Goal: Task Accomplishment & Management: Manage account settings

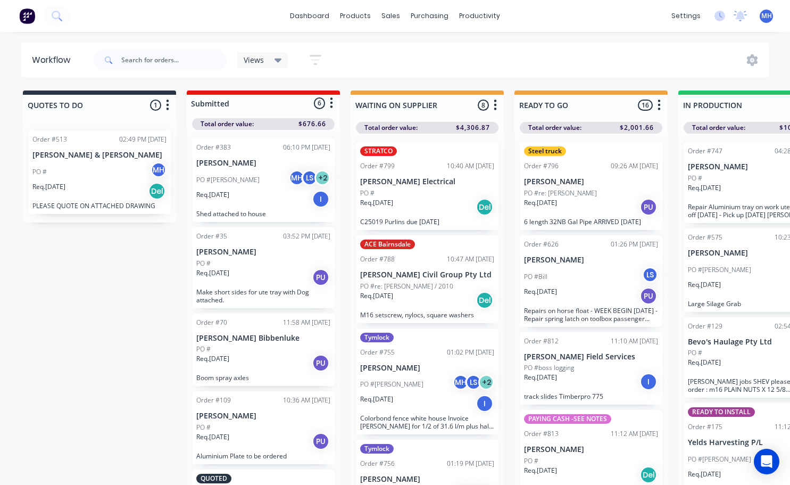
click at [715, 346] on div "Order #129 02:54 PM [DATE] Bevo's Haulage Pty Ltd PO # Req. [DATE] I [PERSON_NA…" at bounding box center [755, 357] width 143 height 81
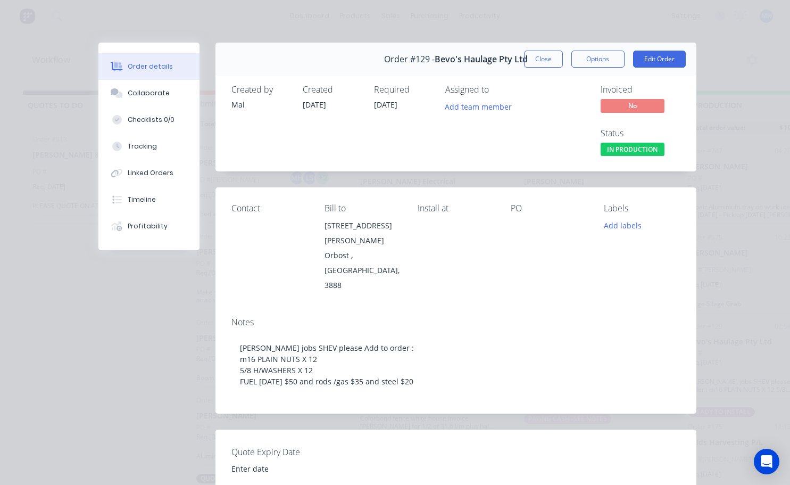
click at [537, 57] on button "Close" at bounding box center [543, 59] width 39 height 17
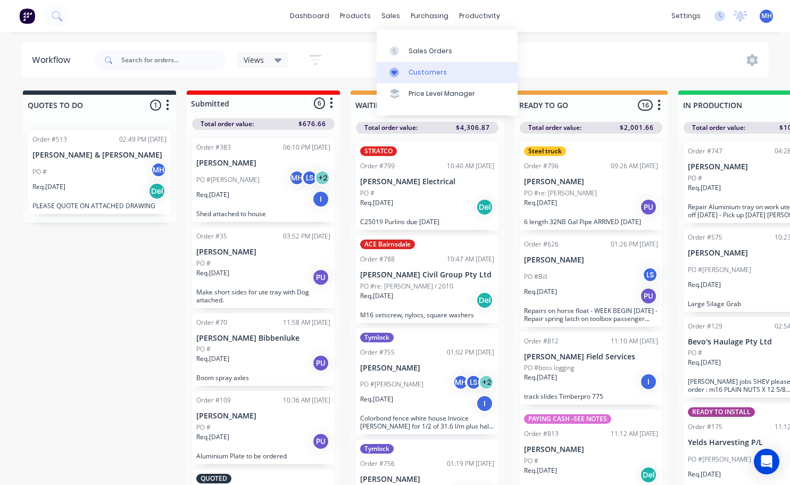
click at [420, 74] on div "Customers" at bounding box center [428, 73] width 38 height 10
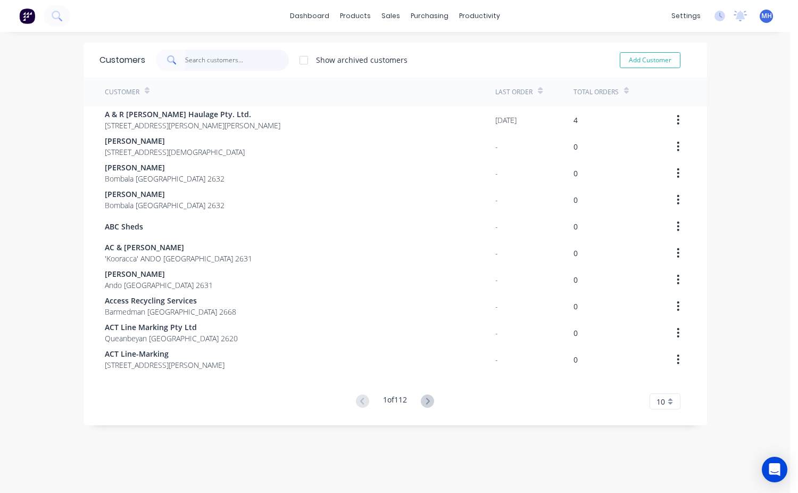
click at [203, 54] on input "text" at bounding box center [237, 59] width 104 height 21
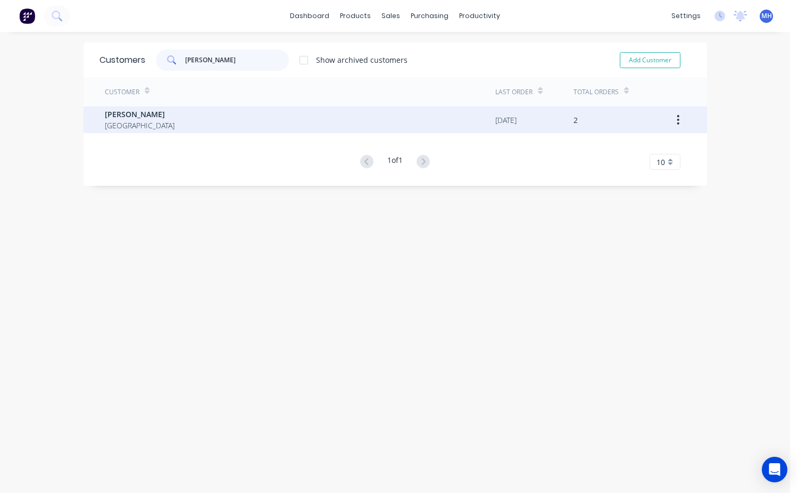
type input "[PERSON_NAME]"
click at [171, 123] on div "[PERSON_NAME] [GEOGRAPHIC_DATA]" at bounding box center [300, 119] width 391 height 27
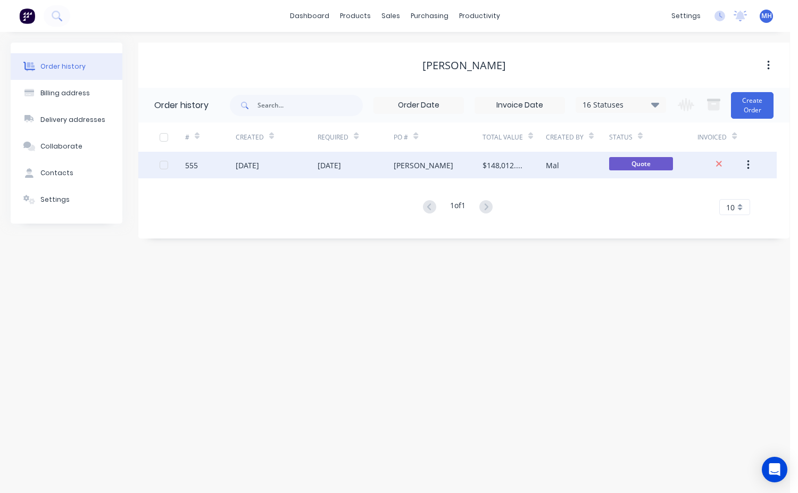
click at [298, 164] on div "[DATE]" at bounding box center [277, 165] width 82 height 27
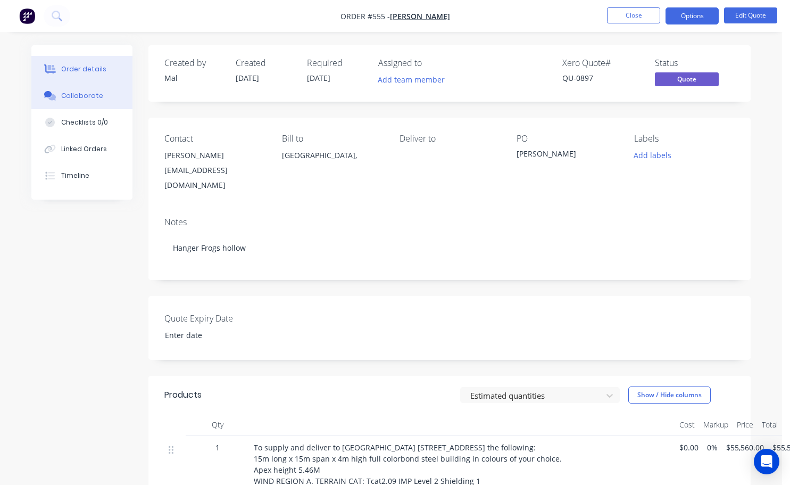
click at [85, 93] on div "Collaborate" at bounding box center [82, 96] width 42 height 10
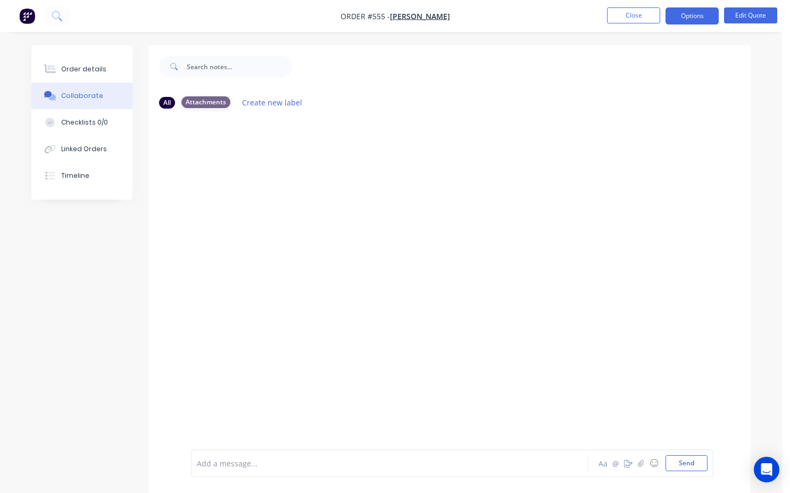
click at [209, 104] on div "Attachments" at bounding box center [205, 102] width 49 height 12
click at [621, 11] on button "Close" at bounding box center [633, 15] width 53 height 16
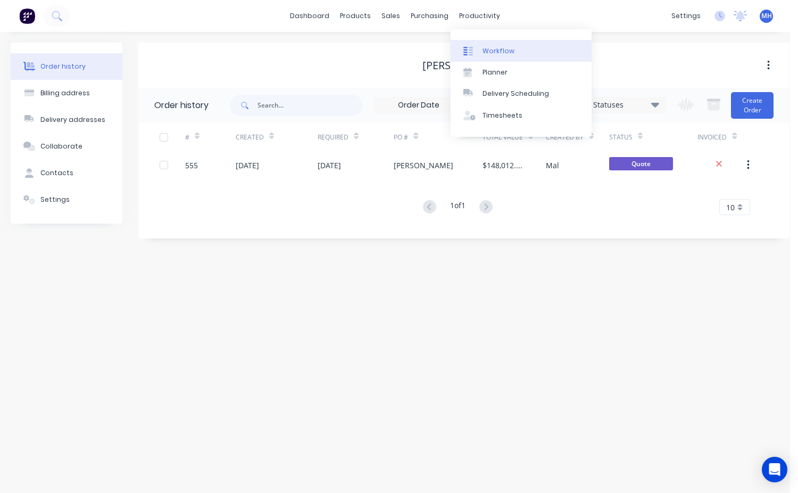
click at [500, 48] on div "Workflow" at bounding box center [499, 51] width 32 height 10
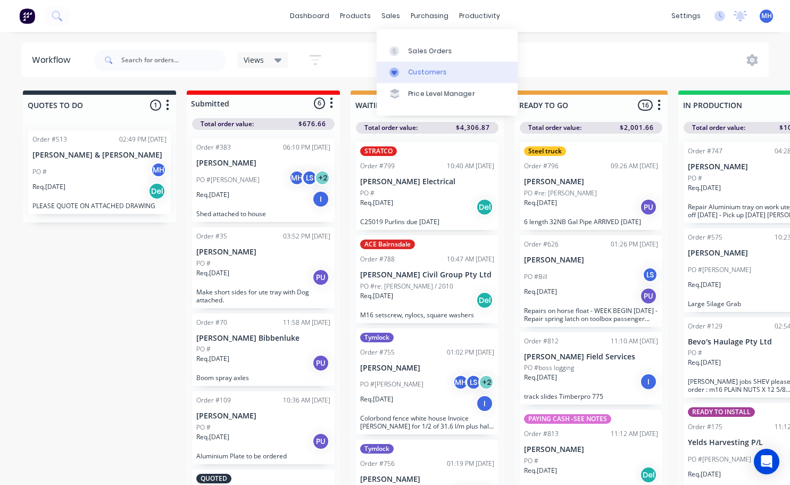
click at [410, 69] on div "Customers" at bounding box center [428, 73] width 38 height 10
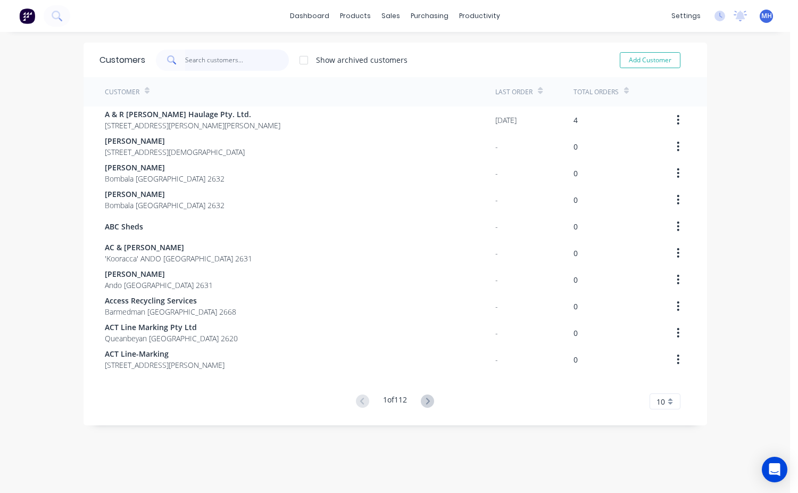
click at [210, 65] on input "text" at bounding box center [237, 59] width 104 height 21
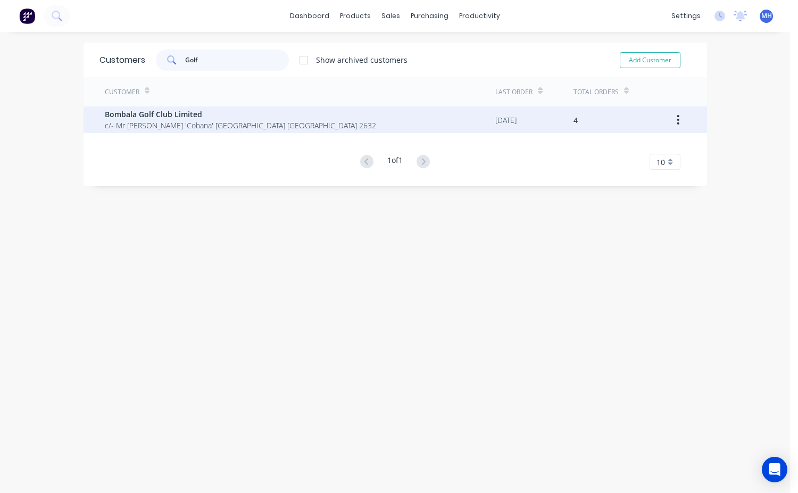
type input "Golf"
click at [139, 115] on span "Bombala Golf Club Limited" at bounding box center [240, 114] width 271 height 11
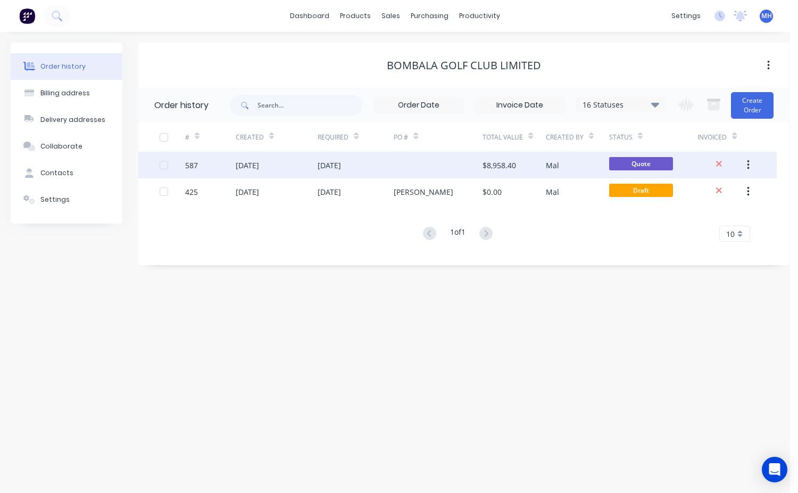
click at [460, 164] on div at bounding box center [438, 165] width 89 height 27
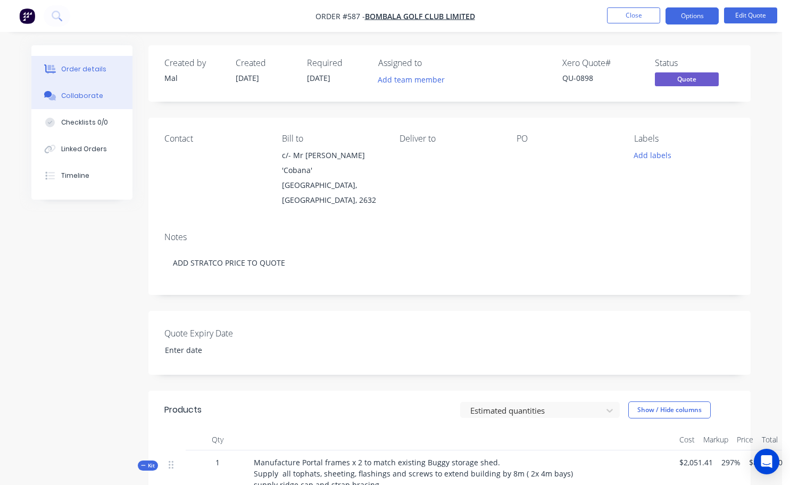
click at [94, 92] on div "Collaborate" at bounding box center [82, 96] width 42 height 10
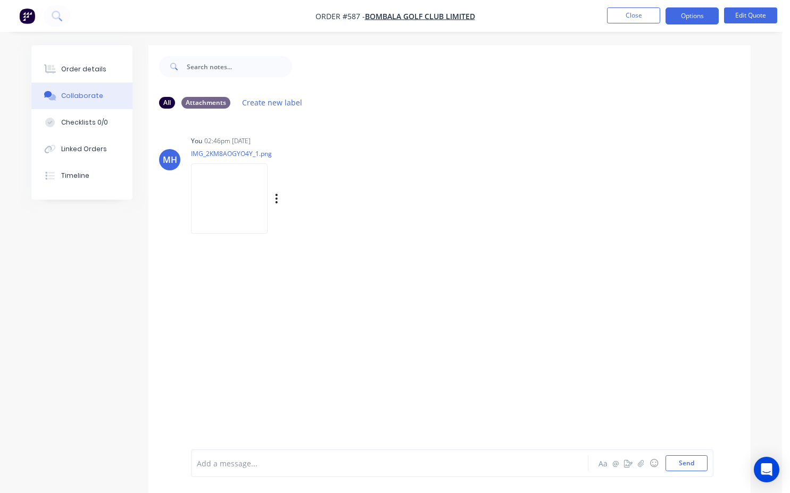
click at [230, 197] on img at bounding box center [229, 198] width 77 height 70
click at [639, 20] on button "Close" at bounding box center [633, 15] width 53 height 16
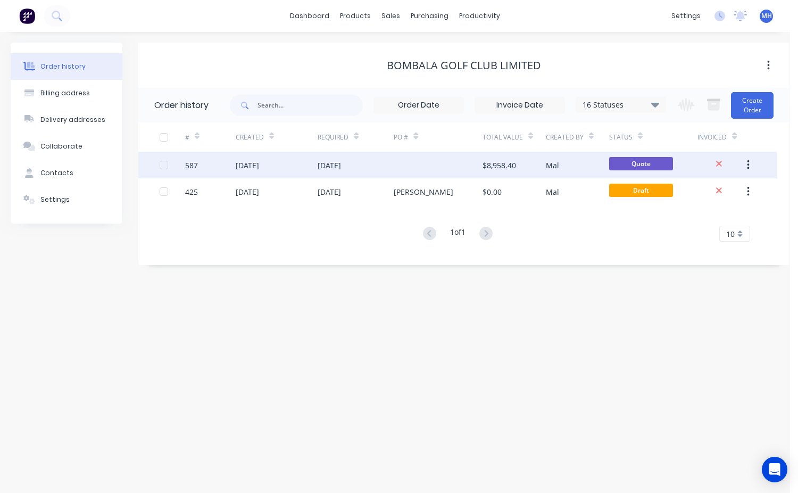
click at [542, 157] on div "$8,958.40" at bounding box center [514, 165] width 63 height 27
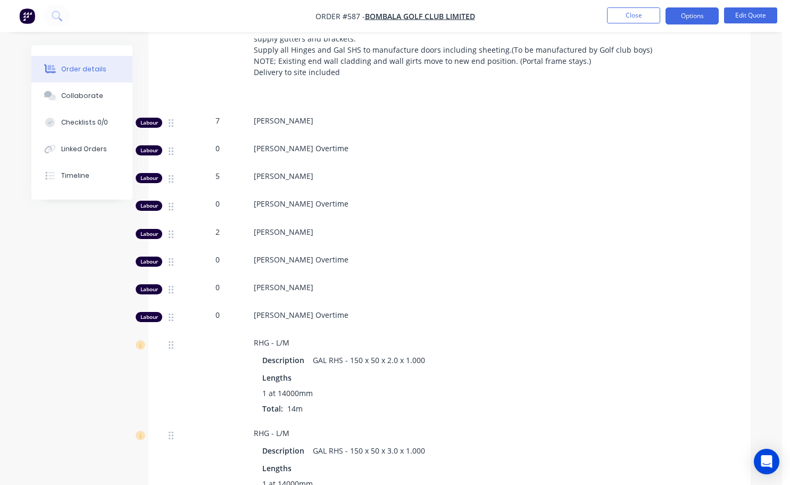
scroll to position [414, 0]
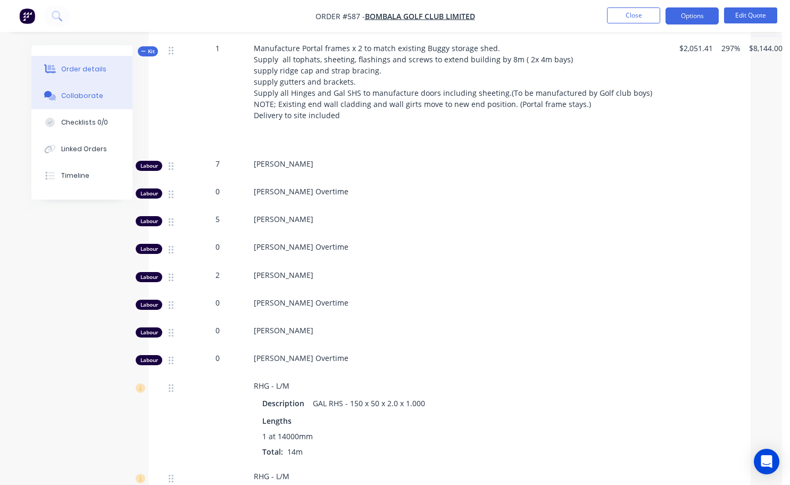
click at [93, 97] on div "Collaborate" at bounding box center [82, 96] width 42 height 10
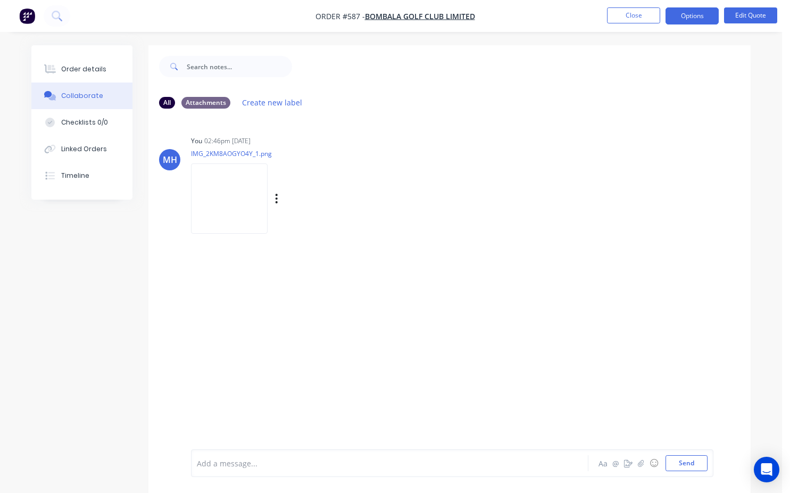
drag, startPoint x: 348, startPoint y: 181, endPoint x: 395, endPoint y: 180, distance: 46.8
click at [390, 181] on div "You 02:46pm [DATE] IMG_2KM8AOGYO4Y_1.png Labels Download Delete" at bounding box center [356, 181] width 331 height 96
click at [227, 202] on img at bounding box center [229, 198] width 77 height 70
click at [658, 13] on button "Close" at bounding box center [633, 15] width 53 height 16
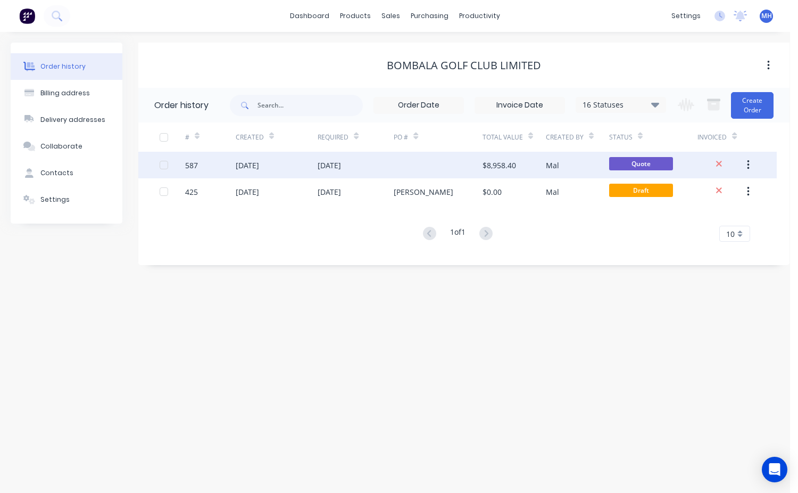
click at [543, 170] on div "$8,958.40" at bounding box center [514, 165] width 63 height 27
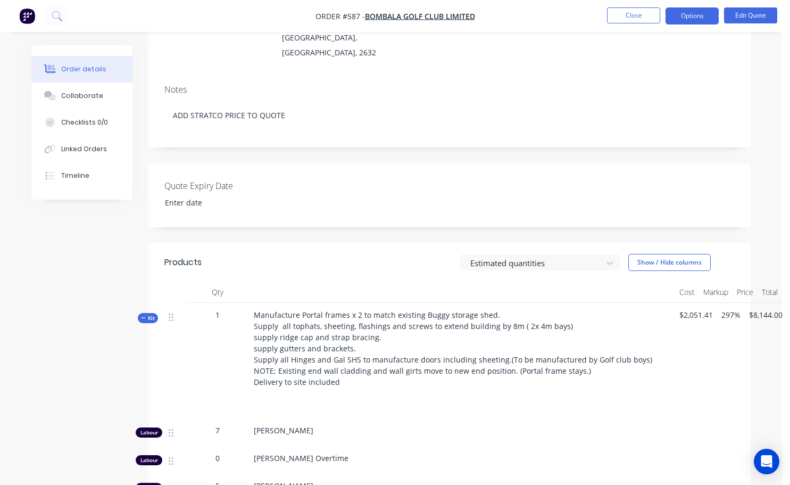
scroll to position [160, 0]
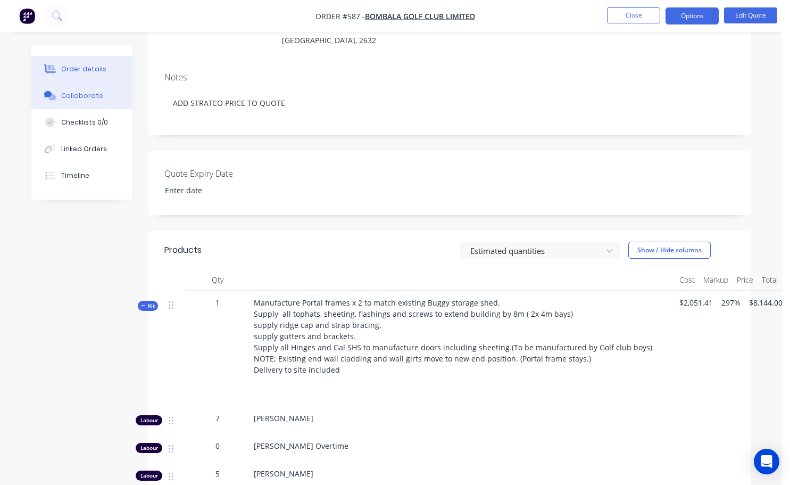
click at [100, 101] on button "Collaborate" at bounding box center [81, 95] width 101 height 27
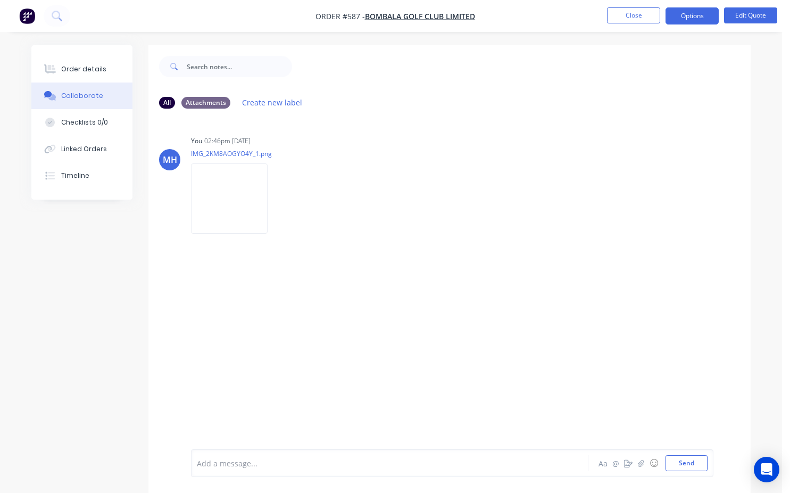
click at [230, 171] on img at bounding box center [229, 198] width 77 height 70
click at [637, 15] on button "Close" at bounding box center [633, 15] width 53 height 16
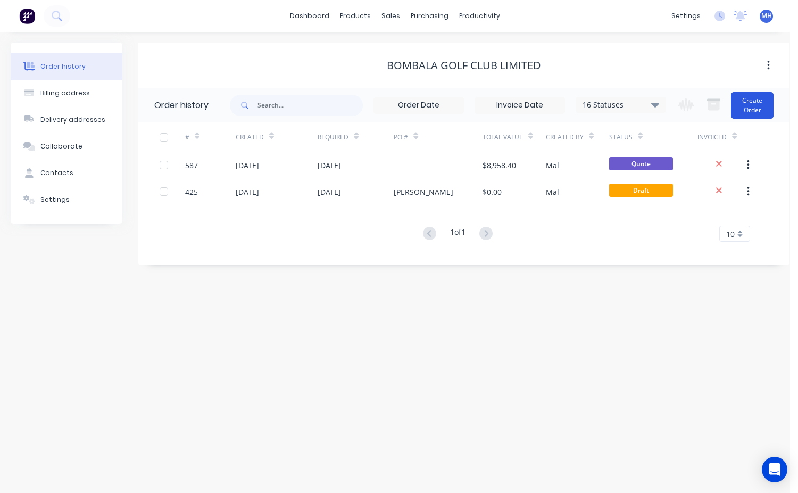
click at [760, 113] on button "Create Order" at bounding box center [752, 105] width 43 height 27
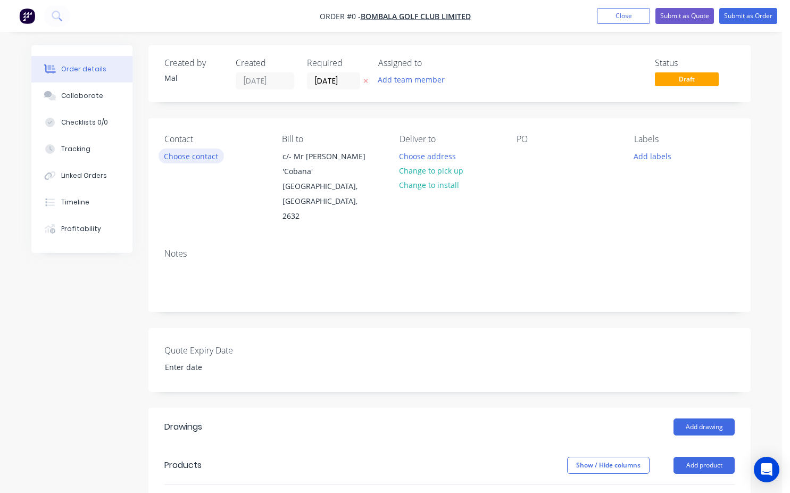
click at [187, 151] on button "Choose contact" at bounding box center [191, 155] width 65 height 14
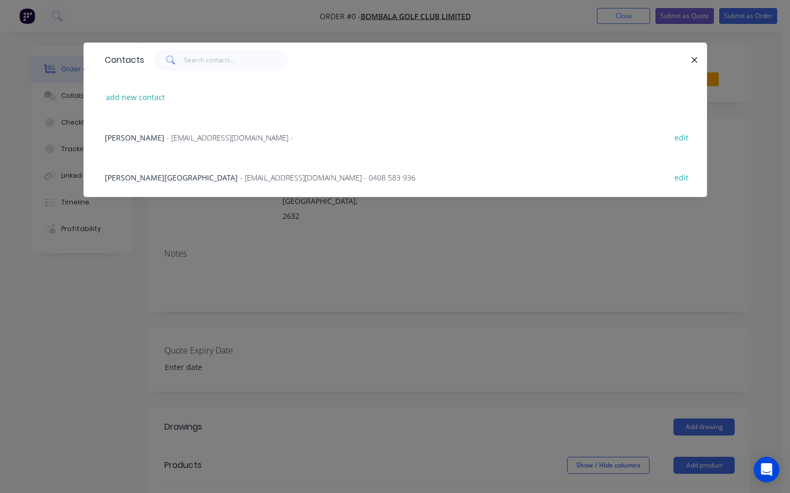
click at [240, 179] on span "- [EMAIL_ADDRESS][DOMAIN_NAME] - 0408 583 936" at bounding box center [328, 177] width 176 height 10
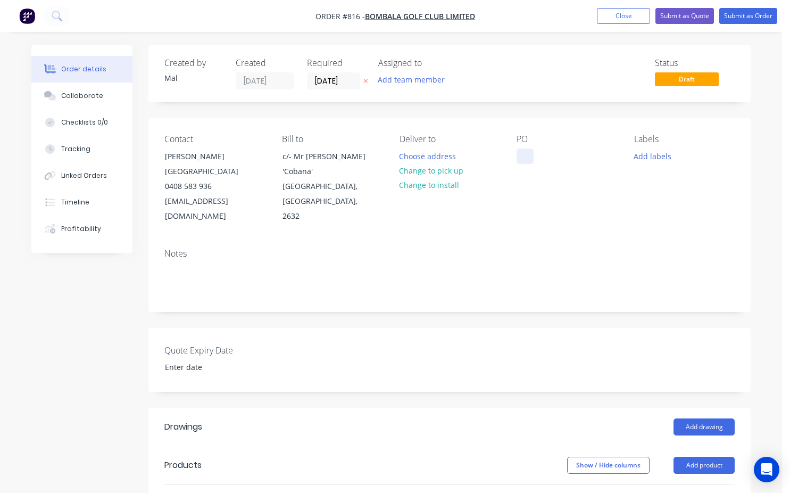
click at [520, 153] on div at bounding box center [525, 155] width 17 height 15
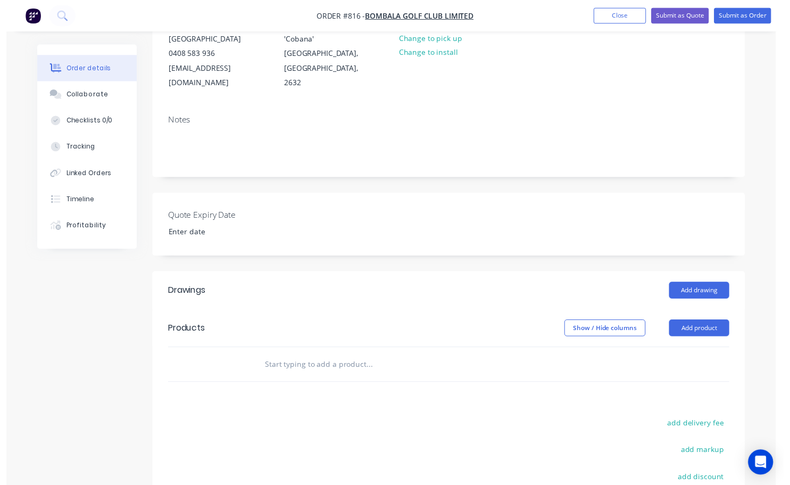
scroll to position [160, 0]
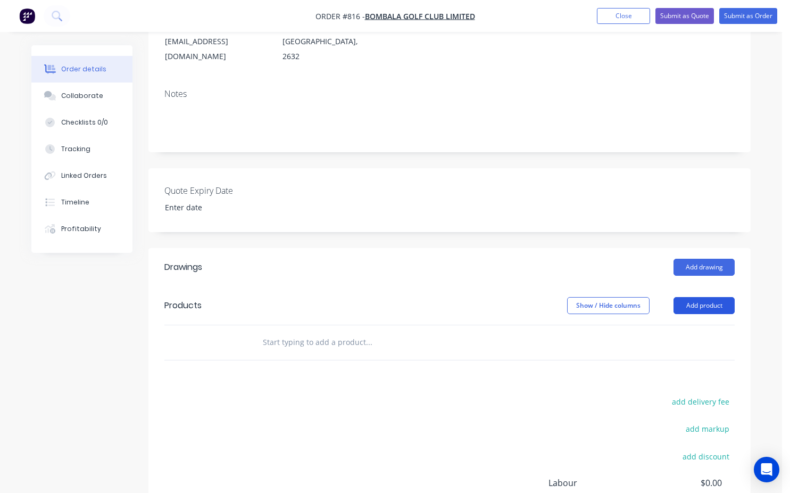
click at [688, 297] on button "Add product" at bounding box center [704, 305] width 61 height 17
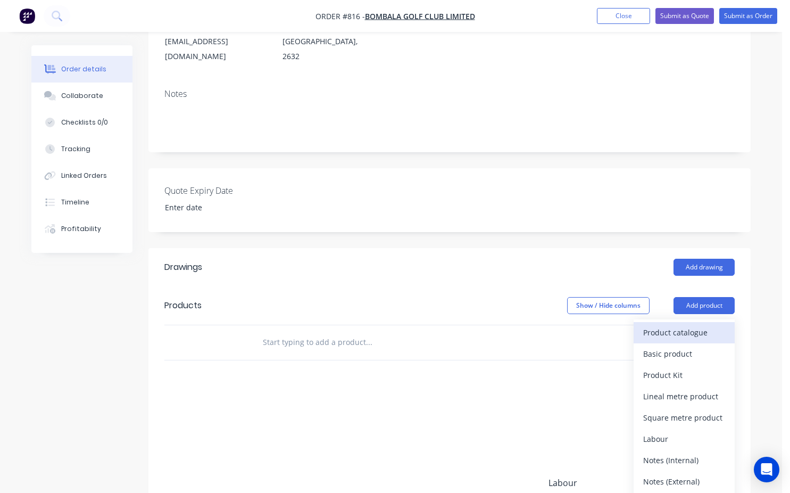
click at [672, 325] on div "Product catalogue" at bounding box center [684, 332] width 82 height 15
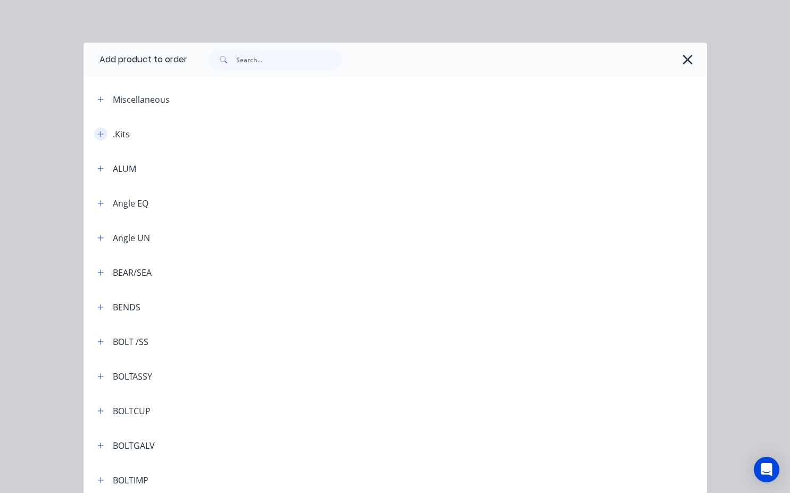
click at [97, 134] on icon "button" at bounding box center [100, 134] width 6 height 6
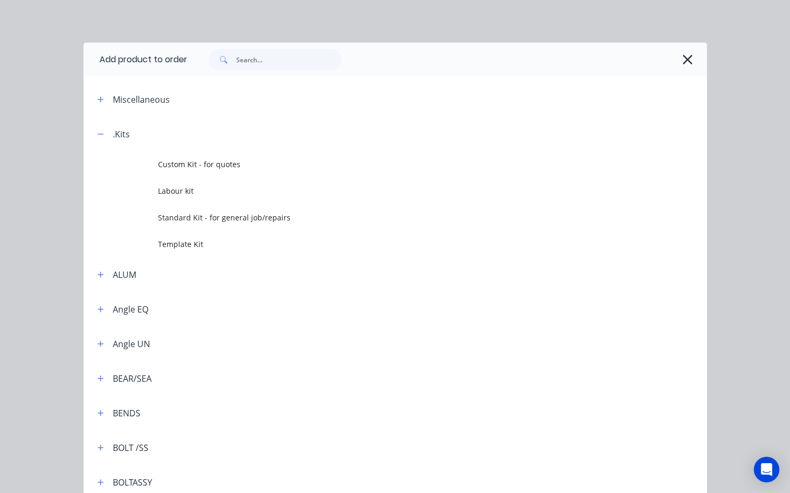
click at [197, 243] on span "Template Kit" at bounding box center [377, 243] width 439 height 11
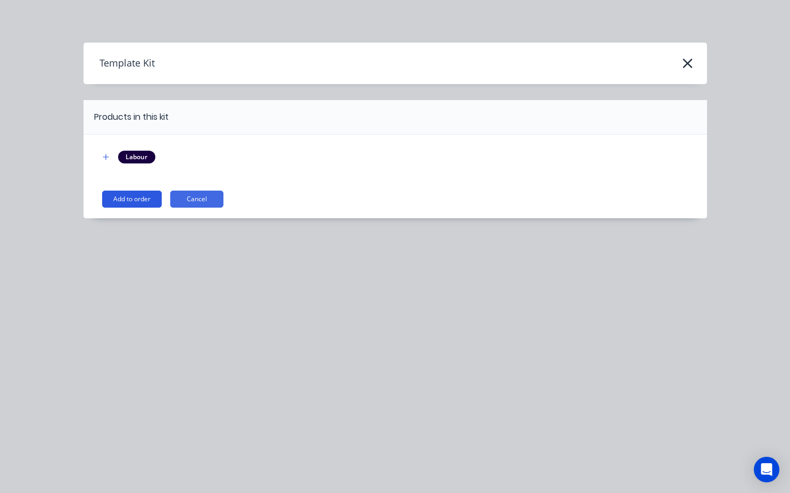
click at [145, 195] on button "Add to order" at bounding box center [132, 198] width 60 height 17
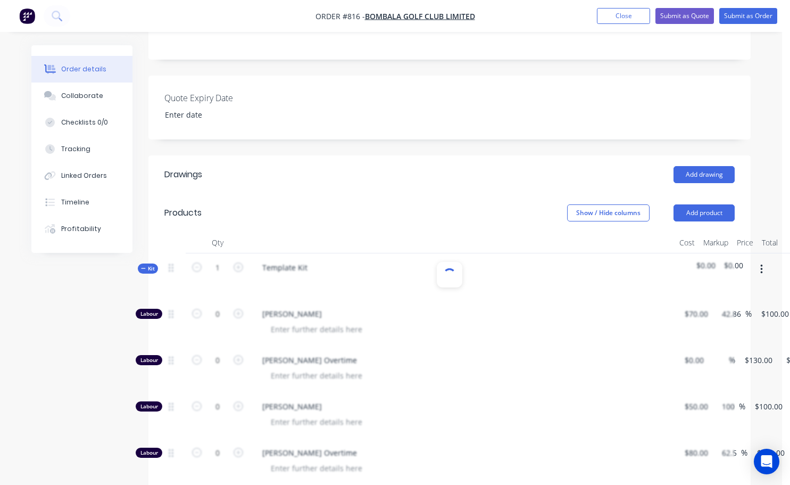
scroll to position [319, 0]
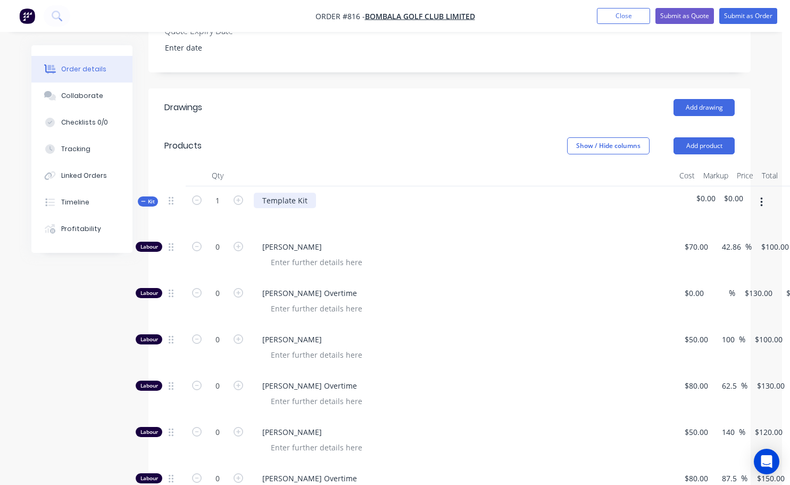
click at [309, 193] on div "Template Kit" at bounding box center [285, 200] width 62 height 15
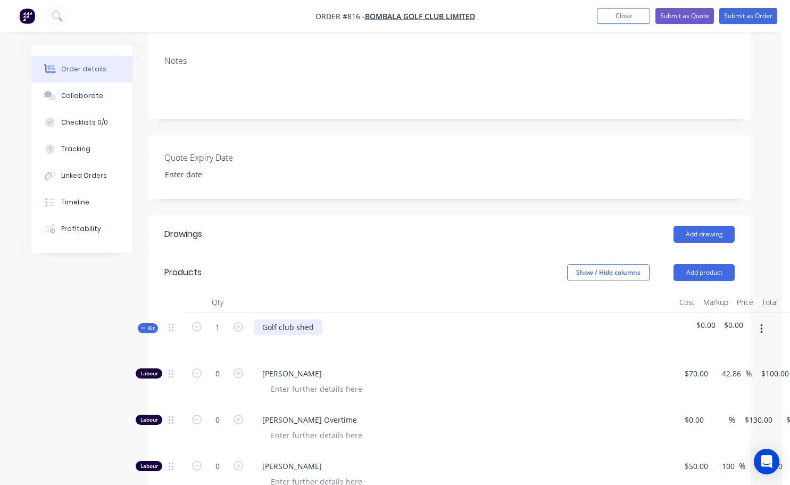
scroll to position [160, 0]
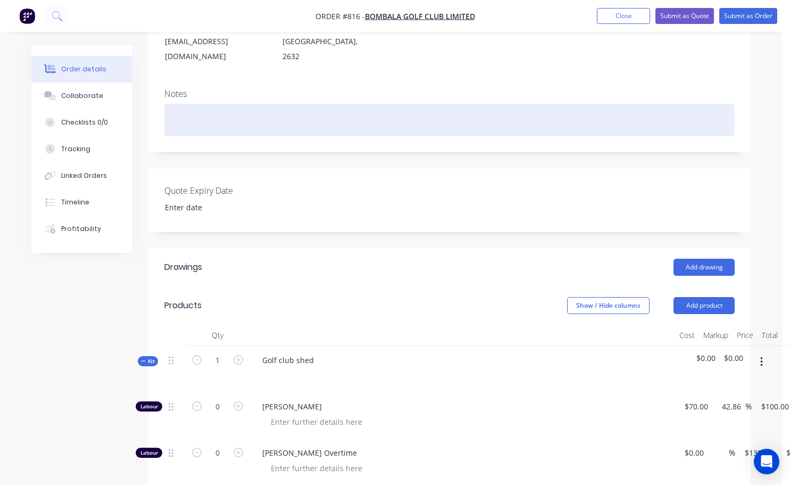
click at [198, 112] on div at bounding box center [449, 120] width 570 height 32
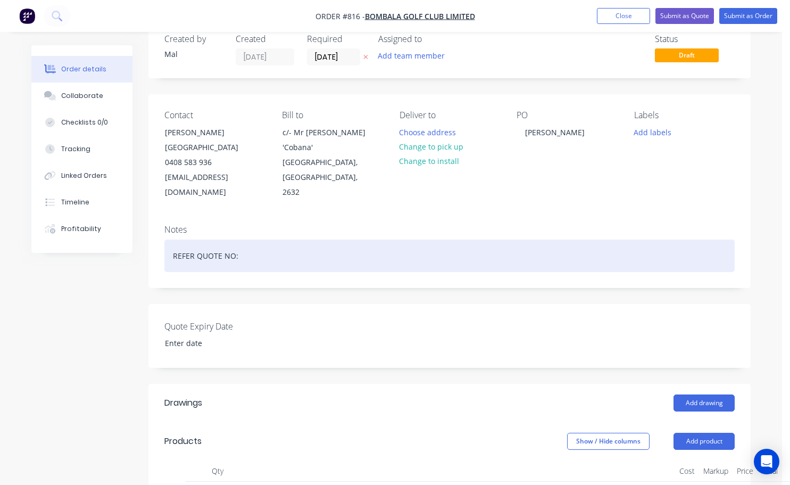
scroll to position [0, 0]
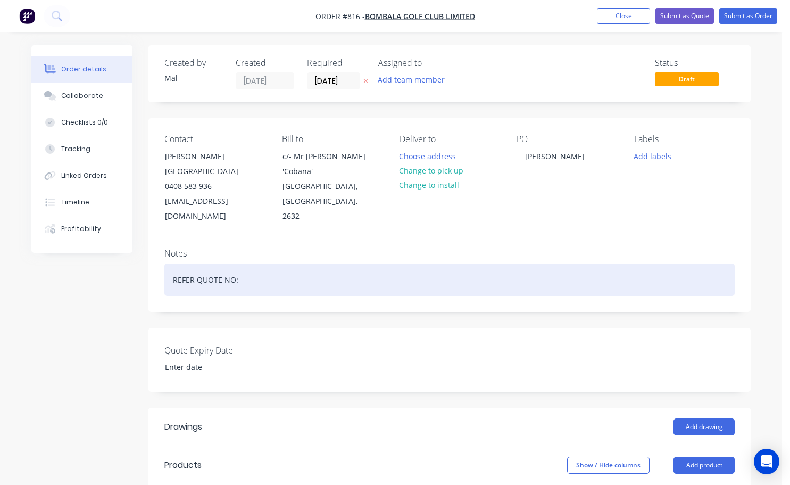
click at [245, 271] on div "REFER QUOTE NO:" at bounding box center [449, 279] width 570 height 32
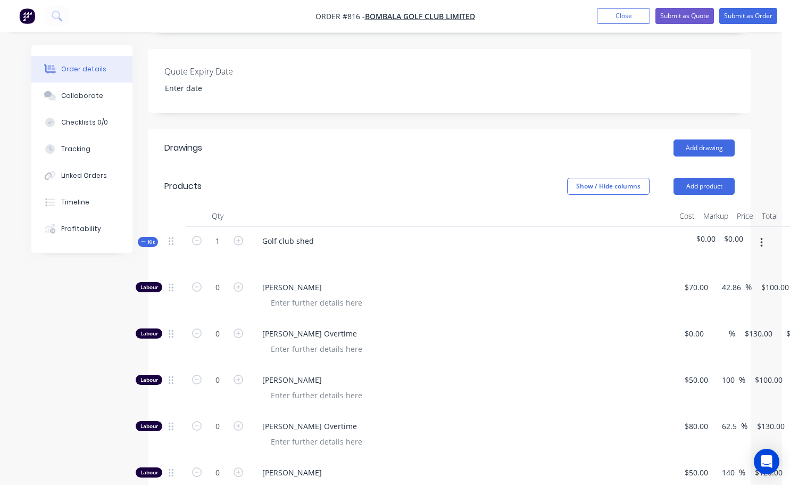
scroll to position [266, 0]
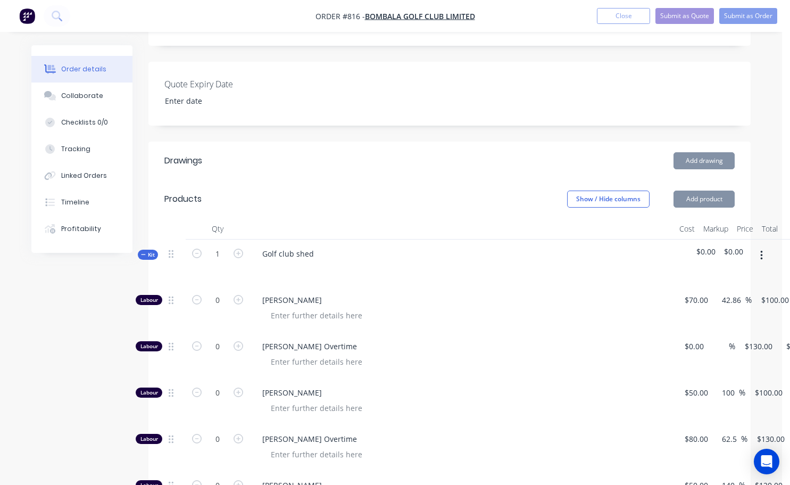
click at [321, 243] on div "Golf club shed" at bounding box center [463, 262] width 426 height 46
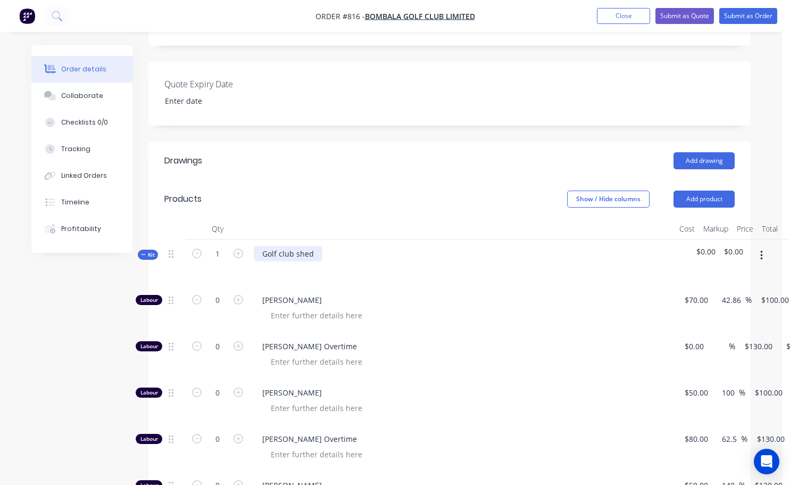
click at [317, 246] on div "Golf club shed" at bounding box center [288, 253] width 69 height 15
click at [355, 261] on div at bounding box center [462, 268] width 417 height 15
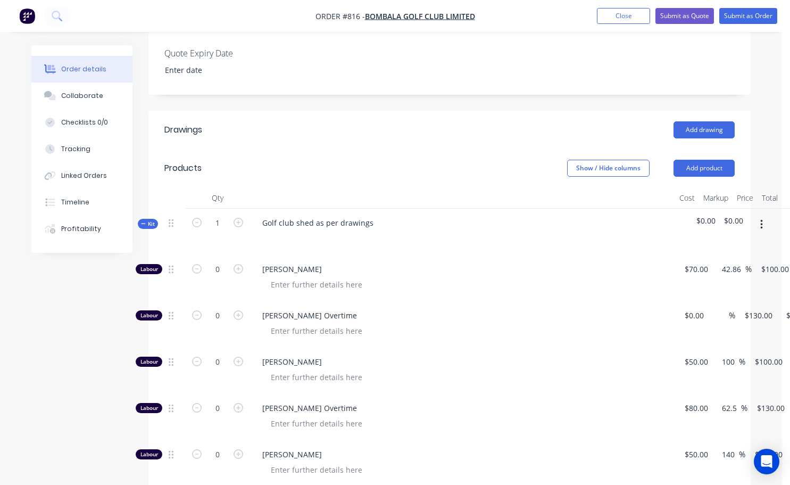
scroll to position [213, 0]
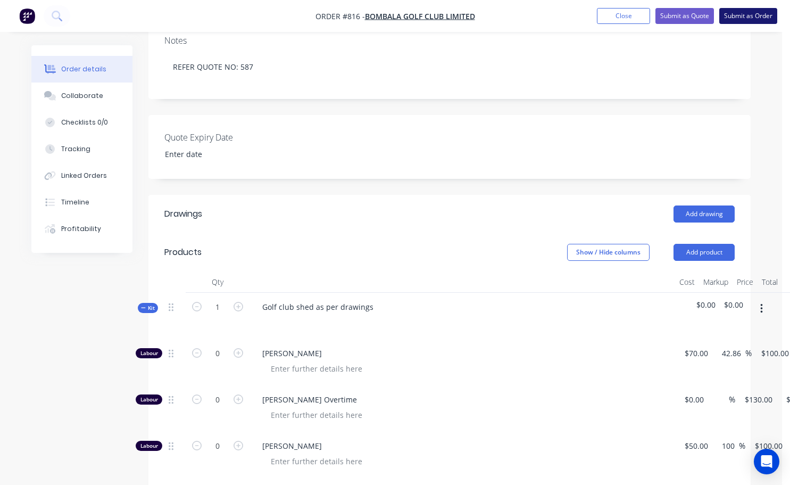
click at [760, 11] on button "Submit as Order" at bounding box center [748, 16] width 58 height 16
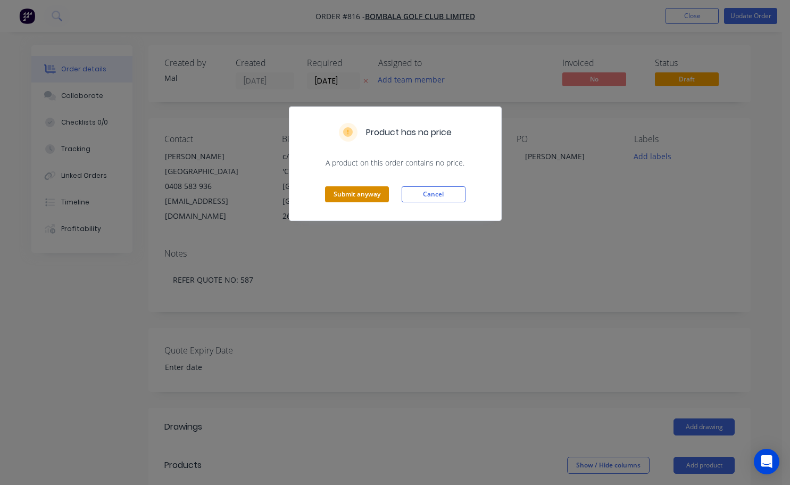
click at [367, 196] on button "Submit anyway" at bounding box center [357, 194] width 64 height 16
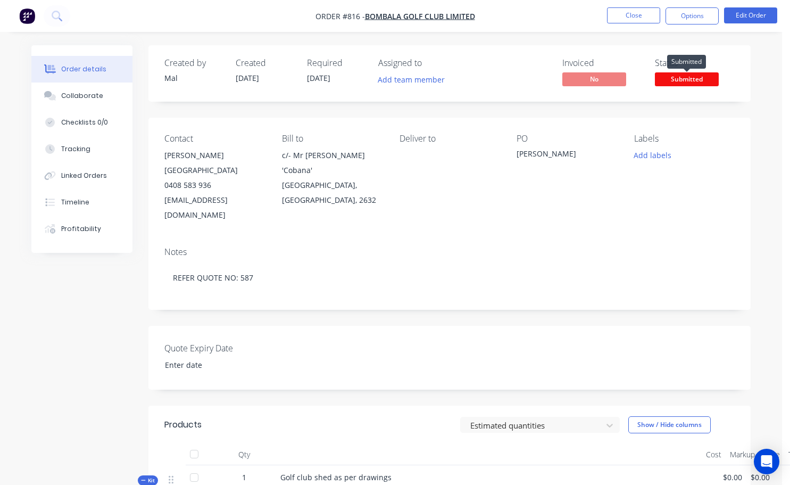
click at [669, 78] on span "Submitted" at bounding box center [687, 78] width 64 height 13
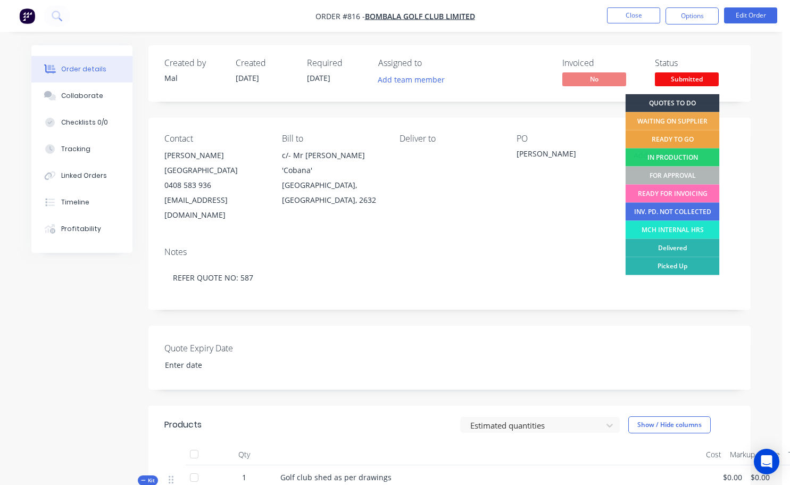
click at [666, 138] on div "READY TO GO" at bounding box center [673, 139] width 94 height 18
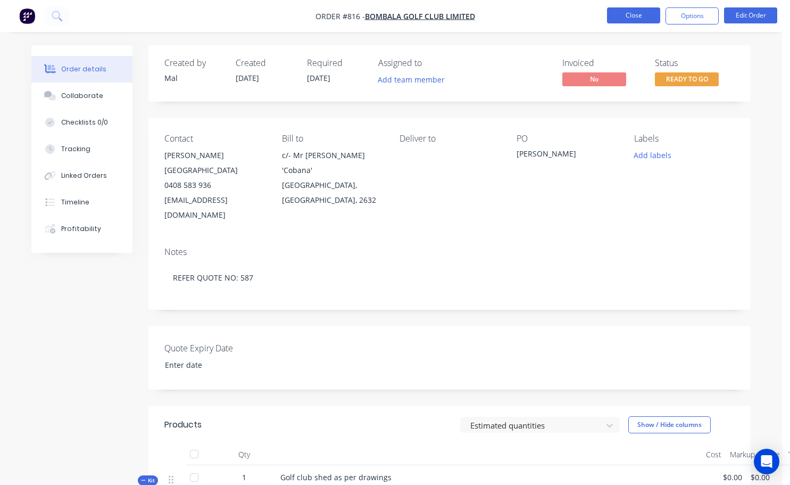
click at [631, 21] on button "Close" at bounding box center [633, 15] width 53 height 16
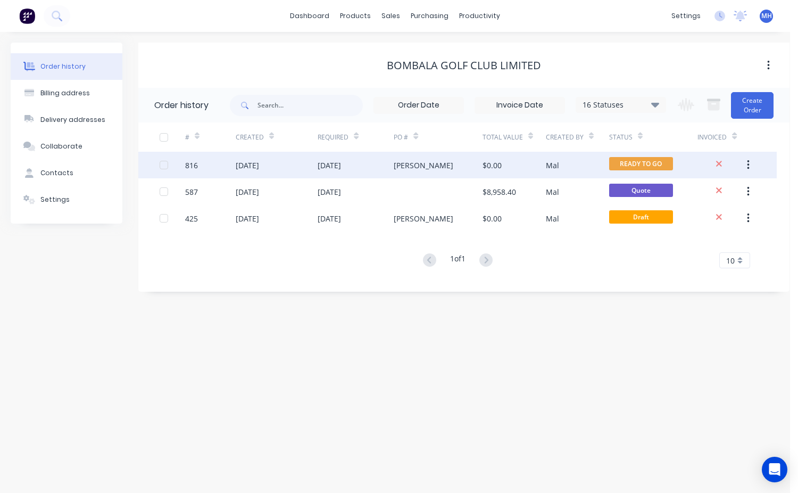
click at [407, 163] on div "[PERSON_NAME]" at bounding box center [424, 165] width 60 height 11
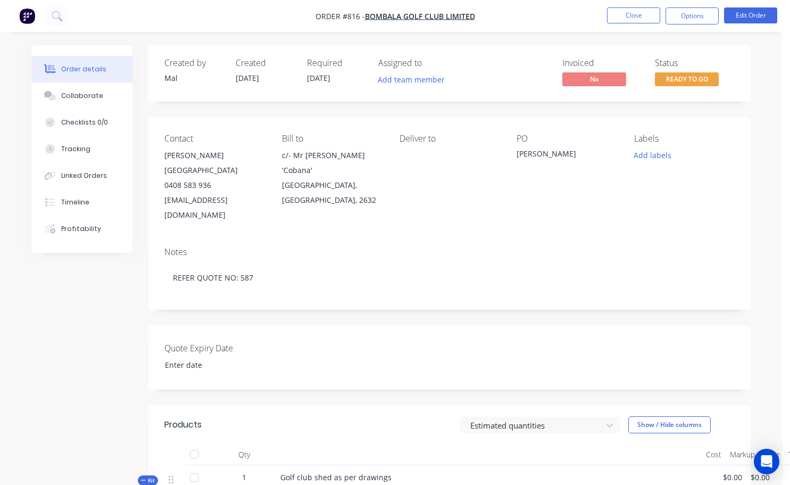
click at [528, 152] on div "[PERSON_NAME]" at bounding box center [567, 155] width 101 height 15
click at [750, 13] on button "Edit Order" at bounding box center [750, 15] width 53 height 16
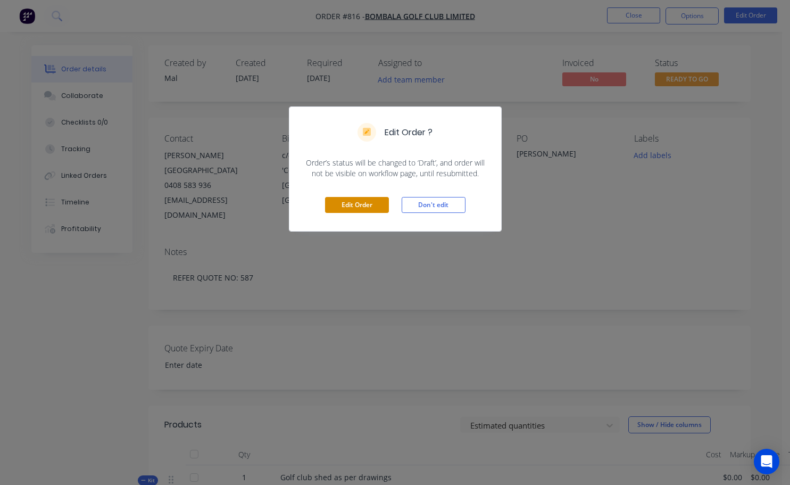
click at [376, 209] on button "Edit Order" at bounding box center [357, 205] width 64 height 16
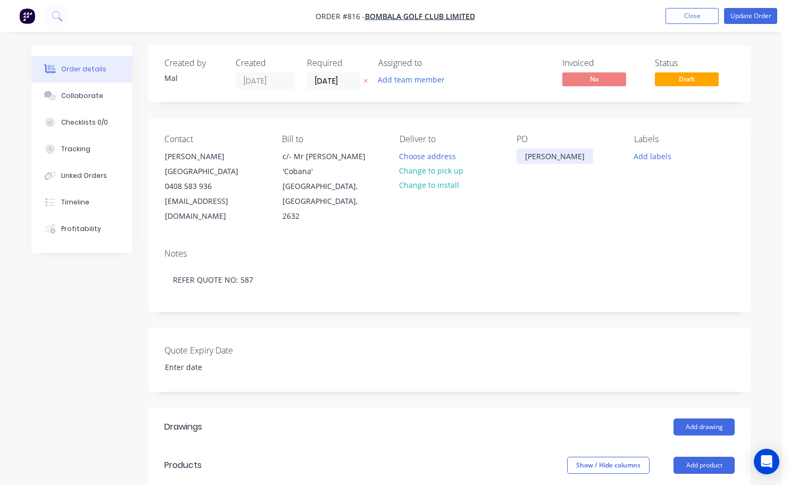
click at [544, 158] on div "[PERSON_NAME]" at bounding box center [555, 155] width 77 height 15
click at [712, 12] on button "Close" at bounding box center [692, 16] width 53 height 16
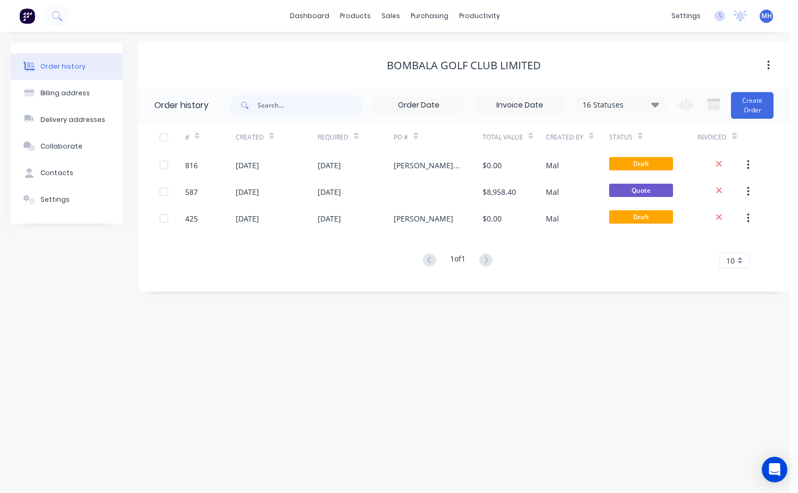
click at [518, 393] on div "Order history Billing address Delivery addresses Collaborate Contacts Settings …" at bounding box center [395, 262] width 790 height 461
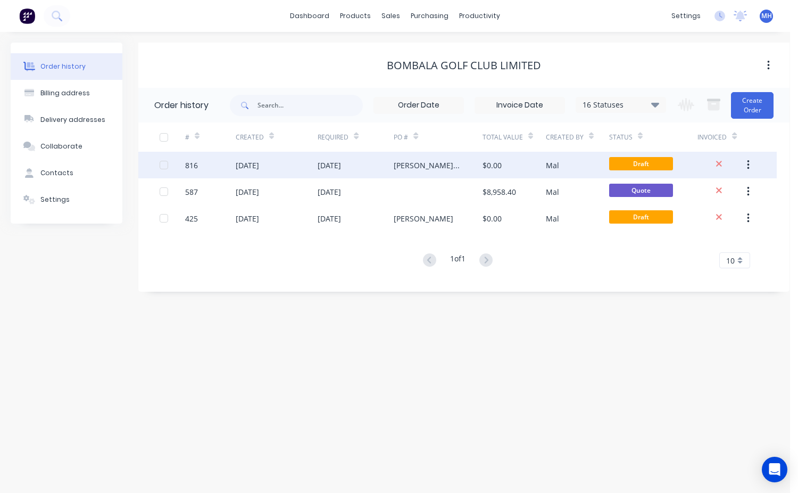
click at [409, 163] on div "[PERSON_NAME] Qoute 587" at bounding box center [428, 165] width 68 height 11
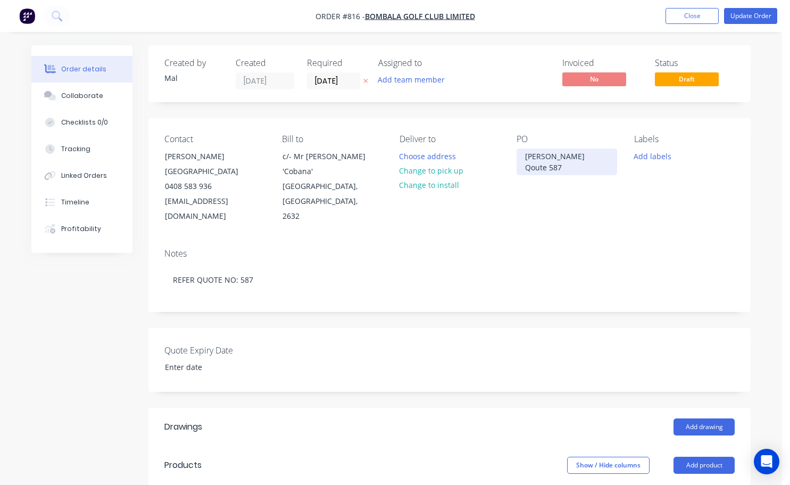
click at [541, 157] on div "[PERSON_NAME] Qoute 587" at bounding box center [567, 161] width 101 height 27
click at [760, 25] on nav "Order #816 - Bombala Golf Club Limited Add product Close Update Order" at bounding box center [395, 16] width 790 height 32
click at [760, 12] on button "Update Order" at bounding box center [750, 16] width 53 height 16
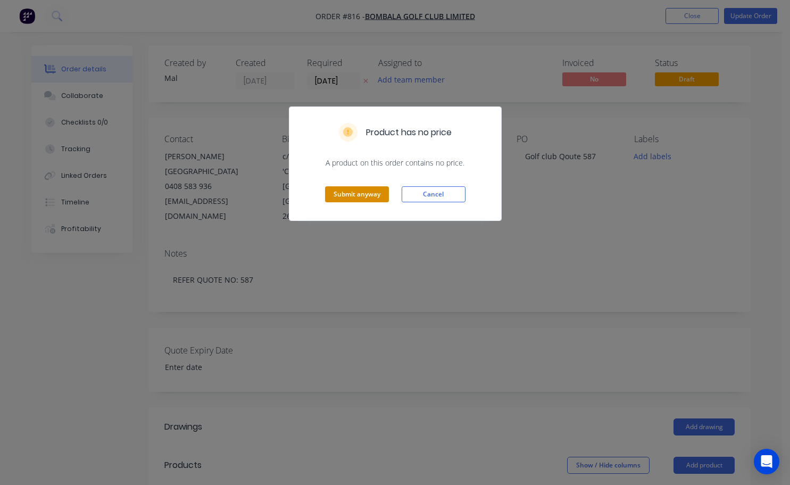
click at [344, 196] on button "Submit anyway" at bounding box center [357, 194] width 64 height 16
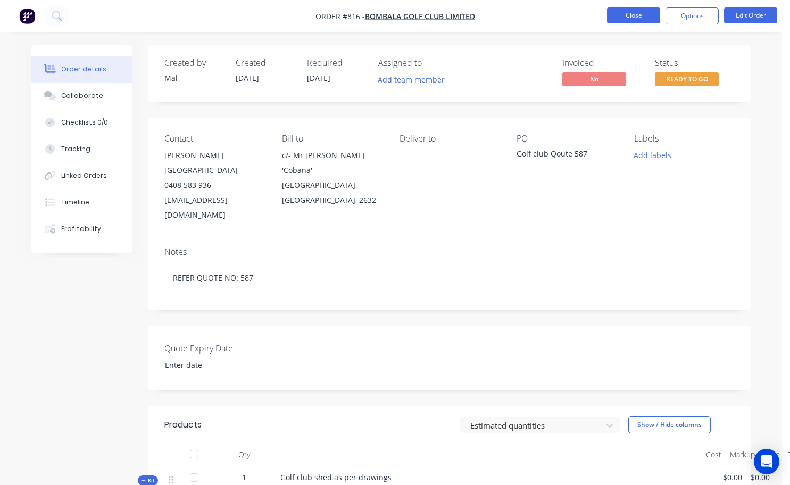
click at [640, 19] on button "Close" at bounding box center [633, 15] width 53 height 16
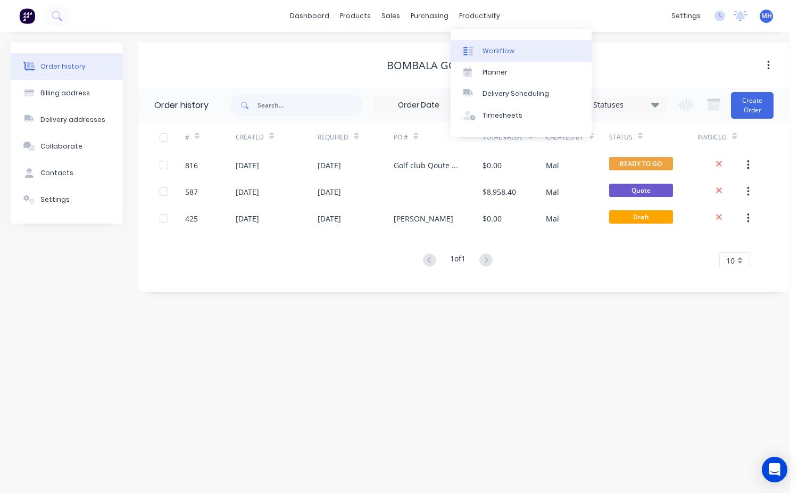
click at [502, 56] on link "Workflow" at bounding box center [521, 50] width 141 height 21
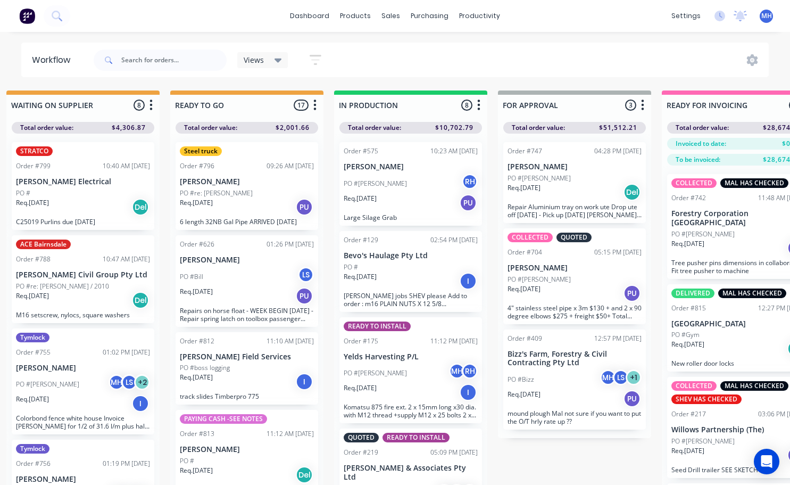
scroll to position [0, 468]
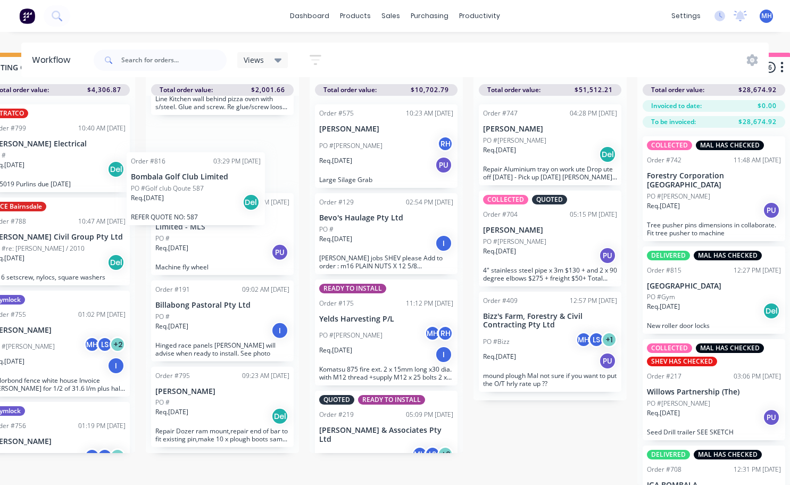
scroll to position [46, 365]
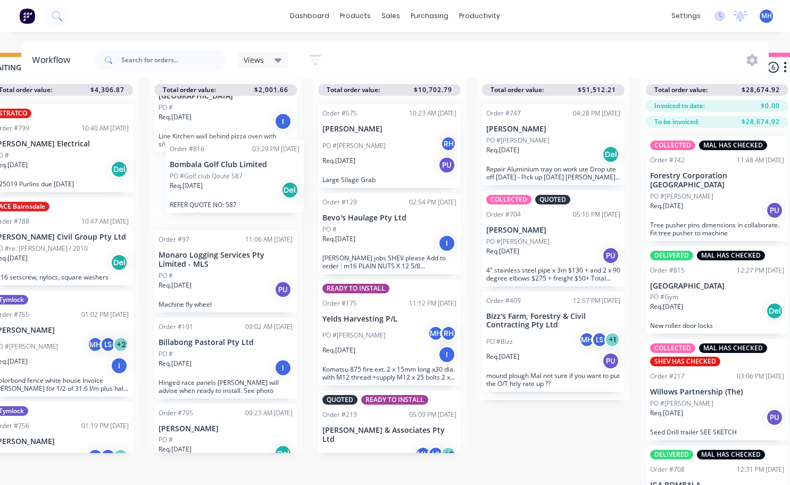
drag, startPoint x: 163, startPoint y: 463, endPoint x: 223, endPoint y: 183, distance: 286.1
click at [223, 183] on div "Steel truck Order #796 09:26 AM 09/10/25 Ross Walker PO #re: Ross Req. 09/10/25…" at bounding box center [225, 274] width 153 height 357
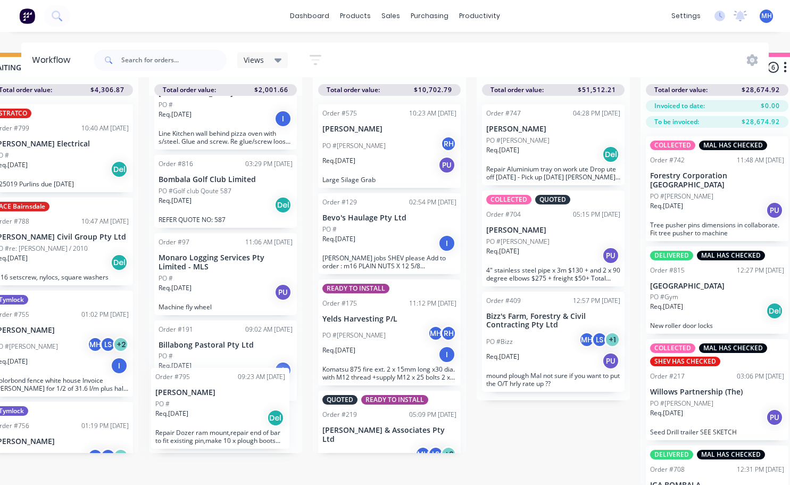
scroll to position [1190, 0]
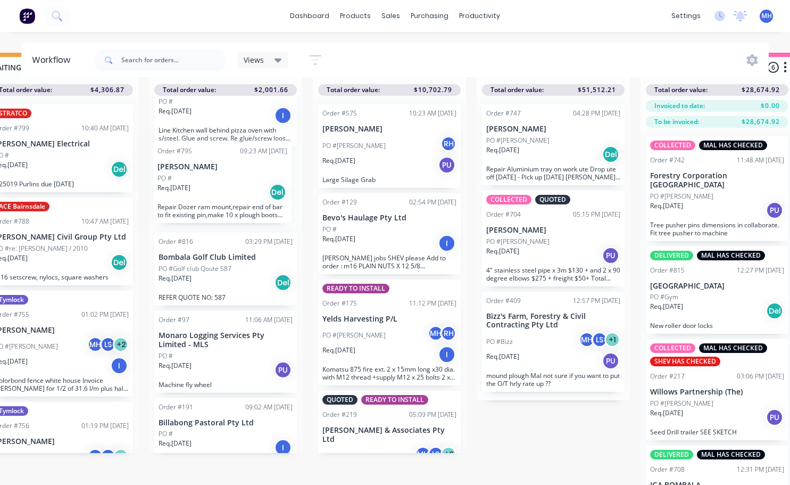
drag, startPoint x: 247, startPoint y: 433, endPoint x: 246, endPoint y: 168, distance: 264.9
click at [246, 168] on div "Steel truck Order #796 09:26 AM 09/10/25 Ross Walker PO #re: Ross Req. 09/10/25…" at bounding box center [225, 274] width 153 height 357
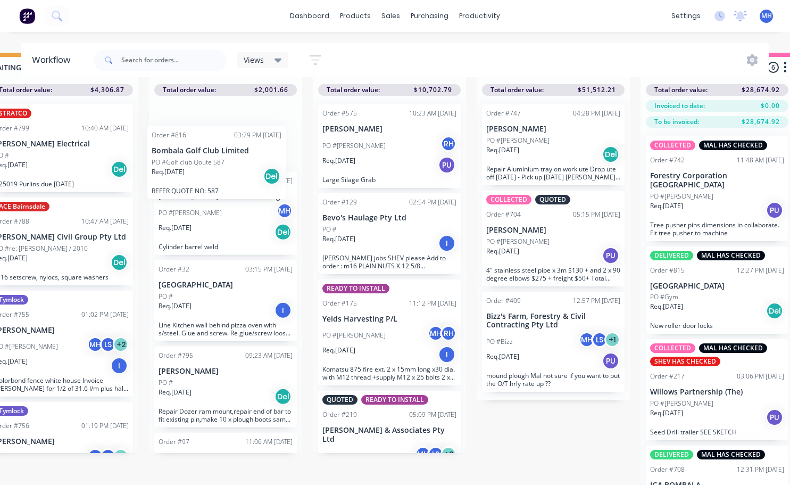
drag, startPoint x: 229, startPoint y: 382, endPoint x: 222, endPoint y: 165, distance: 217.2
click at [222, 165] on div "Steel truck Order #796 09:26 AM 09/10/25 Ross Walker PO #re: Ross Req. 09/10/25…" at bounding box center [225, 274] width 153 height 357
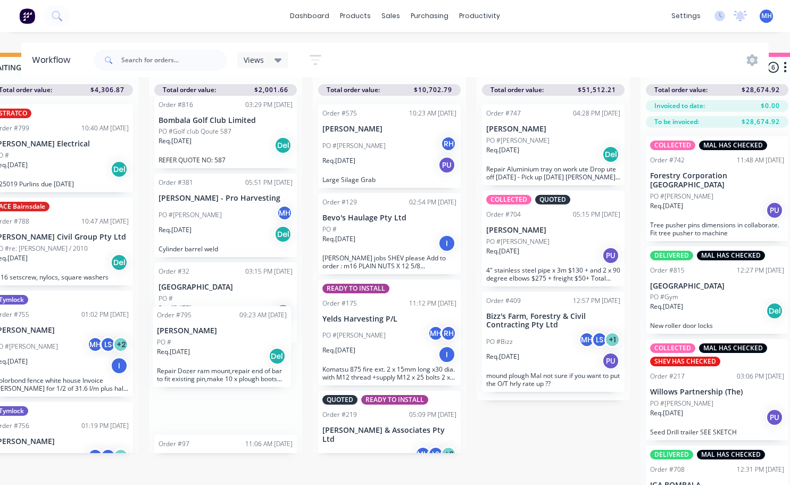
scroll to position [1073, 0]
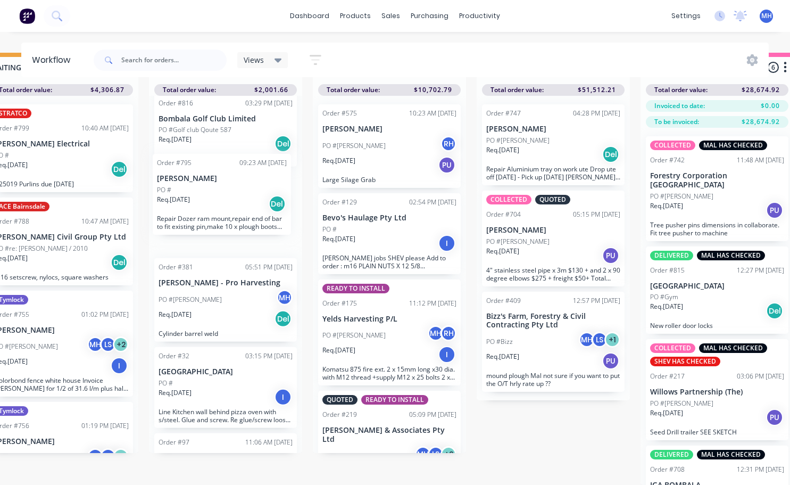
drag, startPoint x: 223, startPoint y: 397, endPoint x: 222, endPoint y: 205, distance: 192.1
click at [222, 205] on div "Steel truck Order #796 09:26 AM 09/10/25 Ross Walker PO #re: Ross Req. 09/10/25…" at bounding box center [225, 274] width 153 height 357
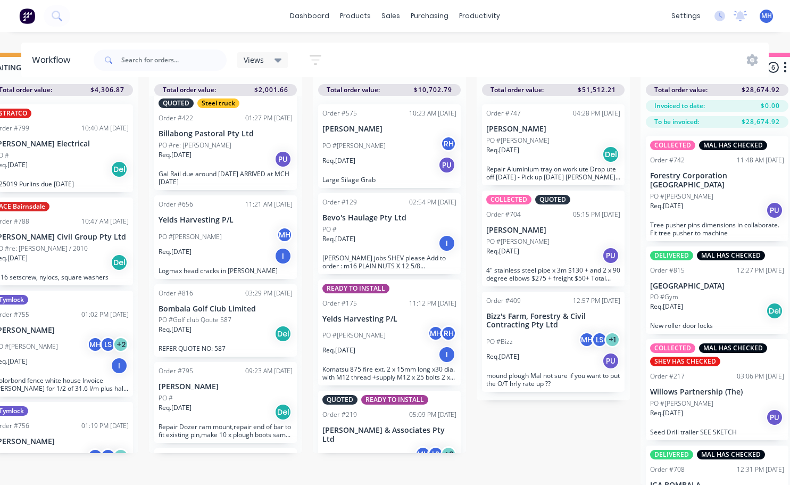
scroll to position [860, 0]
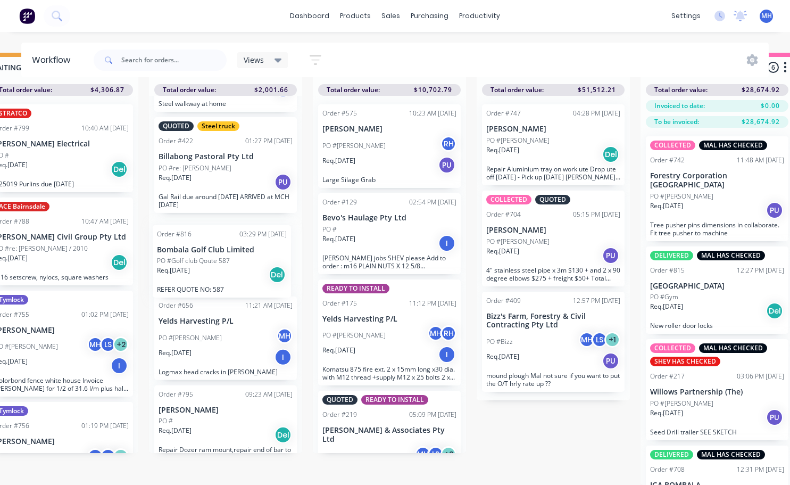
drag, startPoint x: 207, startPoint y: 343, endPoint x: 206, endPoint y: 260, distance: 83.0
click at [206, 262] on div "Steel truck Order #796 09:26 AM 09/10/25 Ross Walker PO #re: Ross Req. 09/10/25…" at bounding box center [225, 274] width 153 height 357
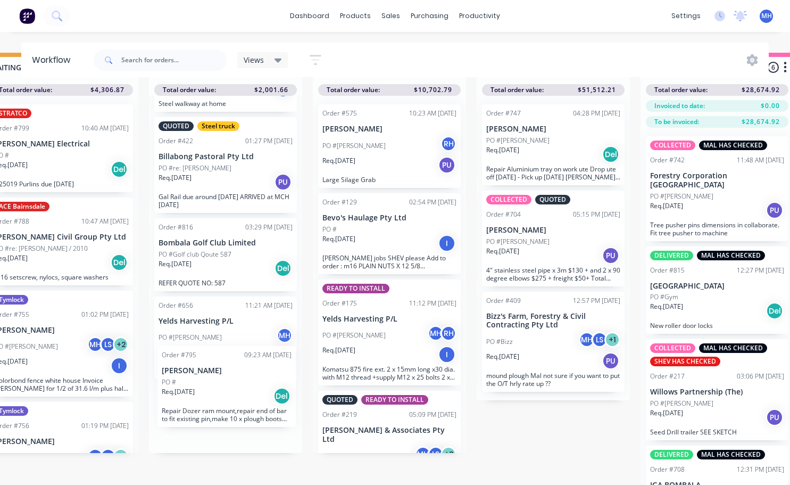
scroll to position [862, 0]
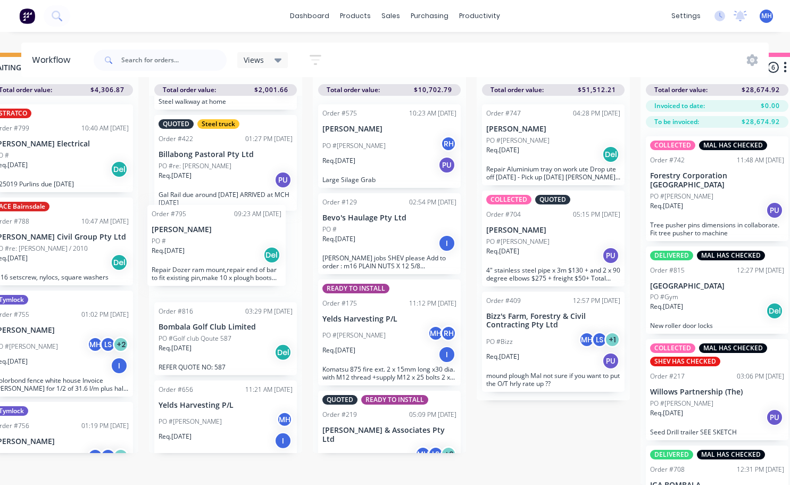
drag, startPoint x: 222, startPoint y: 410, endPoint x: 217, endPoint y: 231, distance: 178.8
click at [217, 231] on div "Steel truck Order #796 09:26 AM 09/10/25 Ross Walker PO #re: Ross Req. 09/10/25…" at bounding box center [225, 274] width 153 height 357
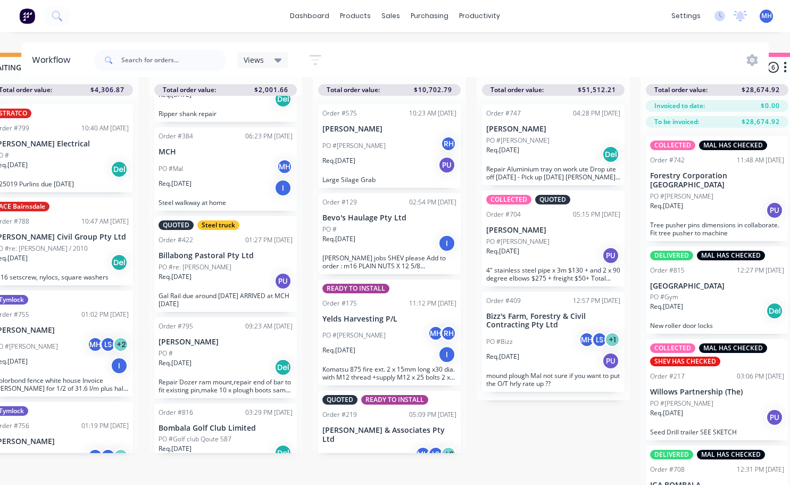
scroll to position [756, 0]
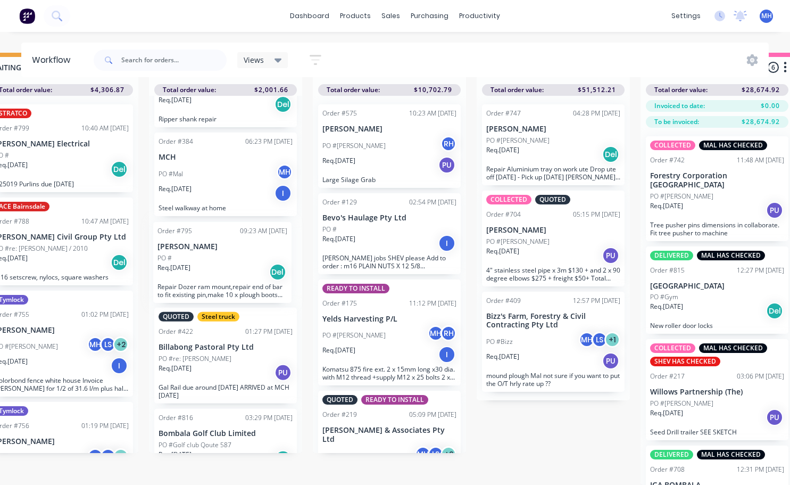
drag, startPoint x: 214, startPoint y: 336, endPoint x: 213, endPoint y: 221, distance: 114.9
click at [213, 221] on div "Steel truck Order #796 09:26 AM 09/10/25 Ross Walker PO #re: Ross Req. 09/10/25…" at bounding box center [225, 274] width 153 height 357
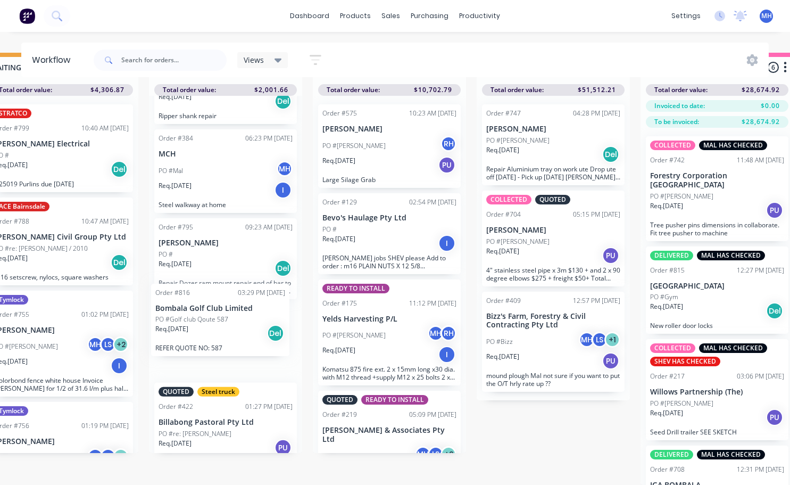
drag, startPoint x: 227, startPoint y: 422, endPoint x: 219, endPoint y: 243, distance: 179.4
click at [220, 244] on div "Steel truck Order #796 09:26 AM 09/10/25 Ross Walker PO #re: Ross Req. 09/10/25…" at bounding box center [225, 274] width 153 height 357
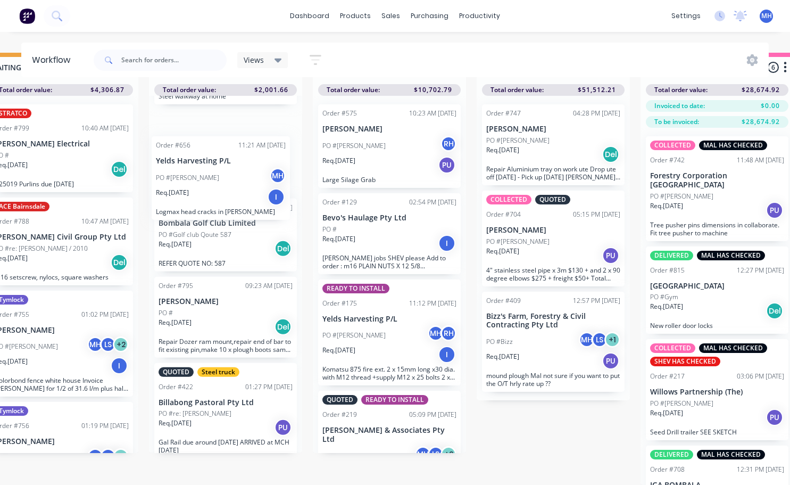
drag, startPoint x: 218, startPoint y: 401, endPoint x: 215, endPoint y: 165, distance: 235.2
click at [215, 165] on div "Steel truck Order #796 09:26 AM 09/10/25 Ross Walker PO #re: Ross Req. 09/10/25…" at bounding box center [225, 274] width 153 height 357
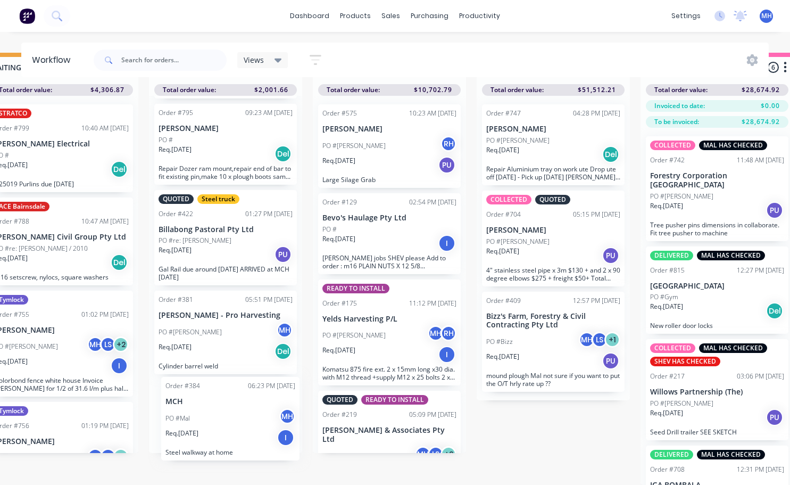
scroll to position [954, 0]
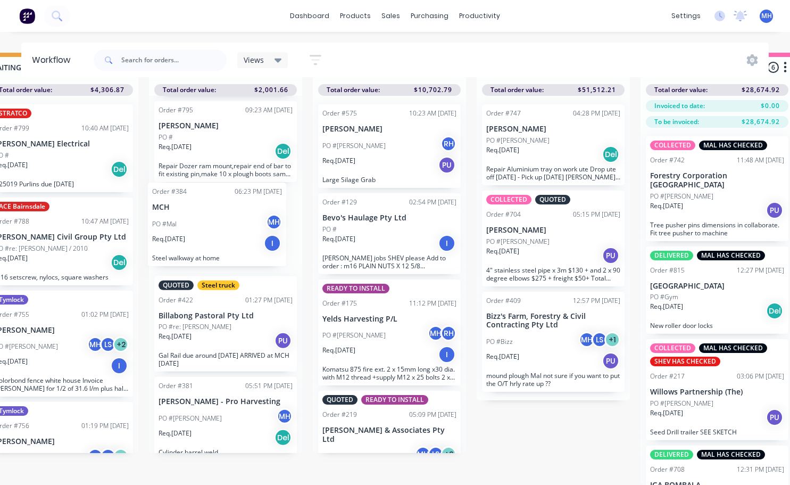
drag, startPoint x: 215, startPoint y: 271, endPoint x: 209, endPoint y: 227, distance: 44.1
click at [209, 227] on div "Steel truck Order #796 09:26 AM 09/10/25 Ross Walker PO #re: Ross Req. 09/10/25…" at bounding box center [225, 274] width 153 height 357
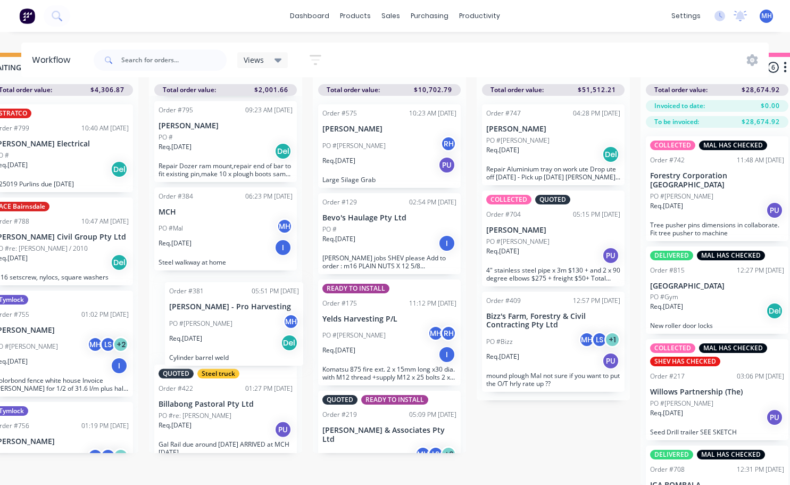
scroll to position [956, 0]
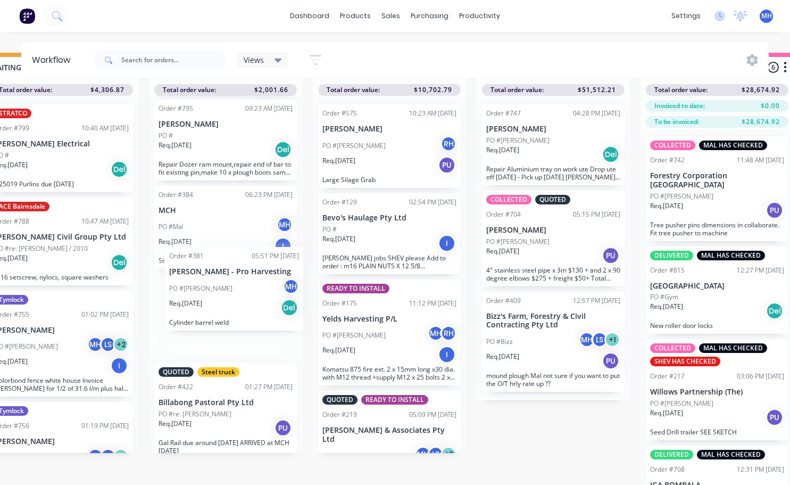
drag, startPoint x: 213, startPoint y: 438, endPoint x: 226, endPoint y: 304, distance: 134.2
click at [226, 304] on div "Steel truck Order #796 09:26 AM 09/10/25 Ross Walker PO #re: Ross Req. 09/10/25…" at bounding box center [225, 274] width 153 height 357
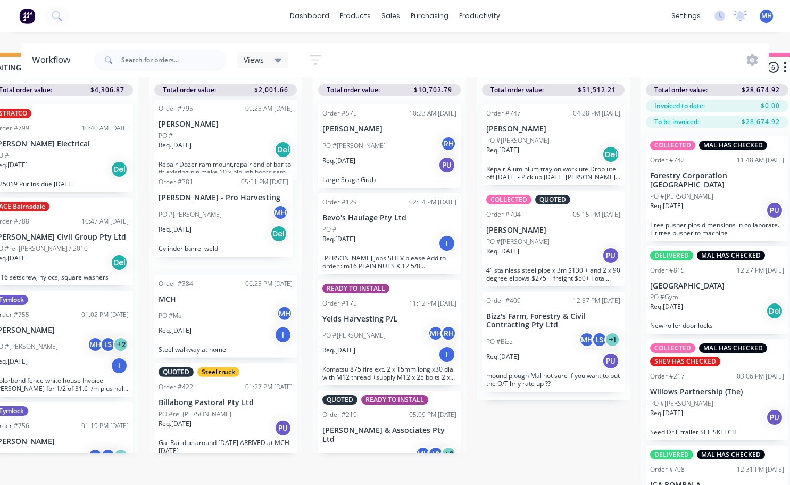
drag, startPoint x: 223, startPoint y: 308, endPoint x: 224, endPoint y: 212, distance: 95.8
click at [224, 212] on div "Steel truck Order #796 09:26 AM 09/10/25 Ross Walker PO #re: Ross Req. 09/10/25…" at bounding box center [225, 274] width 153 height 357
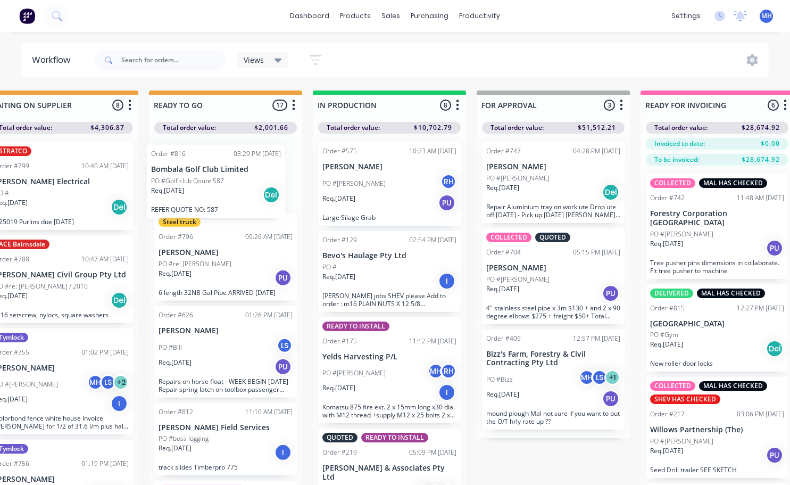
scroll to position [0, 0]
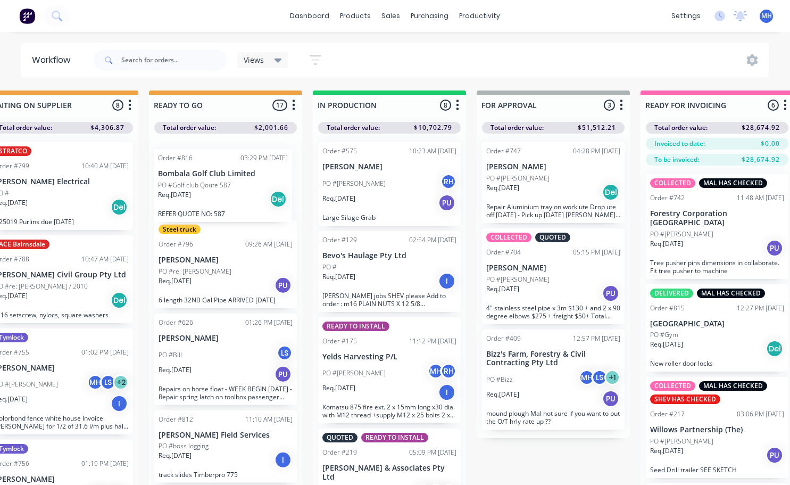
drag, startPoint x: 209, startPoint y: 322, endPoint x: 211, endPoint y: 184, distance: 138.3
click at [211, 188] on div "Steel truck Order #796 09:26 AM 09/10/25 Ross Walker PO #re: Ross Req. 09/10/25…" at bounding box center [225, 312] width 153 height 357
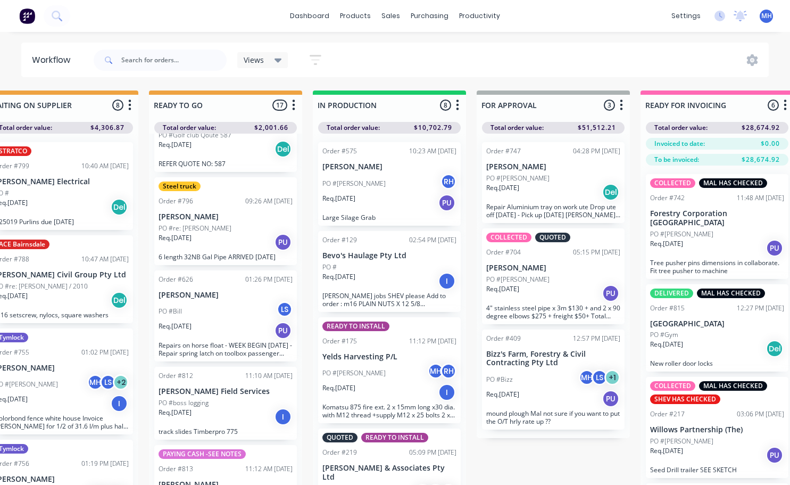
scroll to position [53, 0]
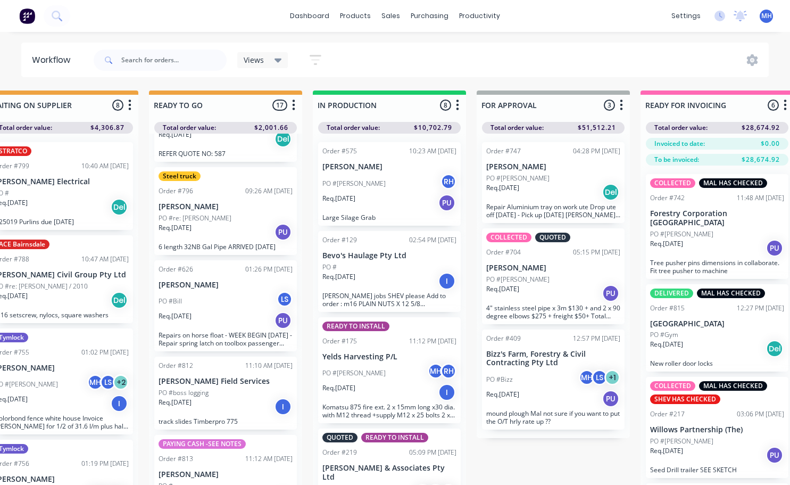
click at [206, 224] on div "Req. 09/10/25 PU" at bounding box center [226, 232] width 134 height 18
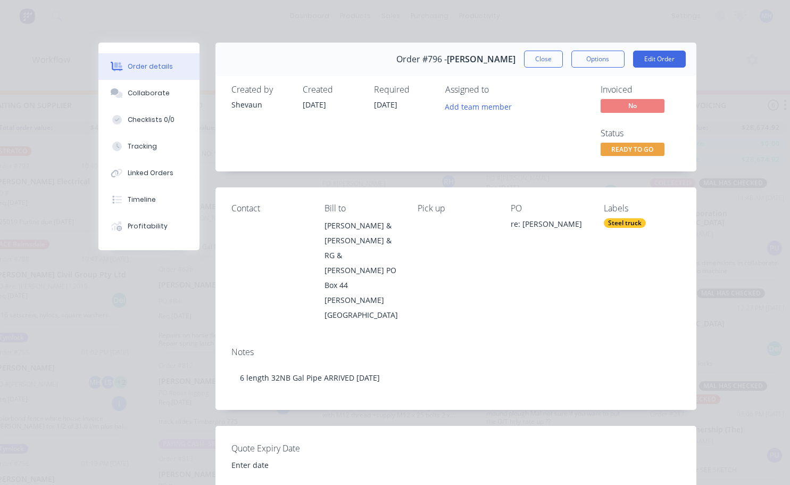
click at [545, 64] on button "Close" at bounding box center [543, 59] width 39 height 17
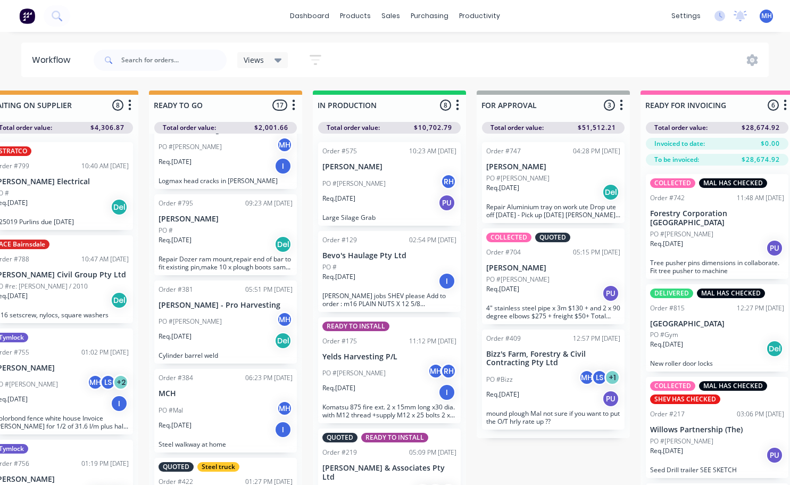
scroll to position [851, 0]
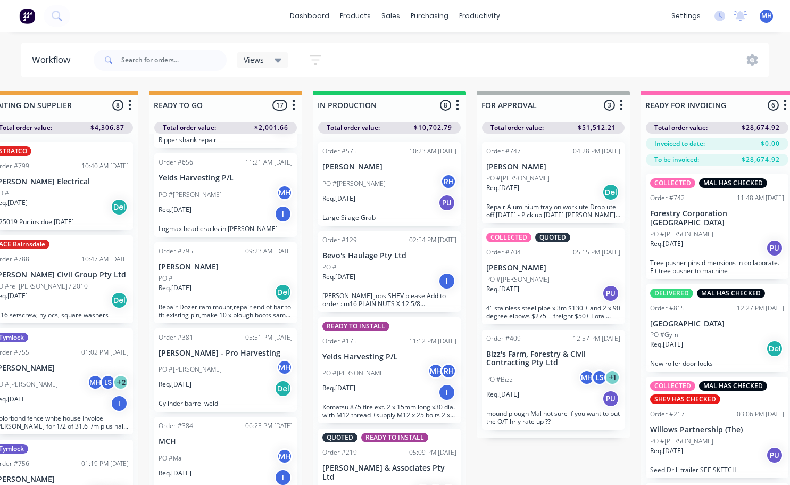
click at [211, 281] on div "PO #" at bounding box center [226, 278] width 134 height 10
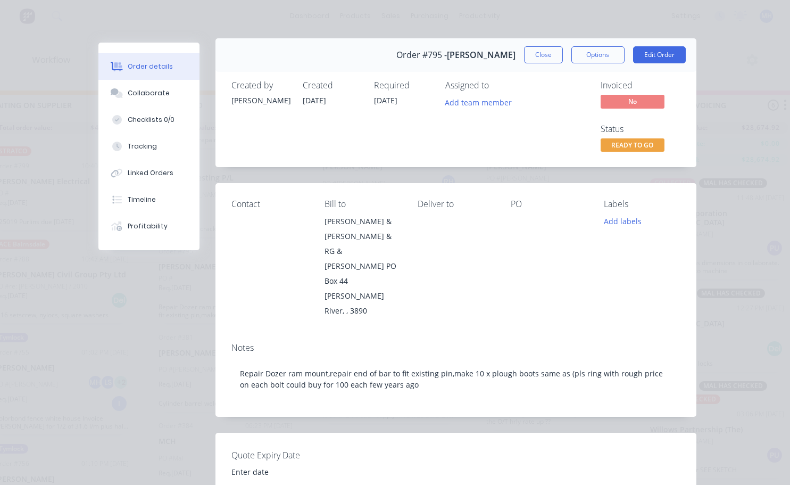
scroll to position [0, 0]
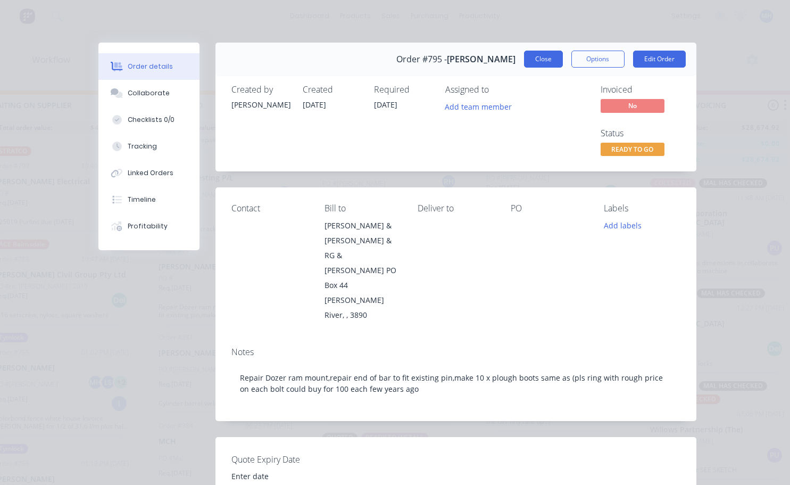
click at [543, 59] on button "Close" at bounding box center [543, 59] width 39 height 17
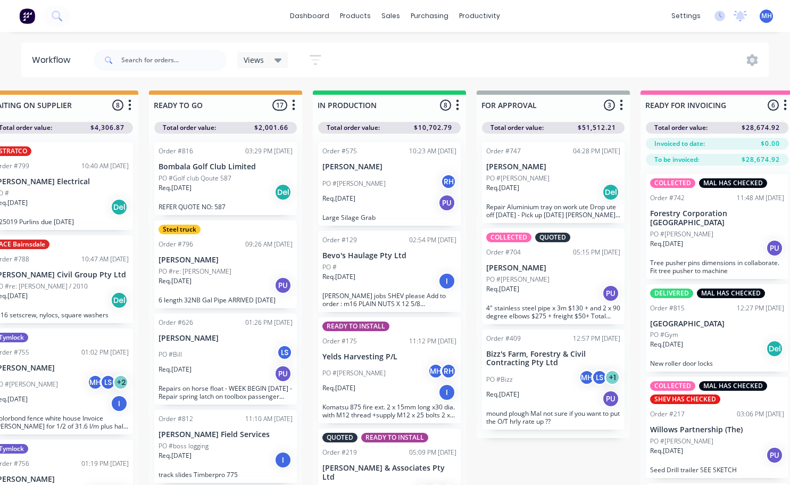
click at [207, 171] on p "Bombala Golf Club Limited" at bounding box center [226, 166] width 134 height 9
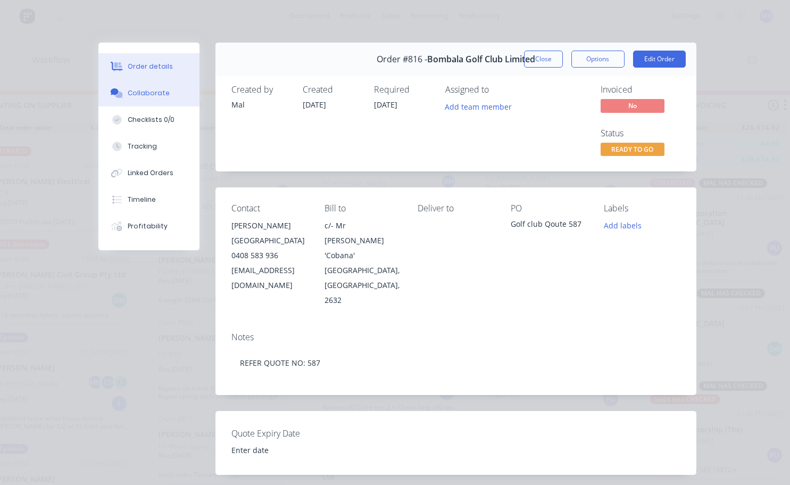
click at [140, 100] on button "Collaborate" at bounding box center [148, 93] width 101 height 27
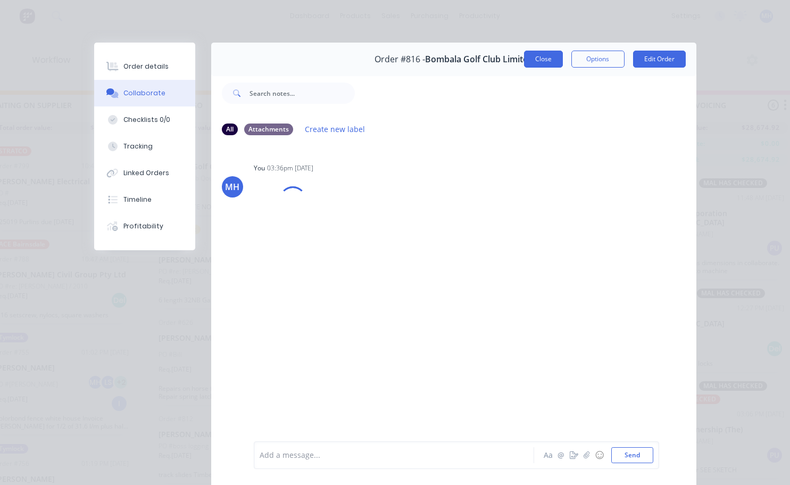
click at [550, 57] on button "Close" at bounding box center [543, 59] width 39 height 17
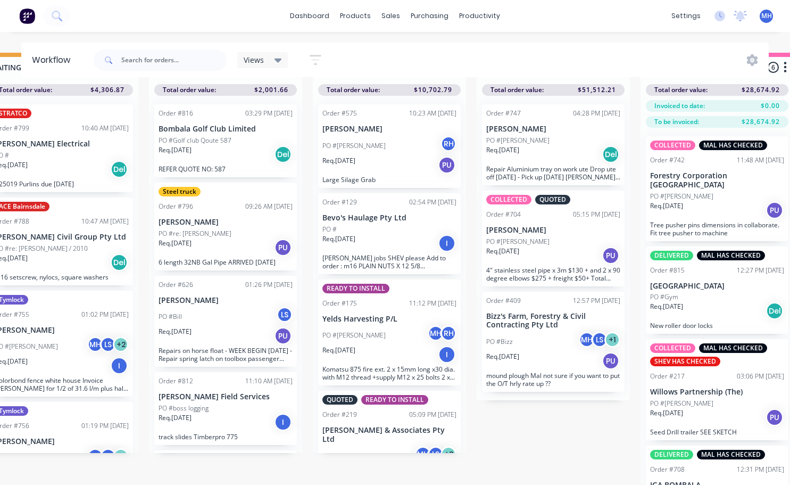
scroll to position [0, 365]
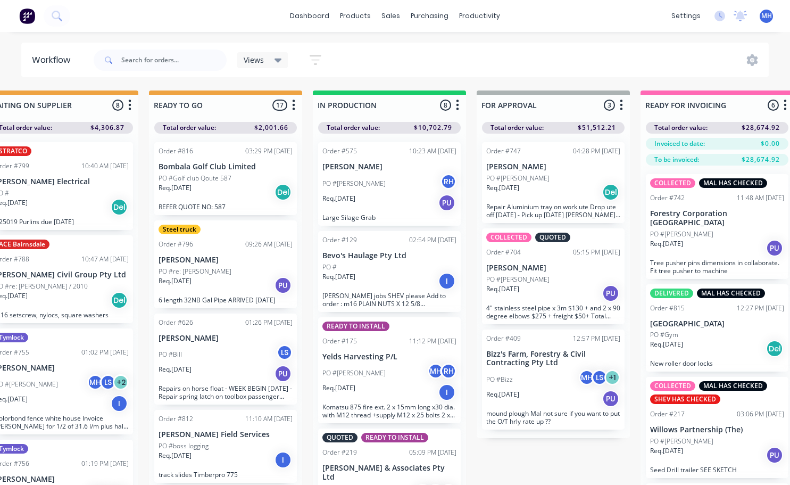
click at [544, 197] on div "Req. 30/09/25 Del" at bounding box center [553, 192] width 134 height 18
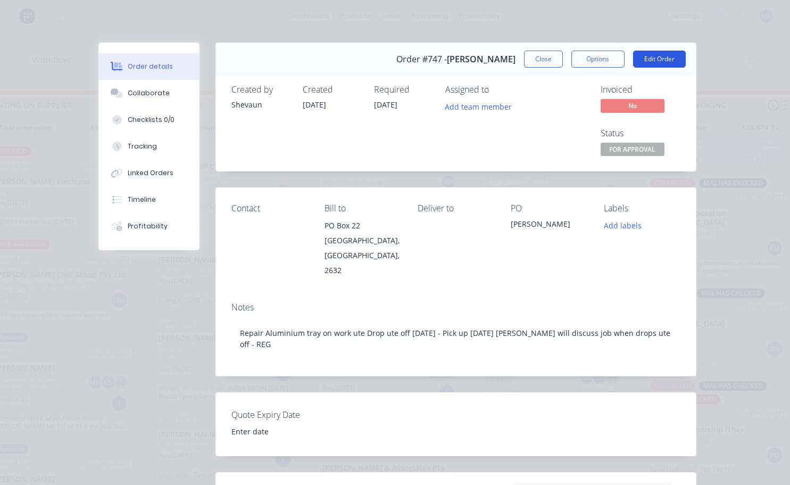
click at [667, 58] on button "Edit Order" at bounding box center [659, 59] width 53 height 17
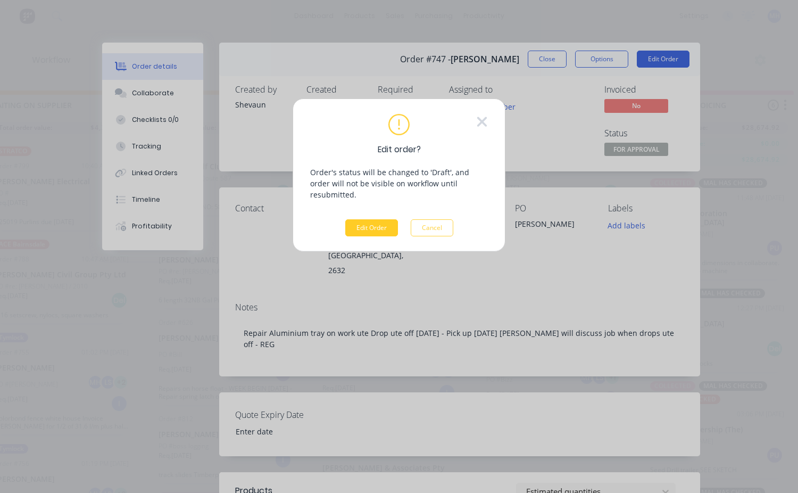
click at [383, 219] on button "Edit Order" at bounding box center [371, 227] width 53 height 17
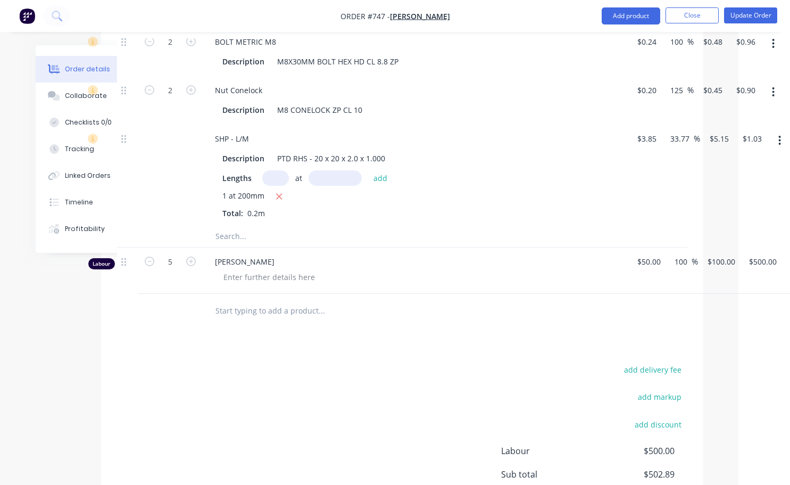
scroll to position [798, 69]
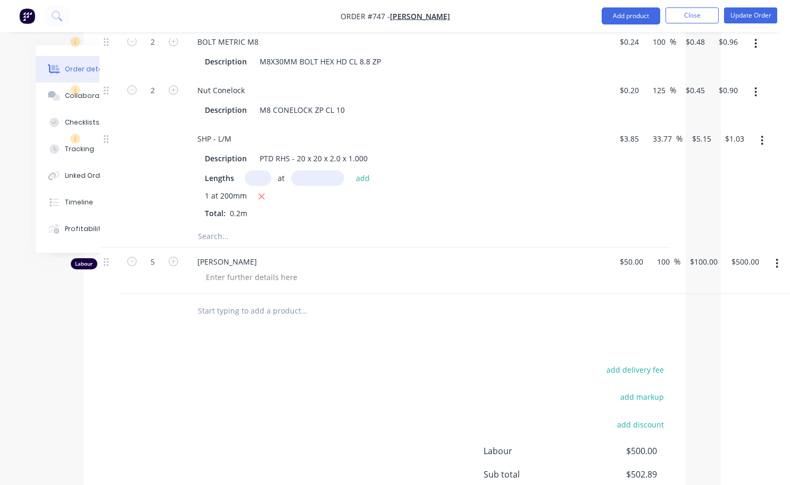
click at [777, 257] on icon "button" at bounding box center [777, 263] width 3 height 12
drag, startPoint x: 713, startPoint y: 340, endPoint x: 707, endPoint y: 328, distance: 14.3
click at [712, 347] on div "Delete" at bounding box center [740, 354] width 82 height 15
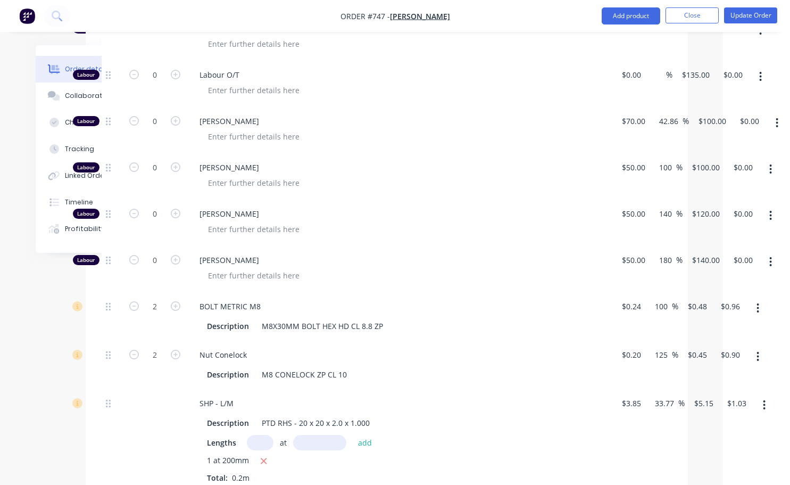
scroll to position [532, 67]
click at [176, 164] on icon "button" at bounding box center [176, 169] width 10 height 10
type input "1"
type input "$100.00"
click at [177, 164] on icon "button" at bounding box center [176, 169] width 10 height 10
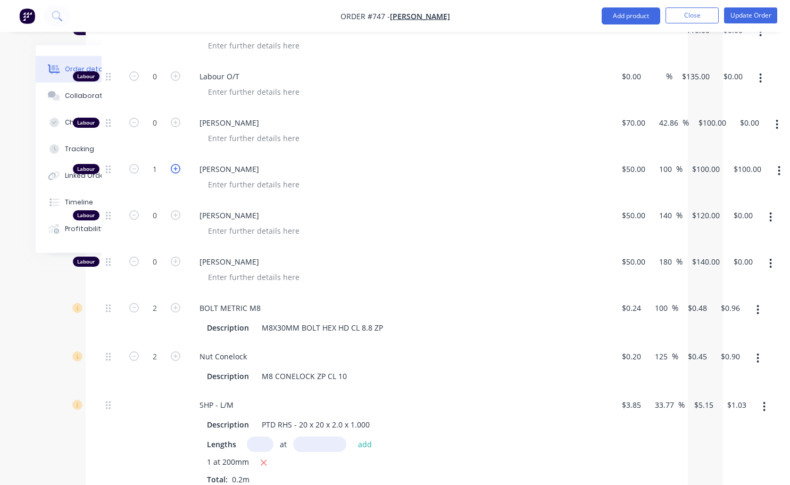
type input "2"
type input "$200.00"
click at [177, 164] on icon "button" at bounding box center [176, 169] width 10 height 10
type input "3"
type input "$300.00"
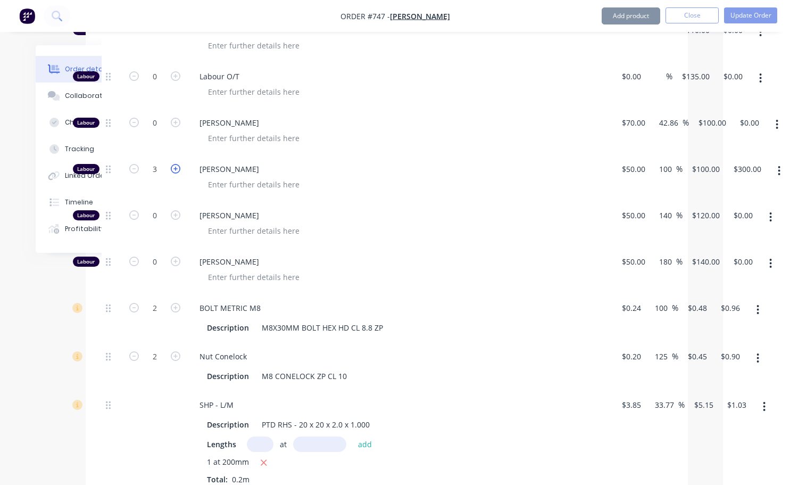
click at [177, 164] on icon "button" at bounding box center [176, 169] width 10 height 10
type input "4"
type input "$400.00"
click at [177, 164] on icon "button" at bounding box center [176, 169] width 10 height 10
type input "5"
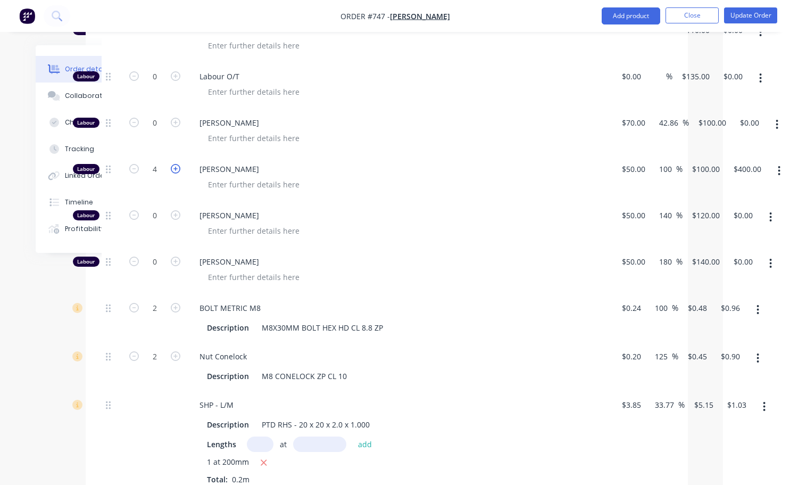
type input "$500.00"
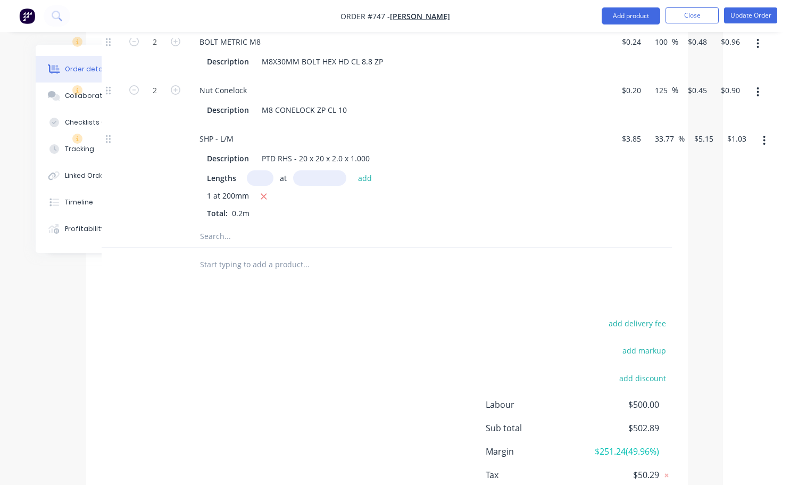
scroll to position [585, 67]
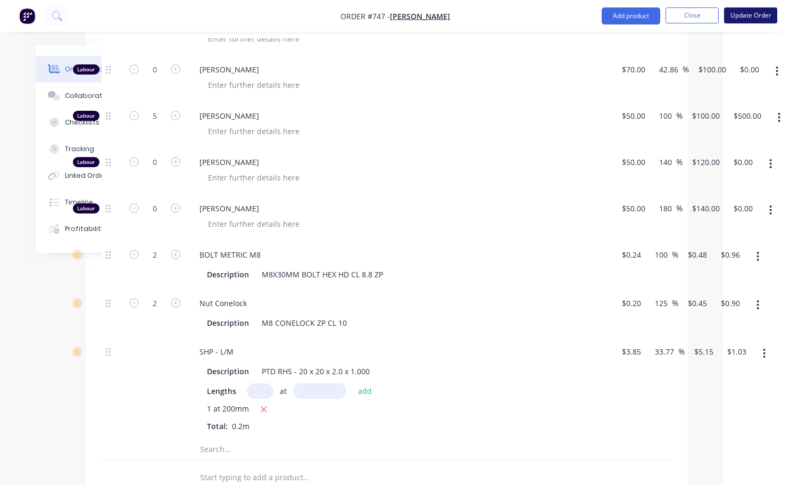
click at [737, 19] on button "Update Order" at bounding box center [750, 15] width 53 height 16
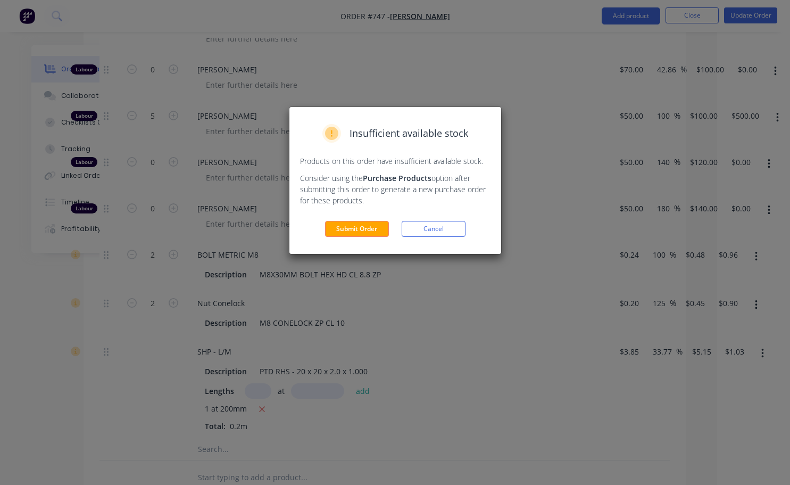
click at [433, 319] on div "Insufficient available stock Products on this order have insufficient available…" at bounding box center [395, 242] width 790 height 485
click at [426, 230] on button "Cancel" at bounding box center [434, 229] width 64 height 16
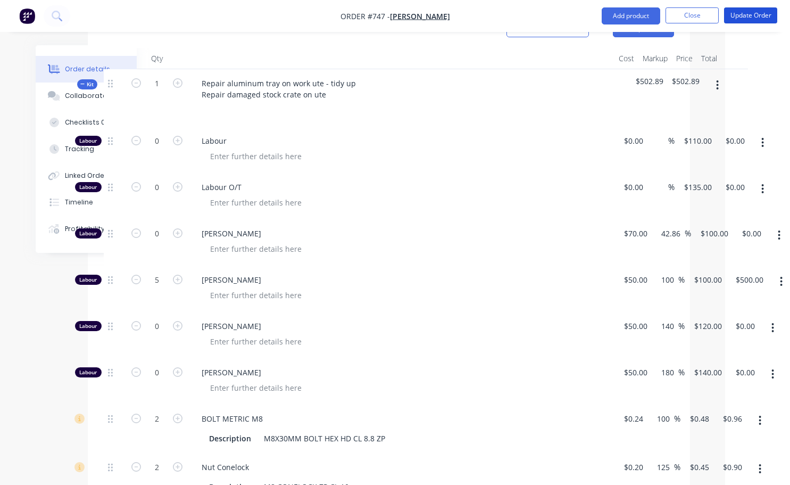
scroll to position [266, 65]
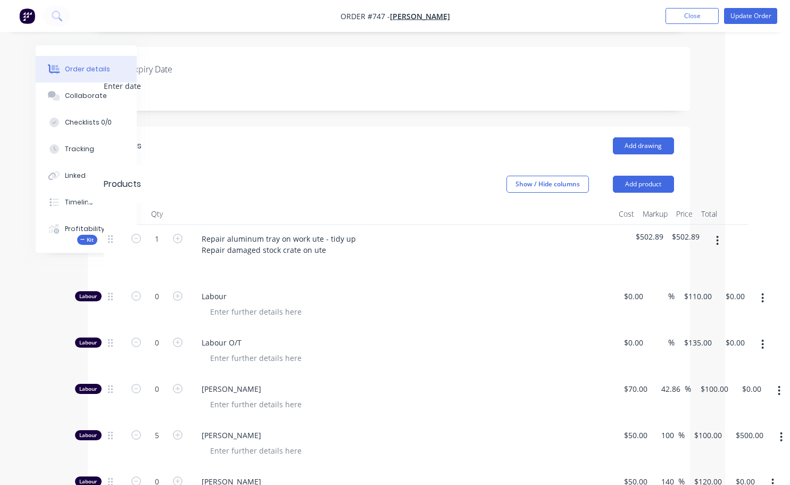
click at [718, 236] on icon "button" at bounding box center [718, 241] width 2 height 10
click at [666, 261] on div "Add product to kit" at bounding box center [680, 268] width 82 height 15
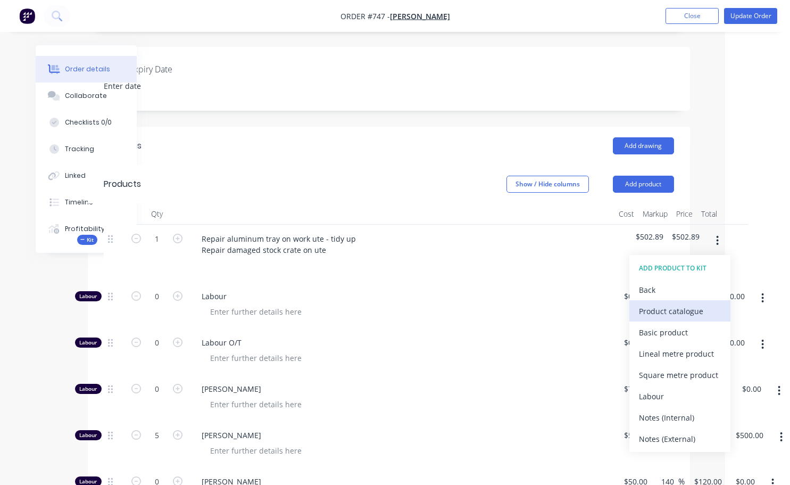
click at [660, 303] on div "Product catalogue" at bounding box center [680, 310] width 82 height 15
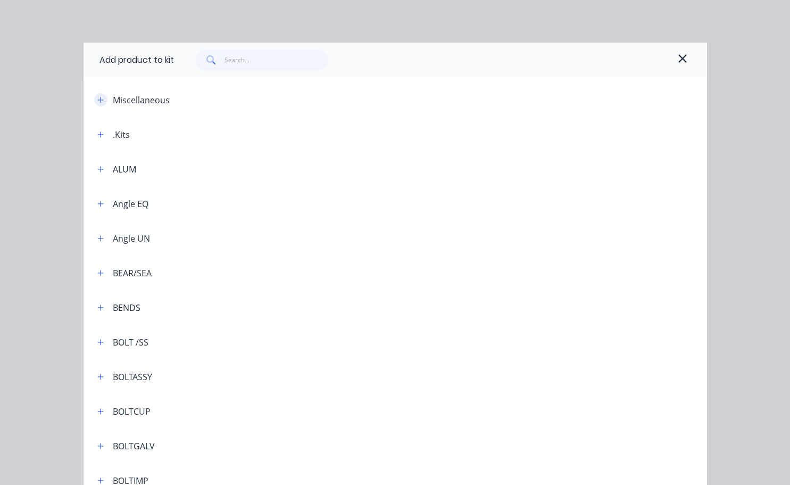
click at [97, 97] on icon "button" at bounding box center [100, 99] width 6 height 7
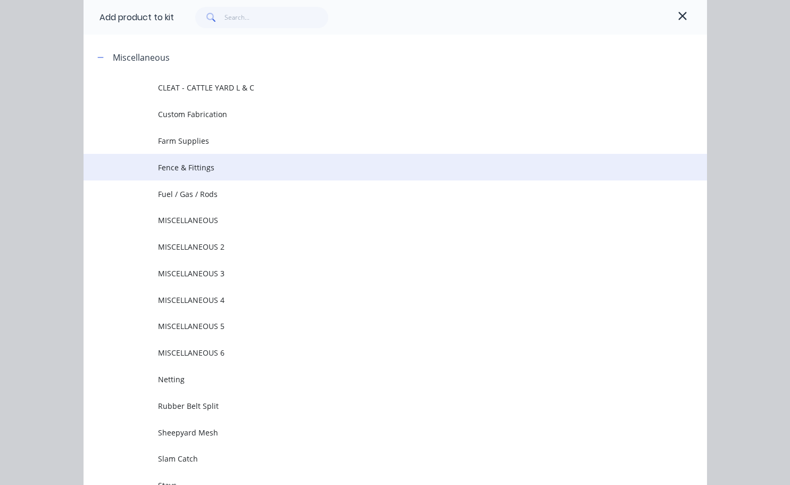
scroll to position [53, 0]
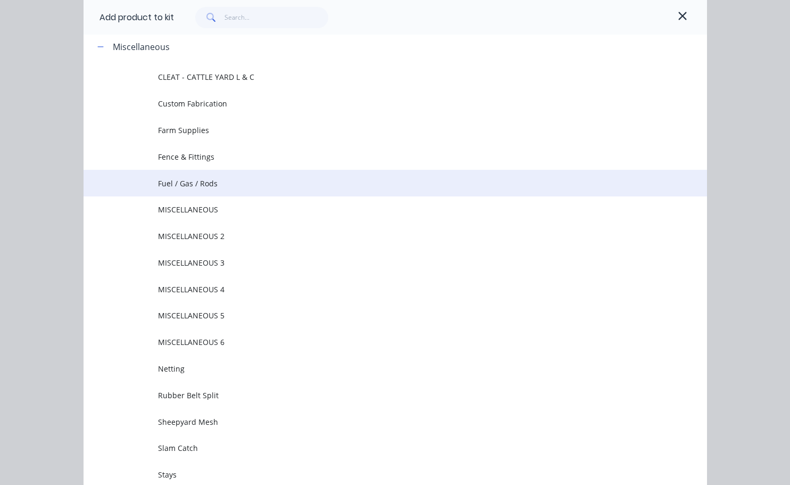
click at [204, 189] on td "Fuel / Gas / Rods" at bounding box center [432, 183] width 548 height 27
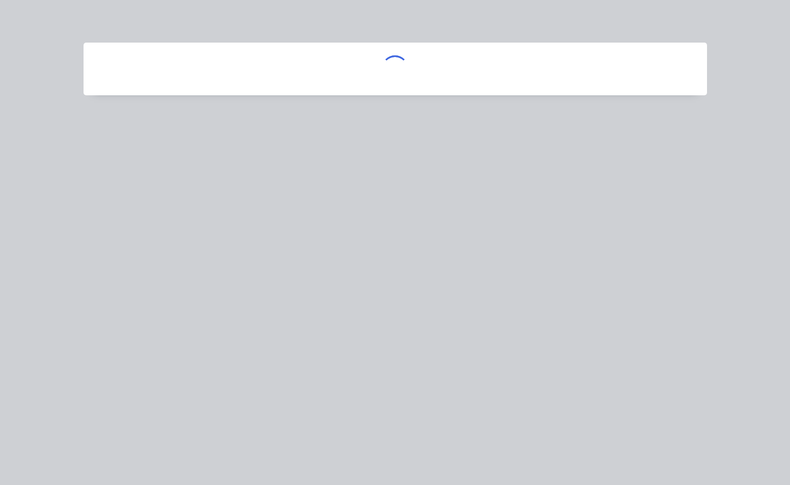
scroll to position [0, 0]
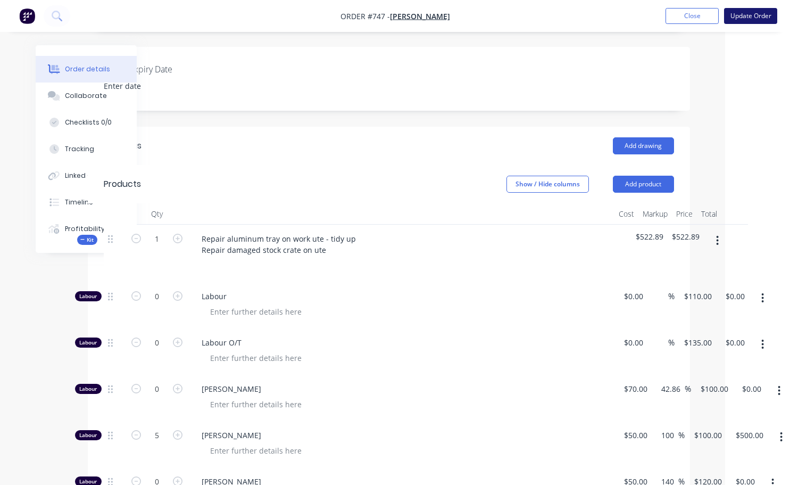
click at [744, 19] on button "Update Order" at bounding box center [750, 16] width 53 height 16
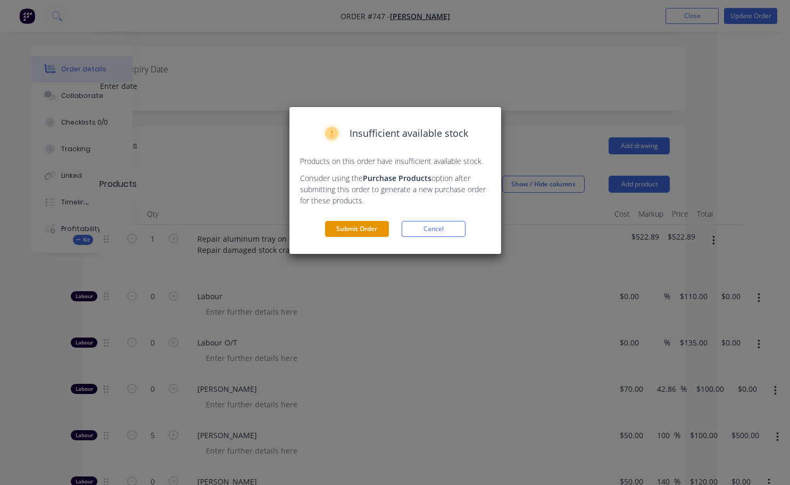
click at [357, 229] on button "Submit Order" at bounding box center [357, 229] width 64 height 16
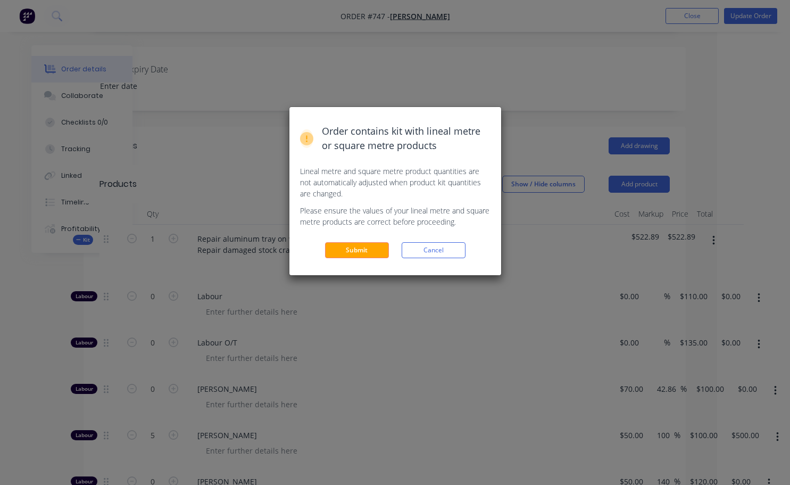
click at [339, 253] on button "Submit" at bounding box center [357, 250] width 64 height 16
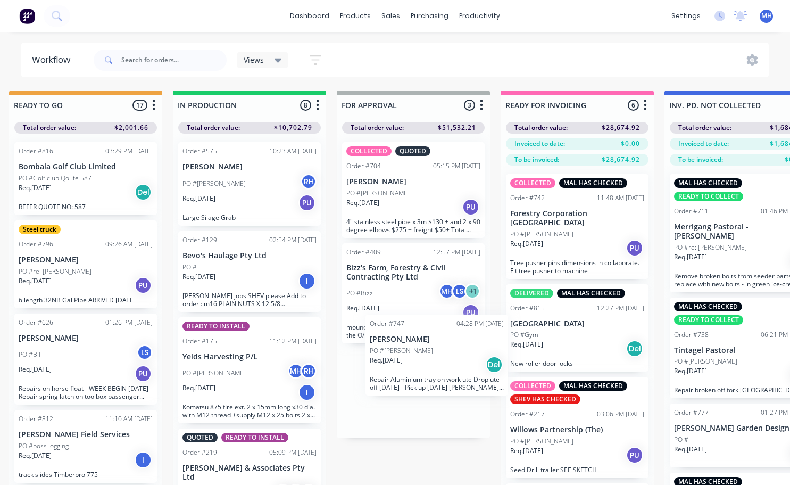
scroll to position [1, 505]
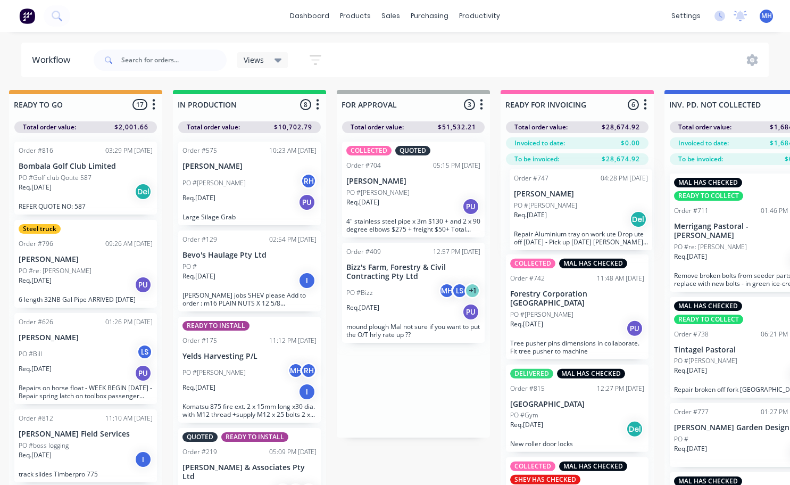
drag, startPoint x: 414, startPoint y: 390, endPoint x: 586, endPoint y: 203, distance: 253.8
click at [586, 203] on div "QUOTES TO DO 1 Status colour #273444 hex #273444 Save Cancel Notifications Emai…" at bounding box center [374, 306] width 1774 height 432
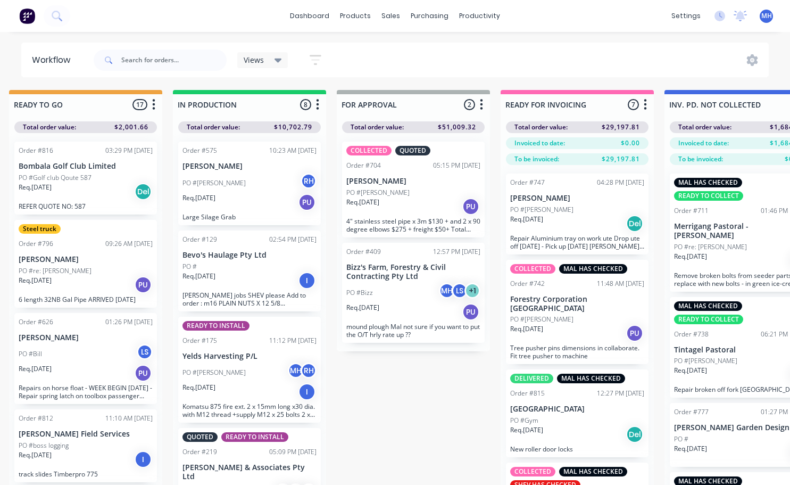
click at [594, 212] on div "PO #[PERSON_NAME]" at bounding box center [577, 210] width 134 height 10
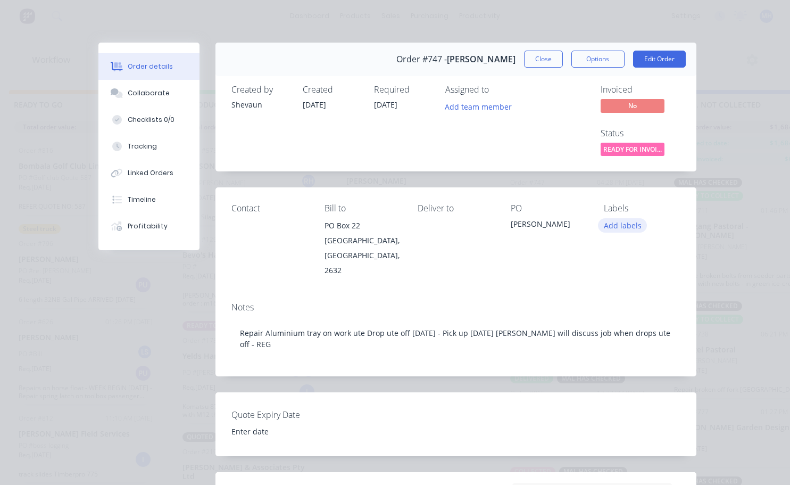
click at [612, 228] on button "Add labels" at bounding box center [622, 225] width 49 height 14
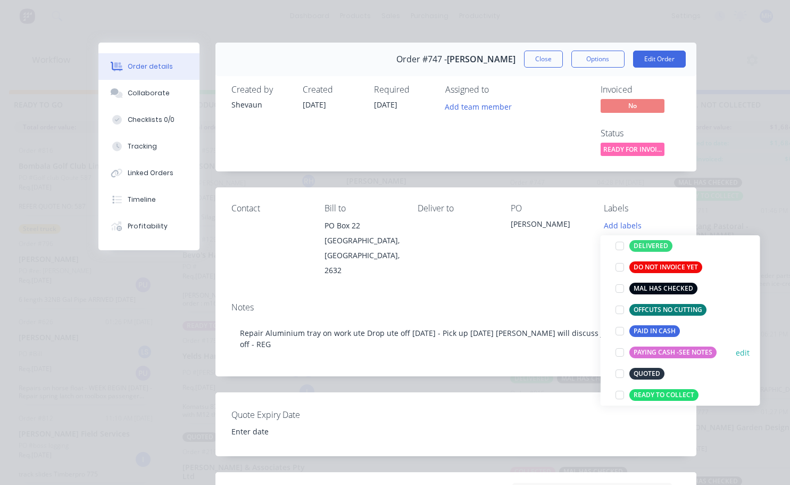
scroll to position [213, 0]
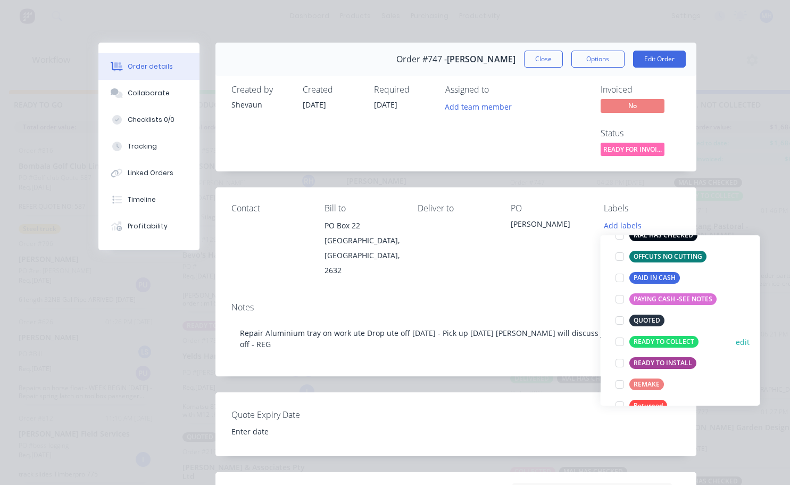
click at [622, 342] on div at bounding box center [619, 341] width 21 height 21
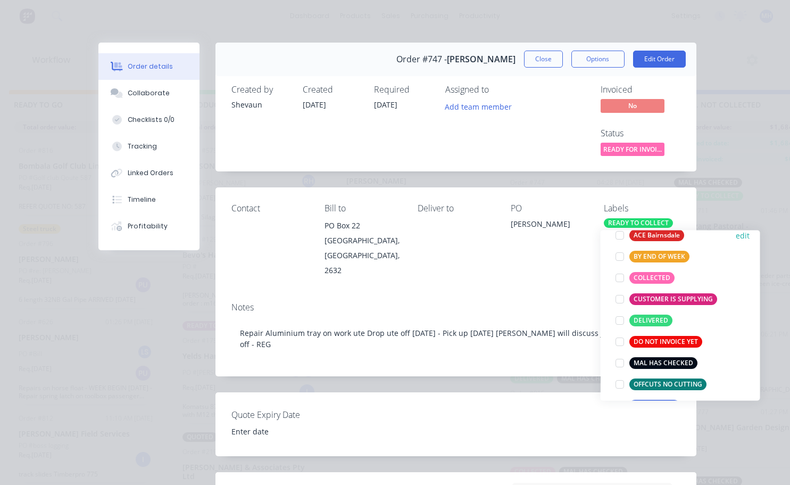
scroll to position [106, 0]
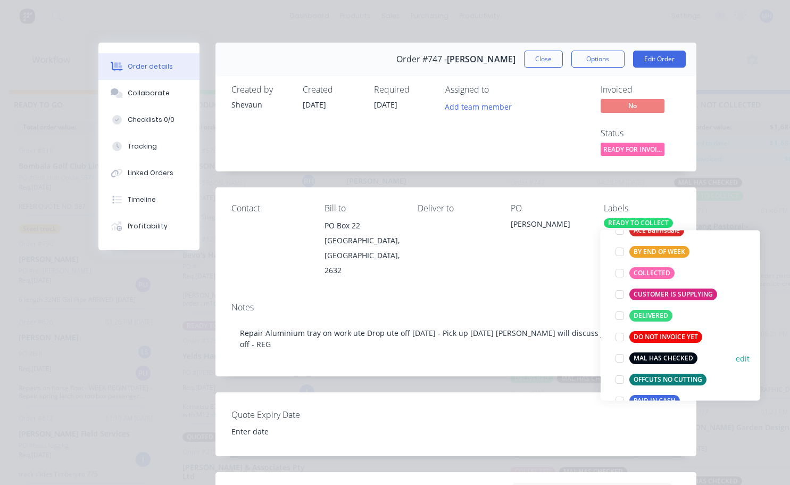
click at [620, 358] on div at bounding box center [619, 357] width 21 height 21
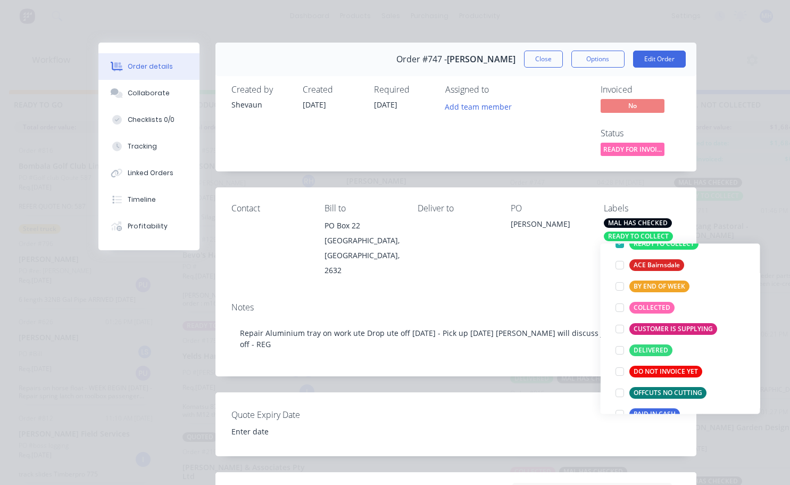
scroll to position [0, 0]
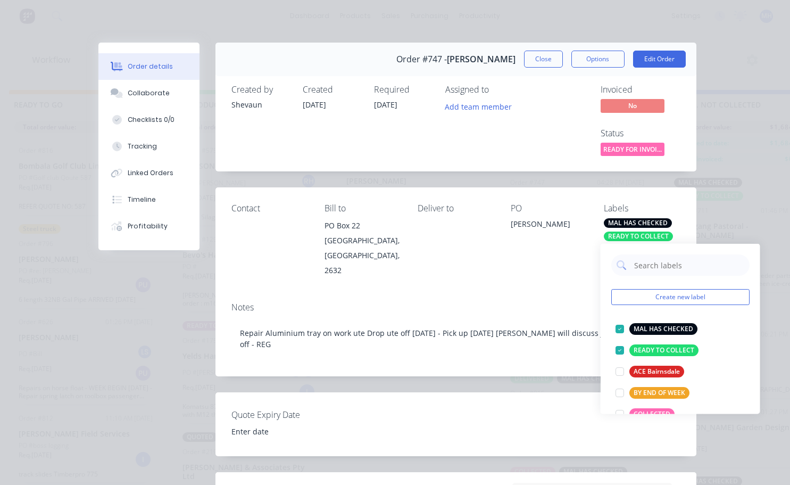
click at [511, 262] on div "PO Bob" at bounding box center [549, 240] width 76 height 74
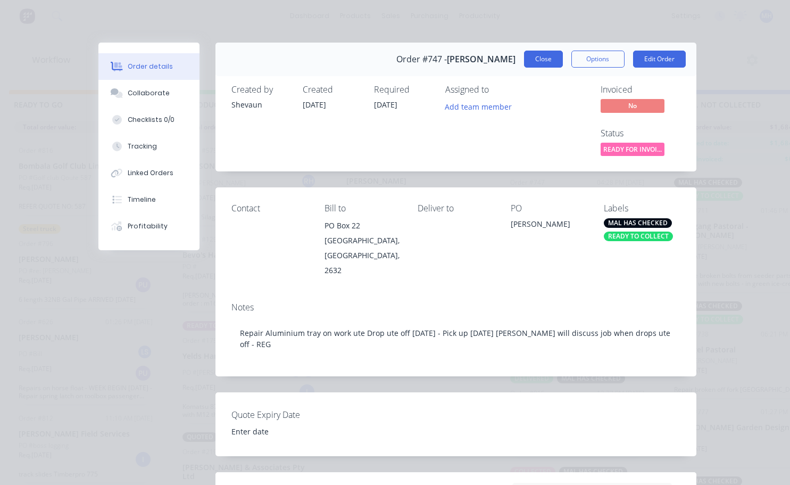
click at [545, 64] on button "Close" at bounding box center [543, 59] width 39 height 17
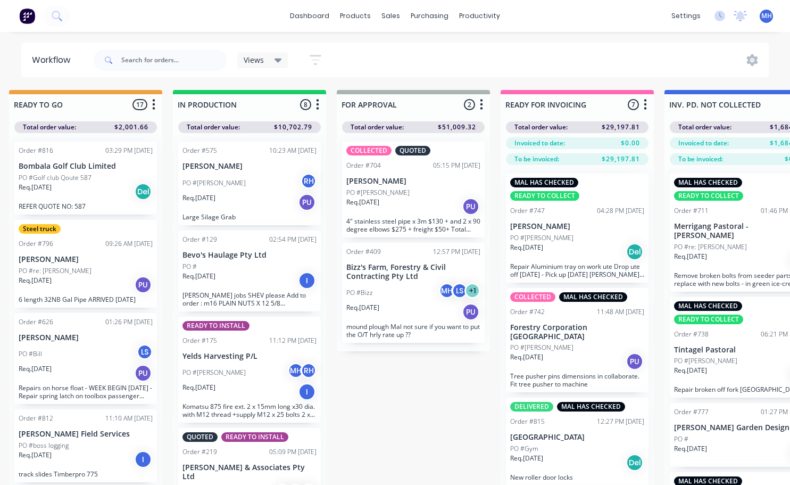
click at [379, 198] on p "Req. 23/09/25" at bounding box center [362, 202] width 33 height 10
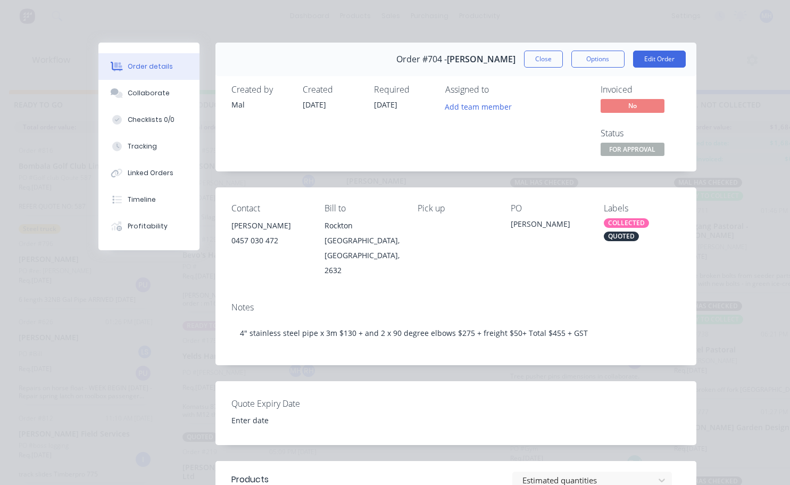
click at [664, 76] on div "Order #704 - Jake Brown Close Options Edit Order" at bounding box center [455, 60] width 481 height 34
click at [659, 65] on button "Edit Order" at bounding box center [659, 59] width 53 height 17
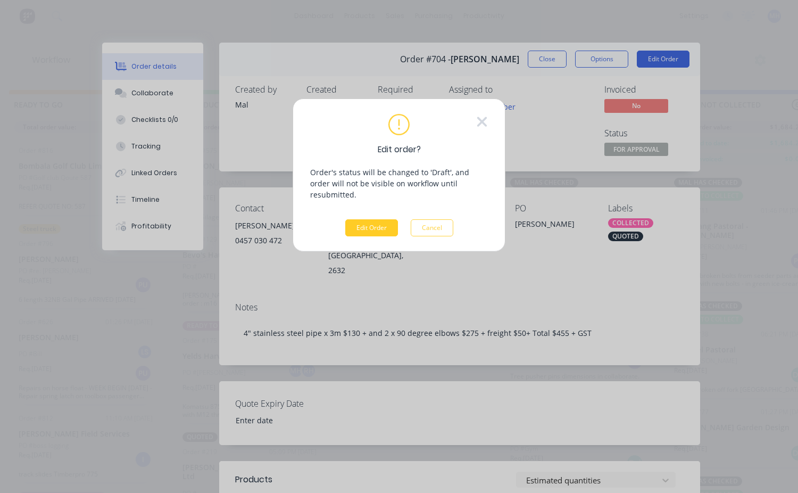
click at [385, 219] on button "Edit Order" at bounding box center [371, 227] width 53 height 17
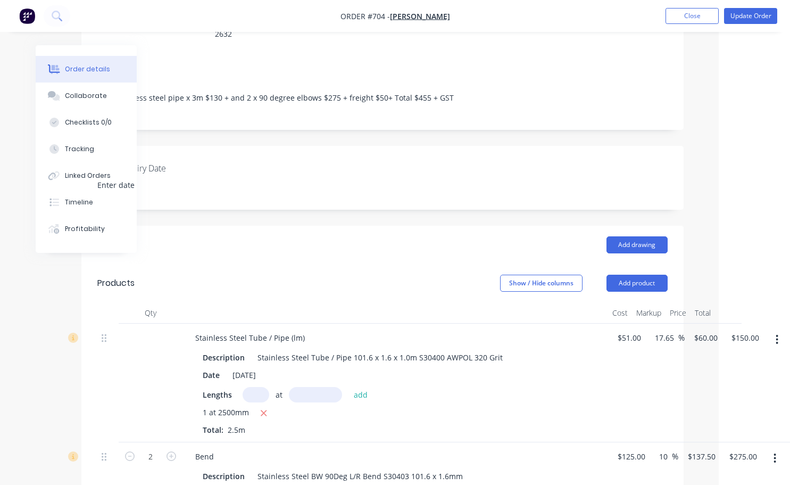
scroll to position [53, 71]
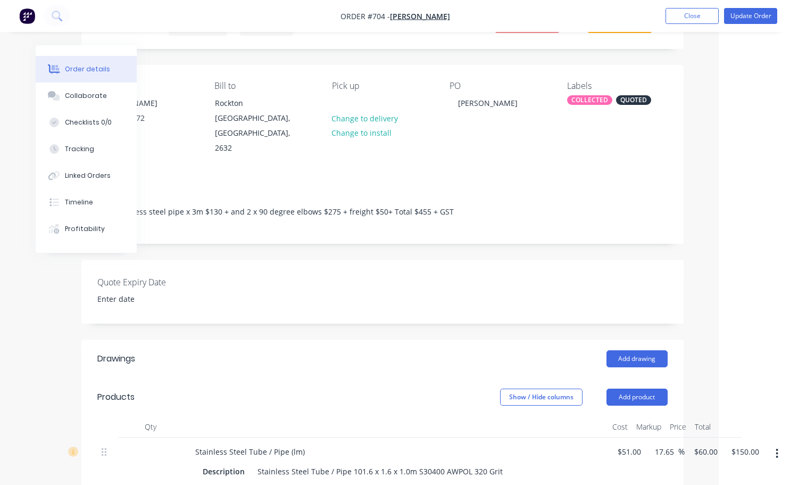
click at [580, 102] on div "COLLECTED" at bounding box center [589, 100] width 45 height 10
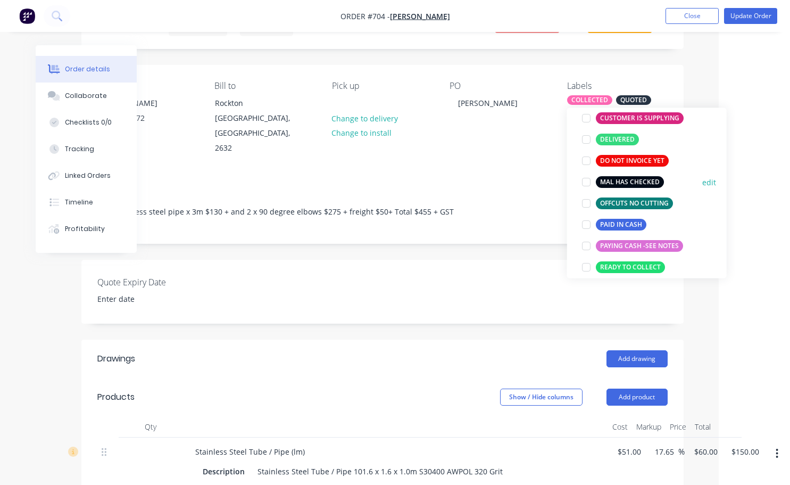
click at [586, 179] on div at bounding box center [586, 182] width 21 height 21
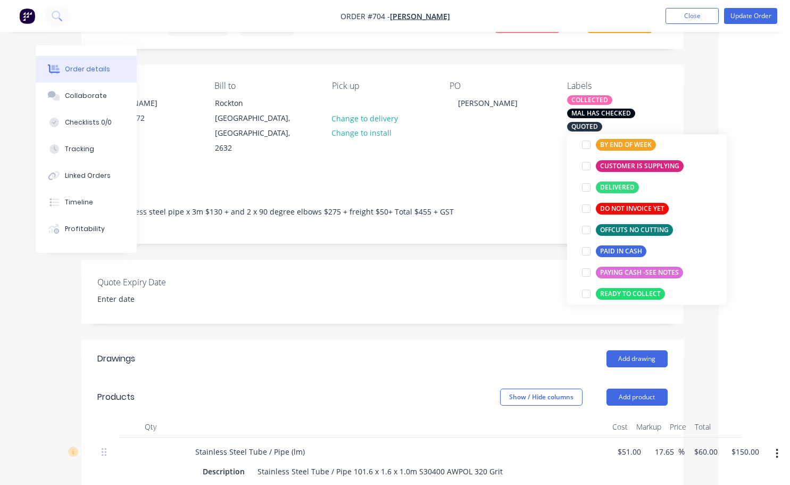
scroll to position [32, 0]
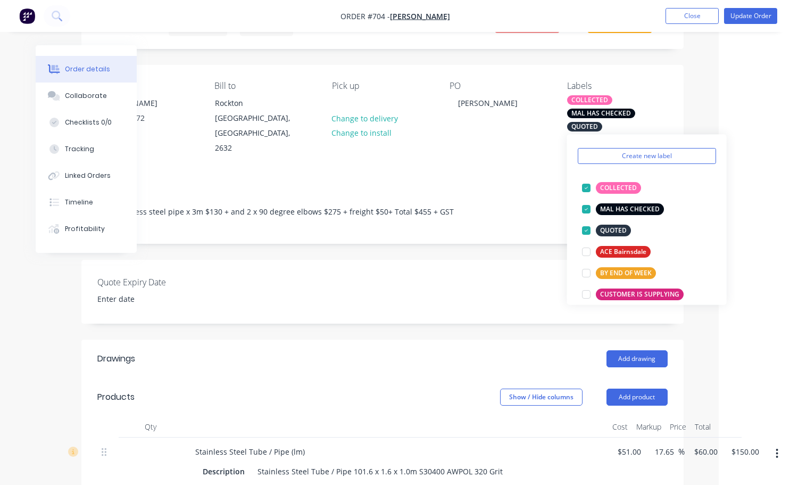
click at [488, 172] on div "Notes 4" stainless steel pipe x 3m $130 + and 2 x 90 degree elbows $275 + freig…" at bounding box center [382, 207] width 602 height 71
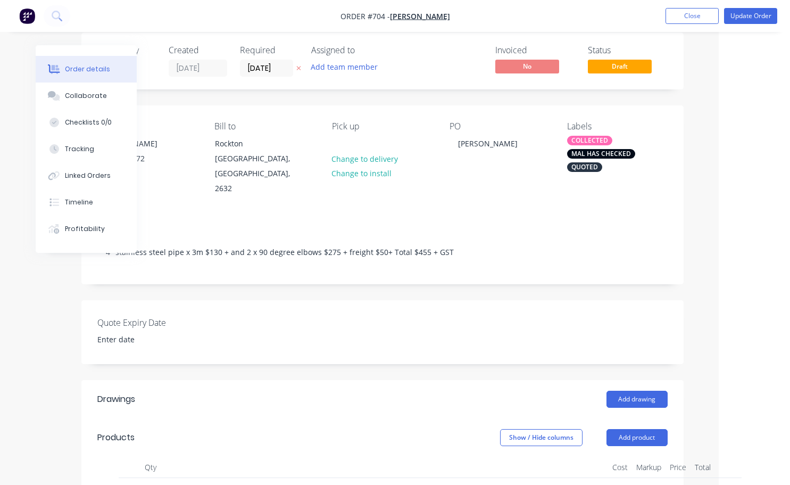
scroll to position [0, 71]
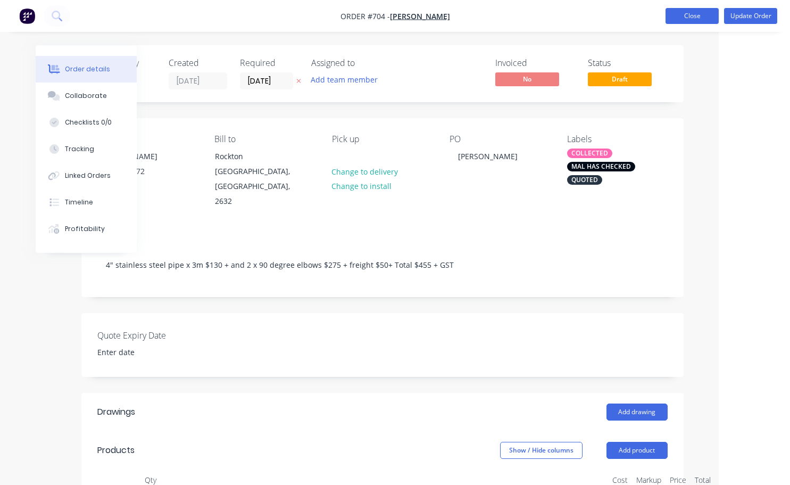
click at [694, 12] on button "Close" at bounding box center [692, 16] width 53 height 16
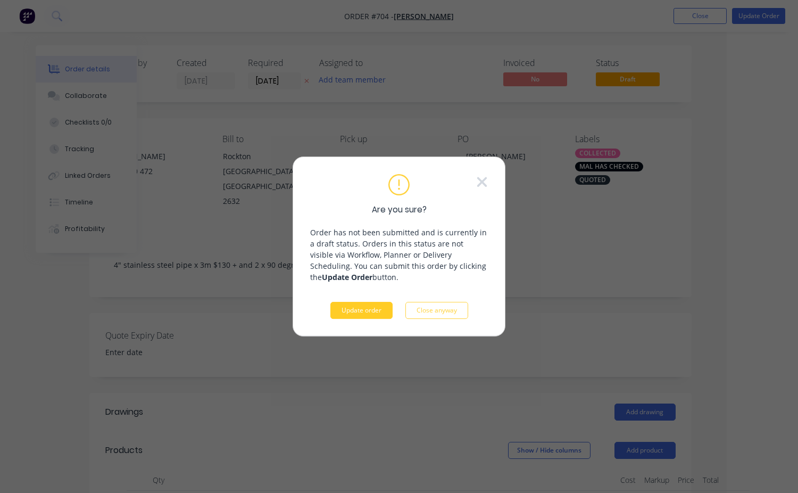
click at [354, 312] on button "Update order" at bounding box center [361, 310] width 62 height 17
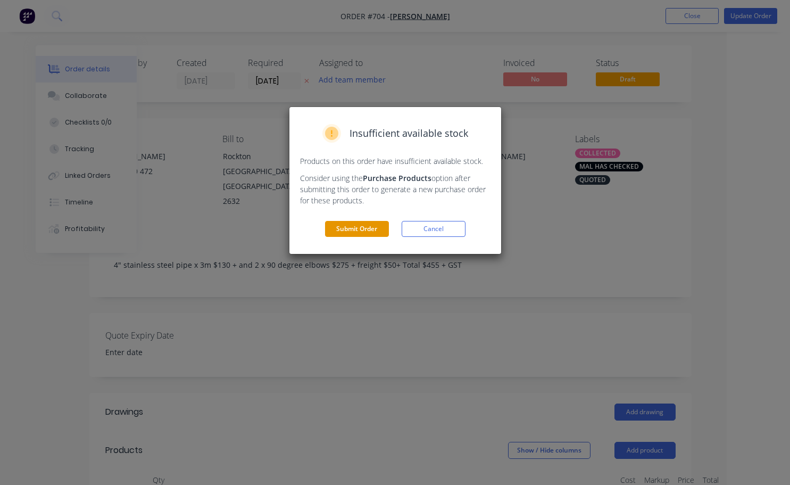
click at [360, 236] on button "Submit Order" at bounding box center [357, 229] width 64 height 16
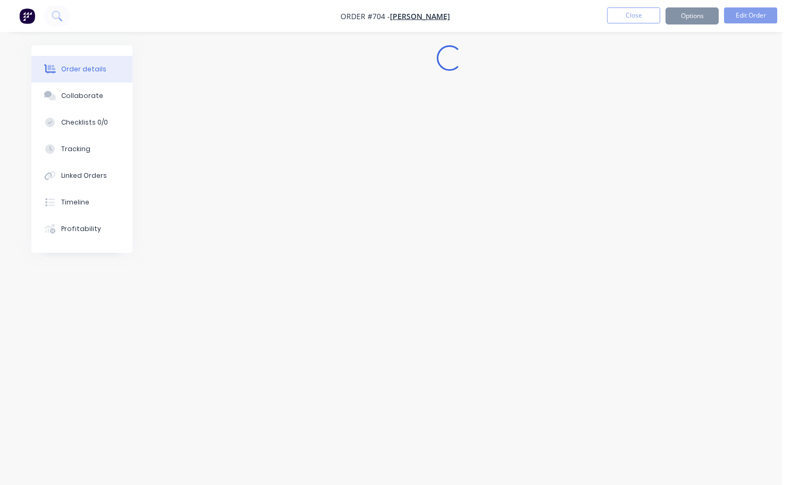
scroll to position [0, 0]
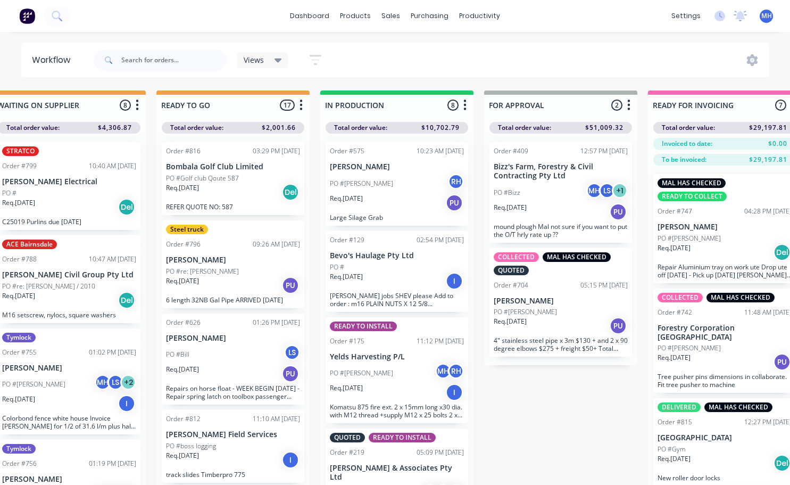
scroll to position [0, 413]
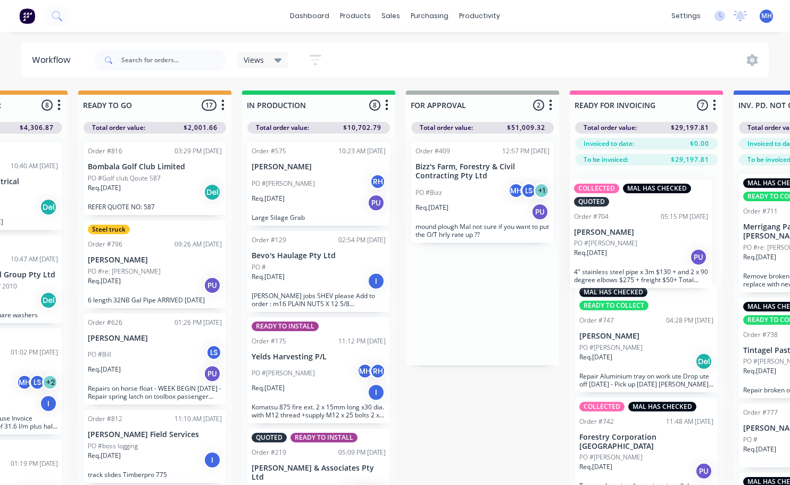
drag, startPoint x: 525, startPoint y: 290, endPoint x: 669, endPoint y: 219, distance: 160.6
click at [669, 219] on div "QUOTES TO DO 1 Status colour #273444 hex #273444 Save Cancel Notifications Emai…" at bounding box center [443, 306] width 1774 height 432
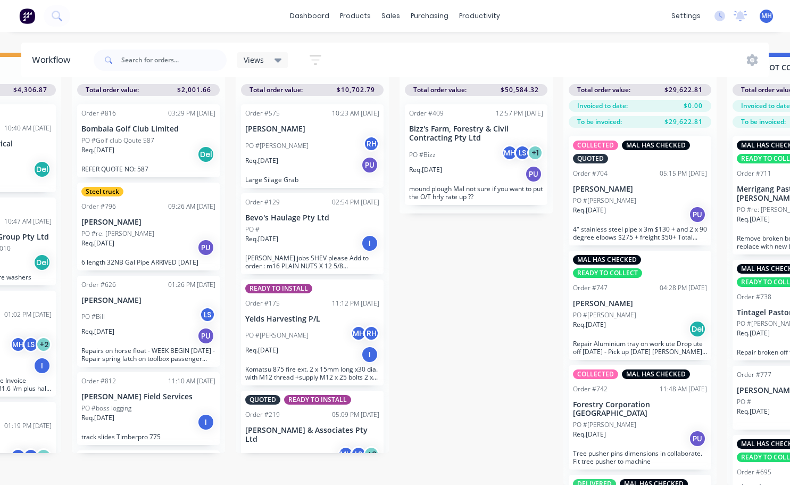
scroll to position [0, 443]
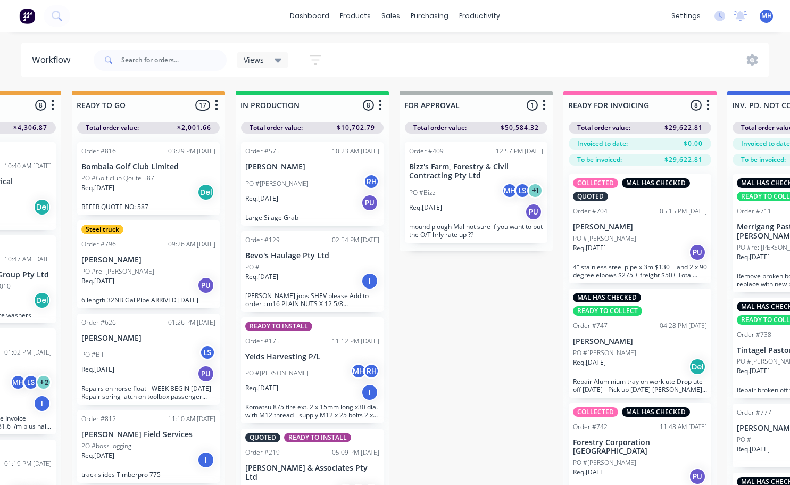
click at [149, 163] on p "Bombala Golf Club Limited" at bounding box center [148, 166] width 134 height 9
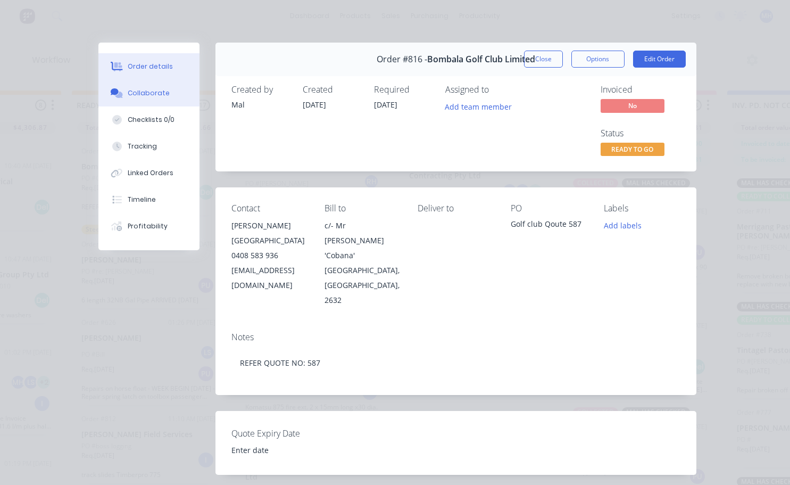
click at [143, 90] on div "Collaborate" at bounding box center [149, 93] width 42 height 10
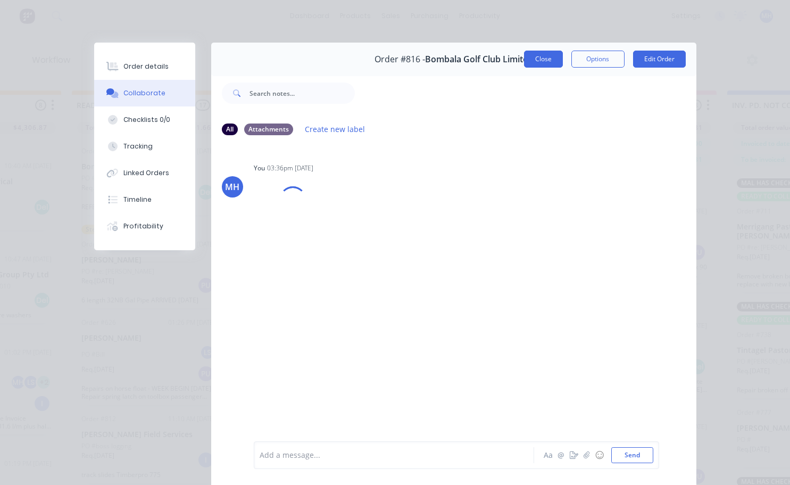
click at [546, 64] on button "Close" at bounding box center [543, 59] width 39 height 17
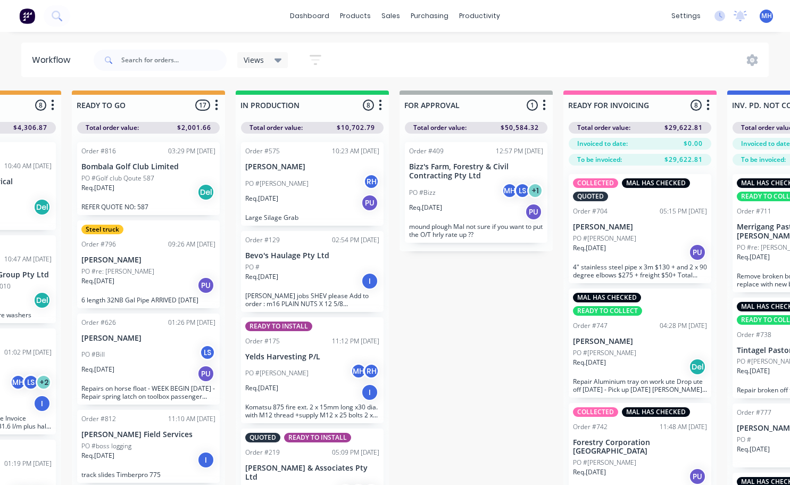
click at [150, 186] on div "Req. 10/10/25 Del" at bounding box center [148, 192] width 134 height 18
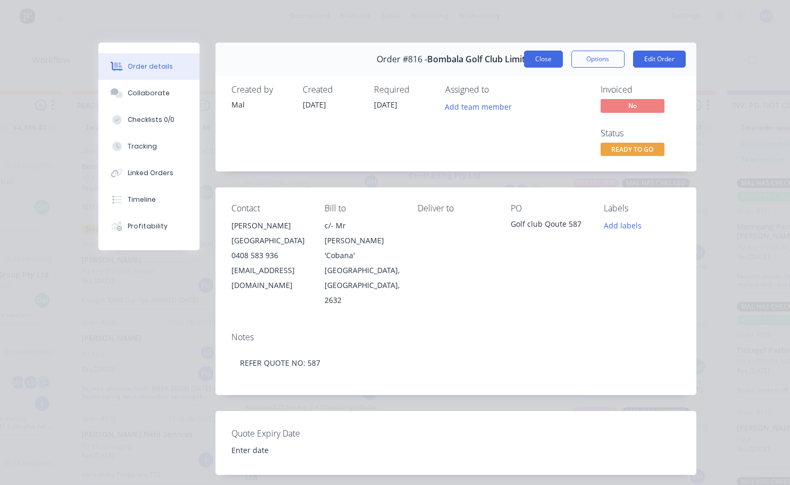
click at [548, 60] on button "Close" at bounding box center [543, 59] width 39 height 17
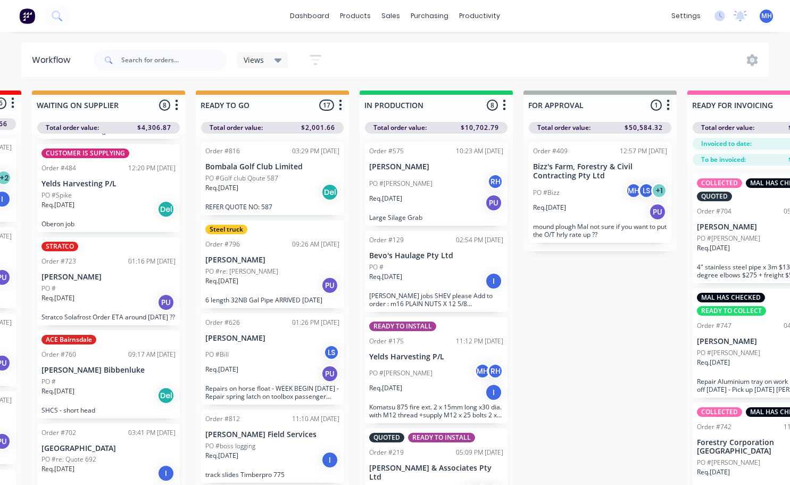
scroll to position [429, 0]
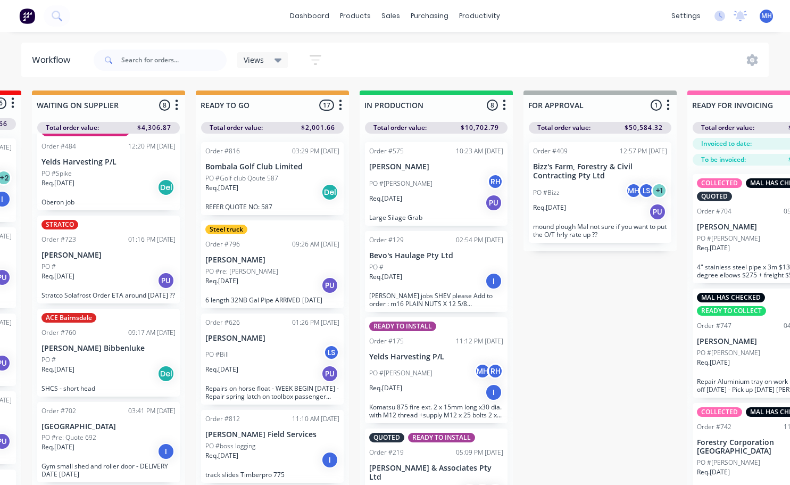
click at [110, 453] on div "Req. 23/09/25 I" at bounding box center [108, 451] width 134 height 18
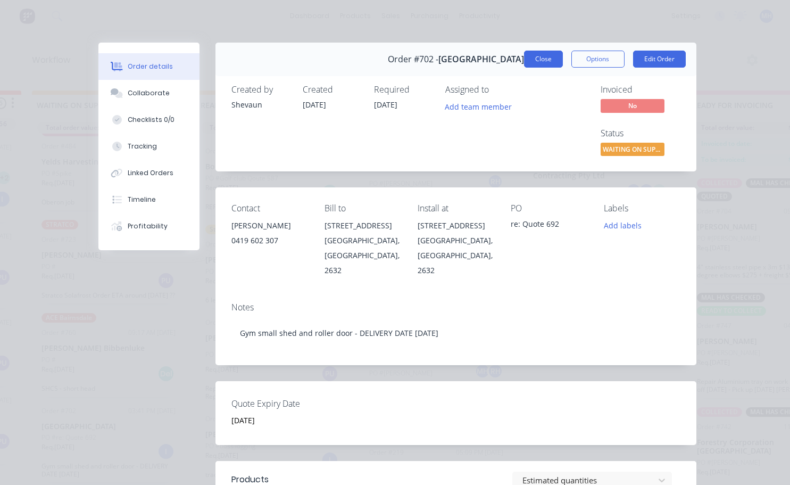
click at [527, 60] on button "Close" at bounding box center [543, 59] width 39 height 17
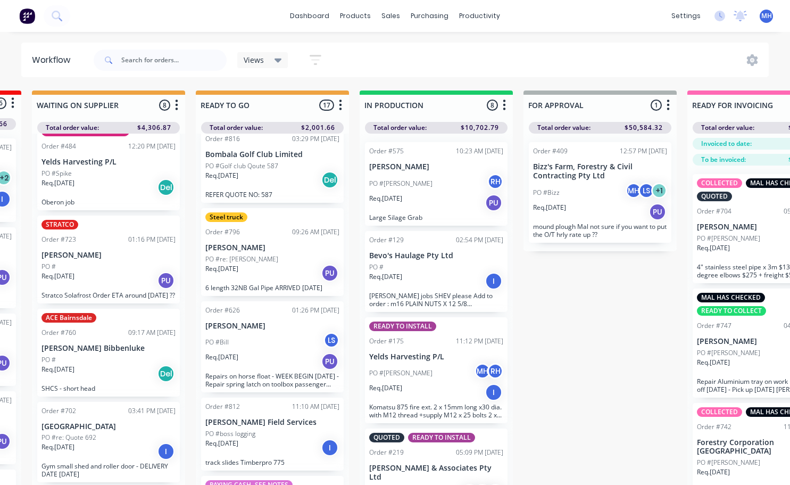
scroll to position [0, 0]
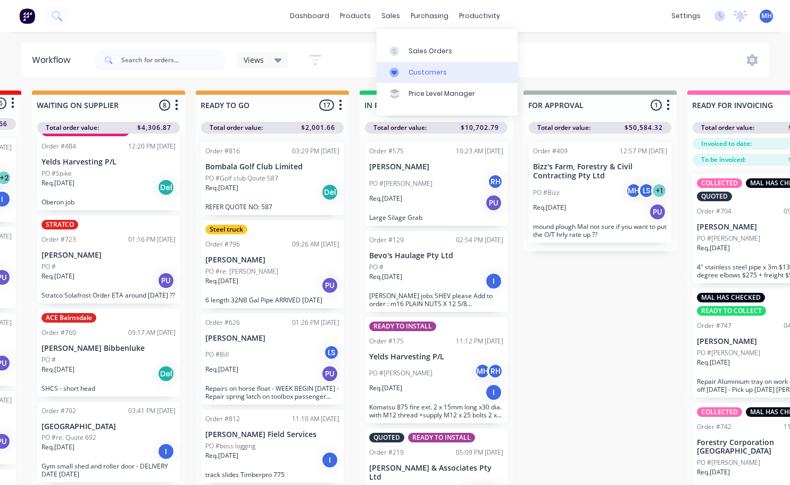
click at [415, 73] on div "Customers" at bounding box center [428, 73] width 38 height 10
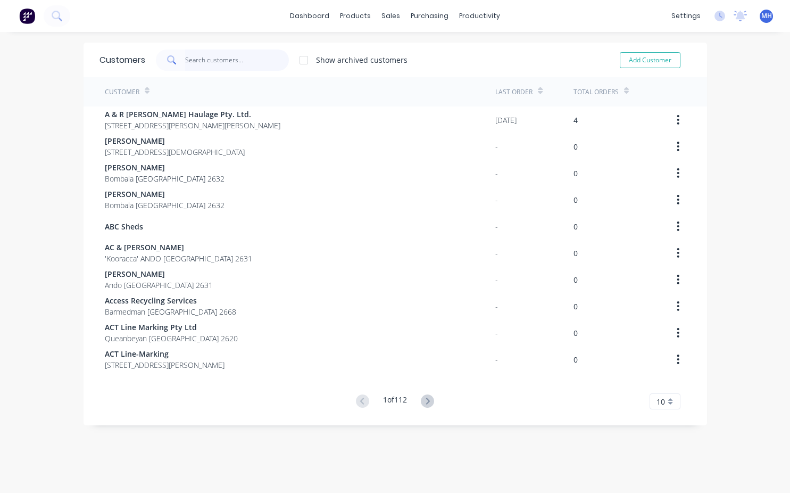
click at [200, 63] on input "text" at bounding box center [237, 59] width 104 height 21
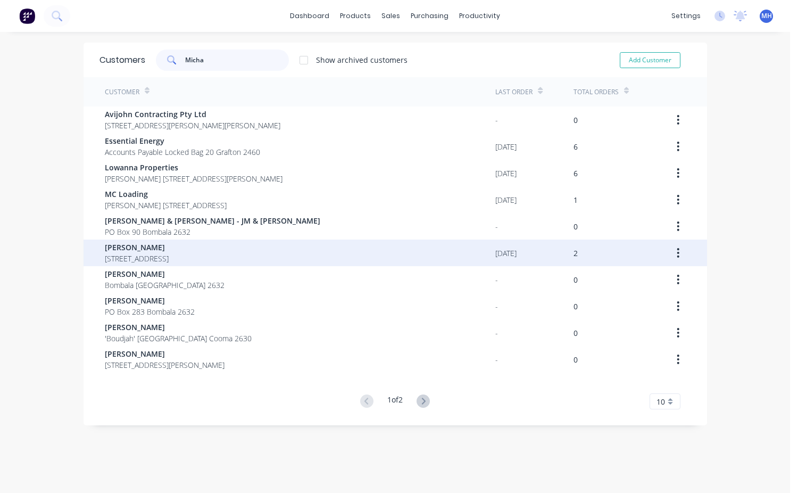
type input "Micha"
click at [136, 256] on span "284 Powers Road Delegate New South Wales 2633" at bounding box center [137, 258] width 64 height 11
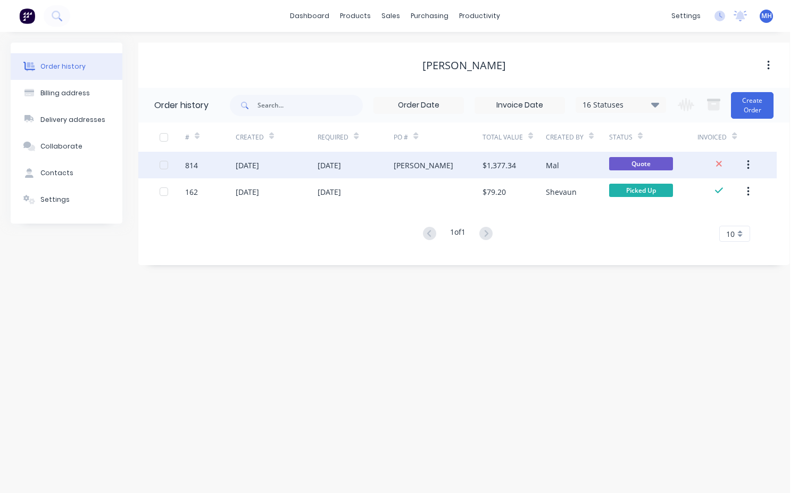
click at [477, 169] on div "Michael" at bounding box center [438, 165] width 89 height 27
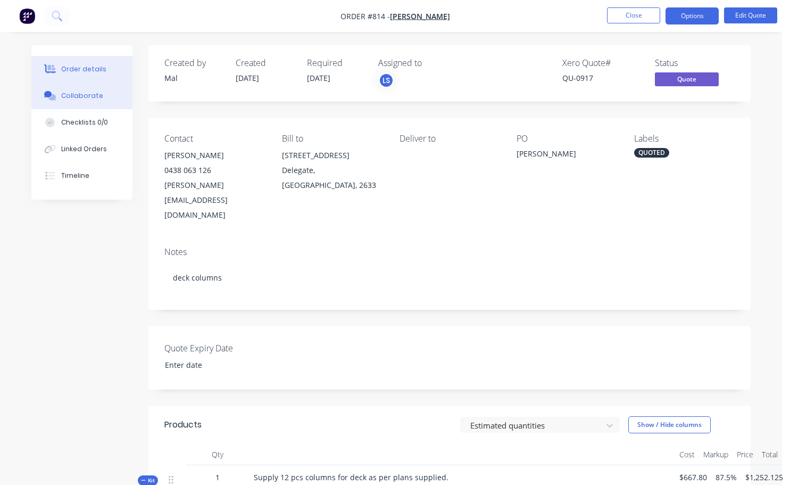
click at [85, 100] on div "Collaborate" at bounding box center [82, 96] width 42 height 10
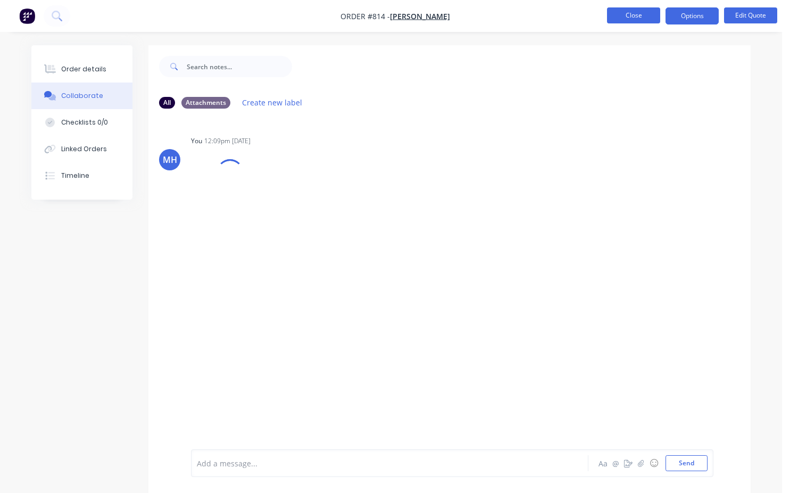
click at [646, 17] on button "Close" at bounding box center [633, 15] width 53 height 16
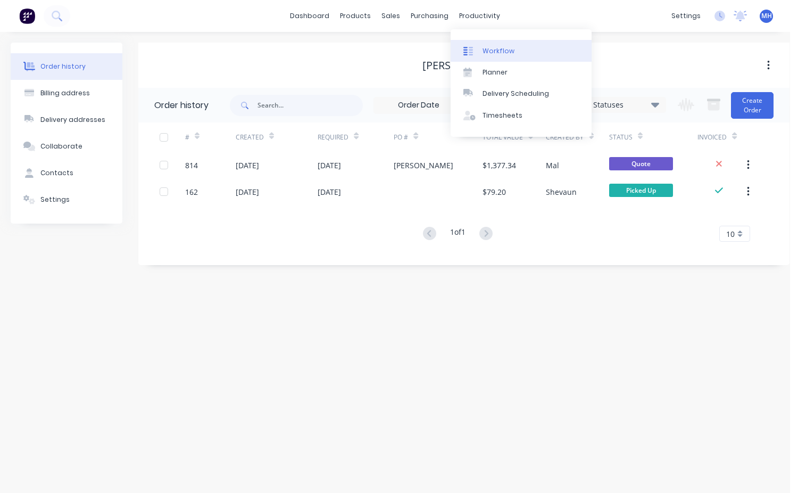
click at [494, 61] on link "Workflow" at bounding box center [521, 50] width 141 height 21
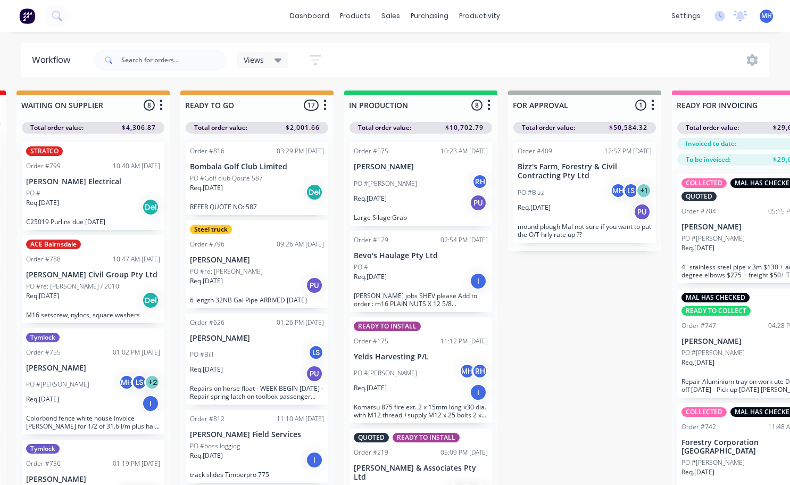
scroll to position [0, 330]
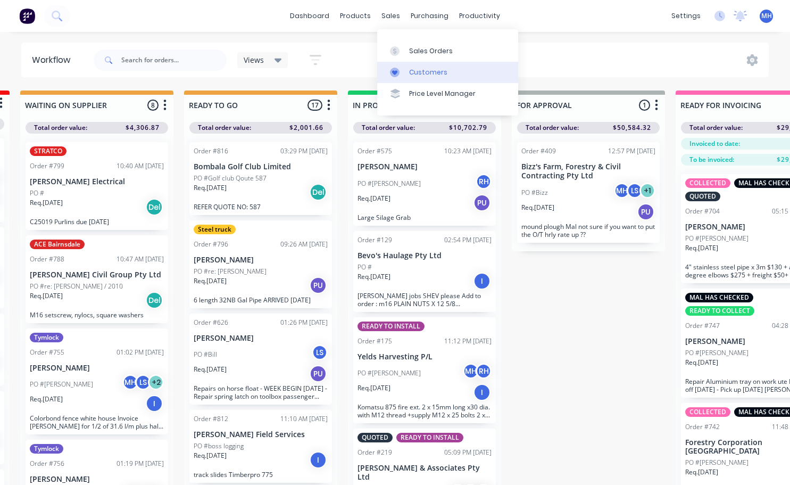
click at [432, 73] on div "Customers" at bounding box center [428, 73] width 38 height 10
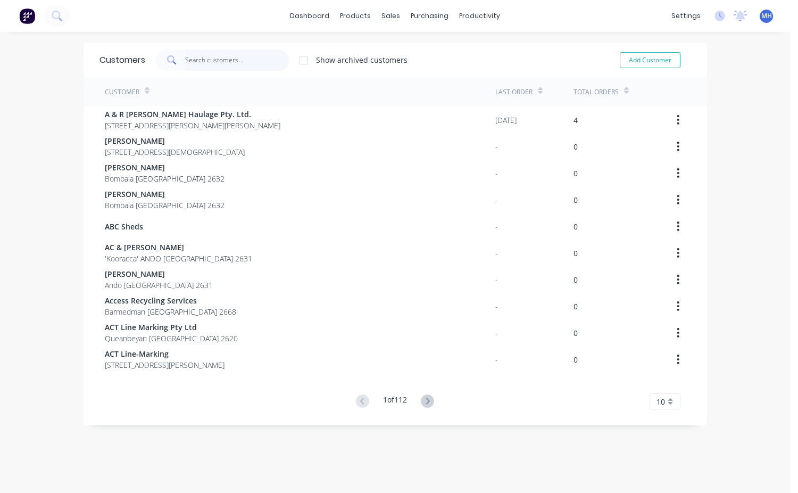
click at [199, 58] on input "text" at bounding box center [237, 59] width 104 height 21
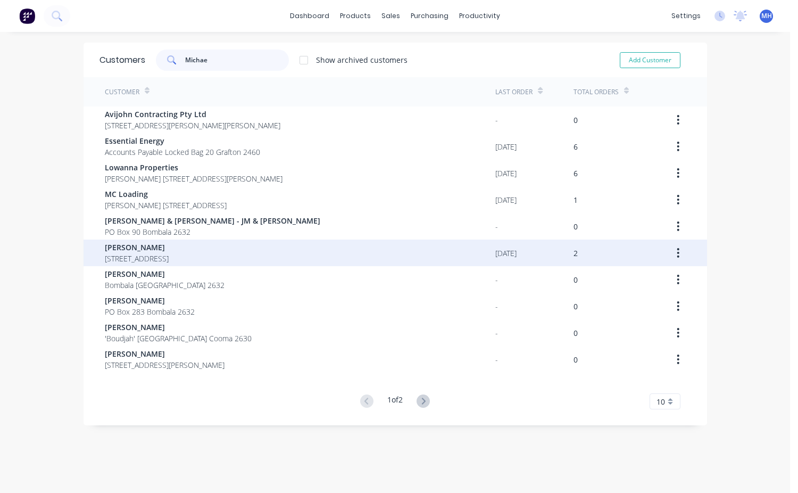
type input "Michae"
click at [169, 248] on span "Michael Brady" at bounding box center [137, 247] width 64 height 11
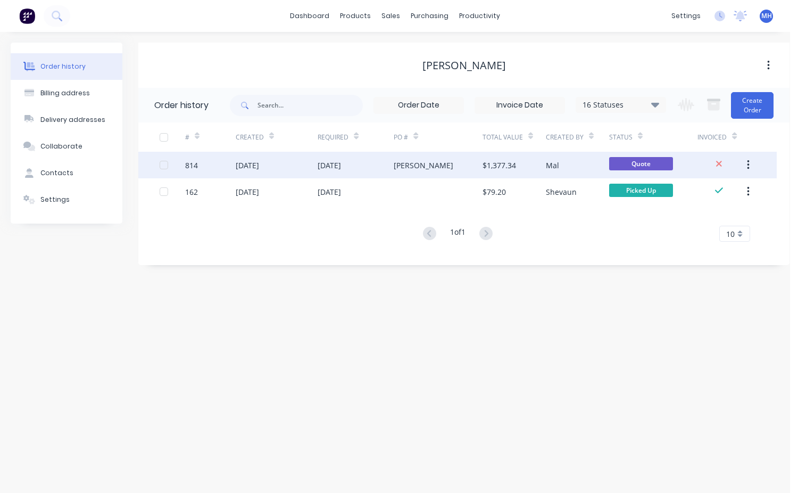
click at [481, 171] on div "Michael" at bounding box center [438, 165] width 89 height 27
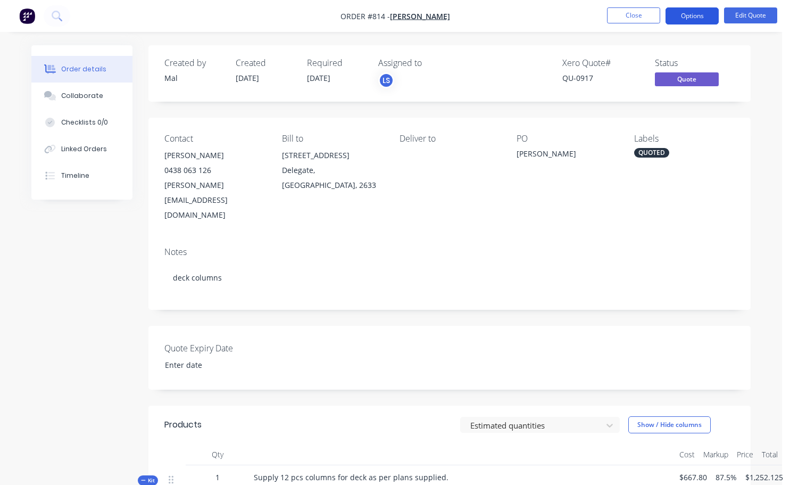
click at [698, 18] on button "Options" at bounding box center [692, 15] width 53 height 17
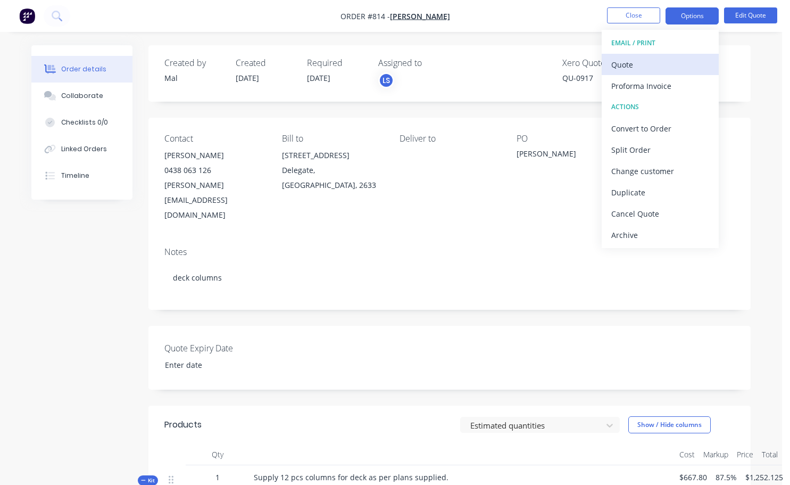
click at [629, 67] on div "Quote" at bounding box center [660, 64] width 98 height 15
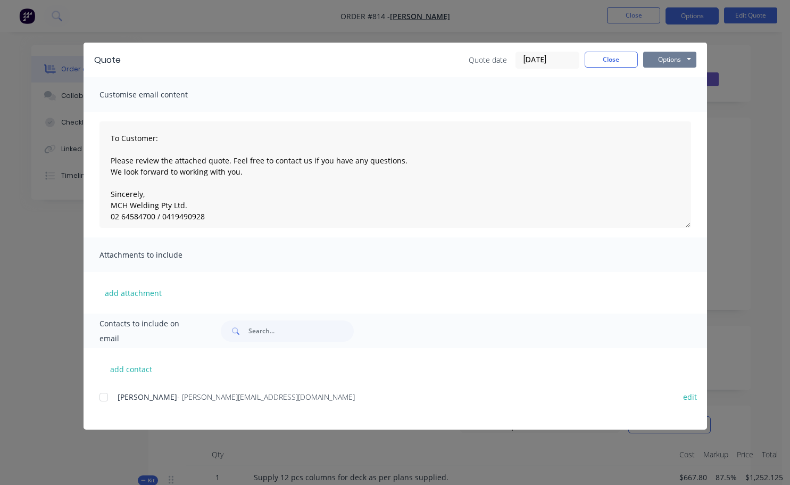
click at [671, 63] on button "Options" at bounding box center [669, 60] width 53 height 16
click at [669, 83] on button "Preview" at bounding box center [677, 79] width 68 height 18
click at [614, 56] on button "Close" at bounding box center [611, 60] width 53 height 16
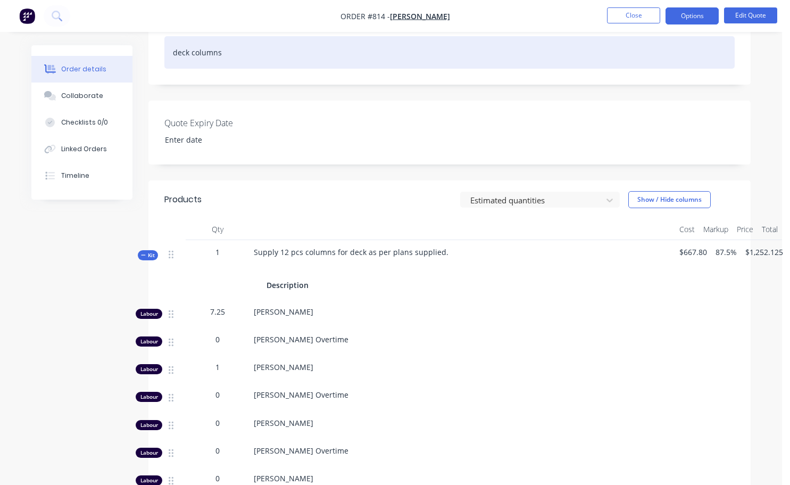
scroll to position [213, 0]
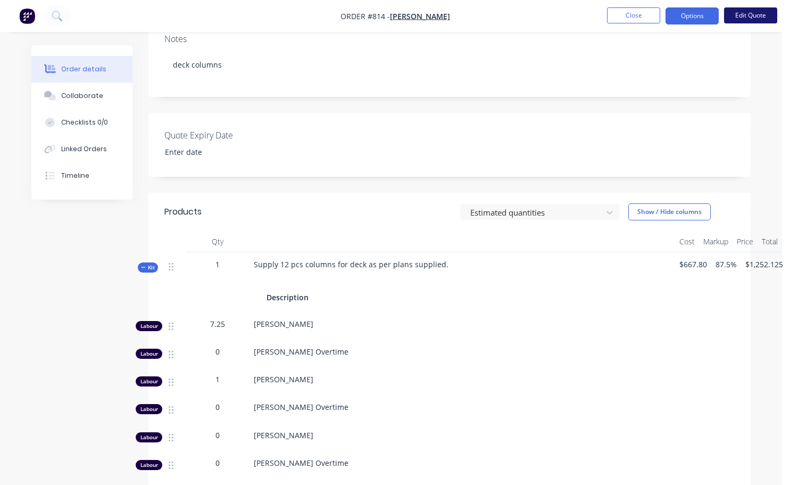
click at [748, 19] on button "Edit Quote" at bounding box center [750, 15] width 53 height 16
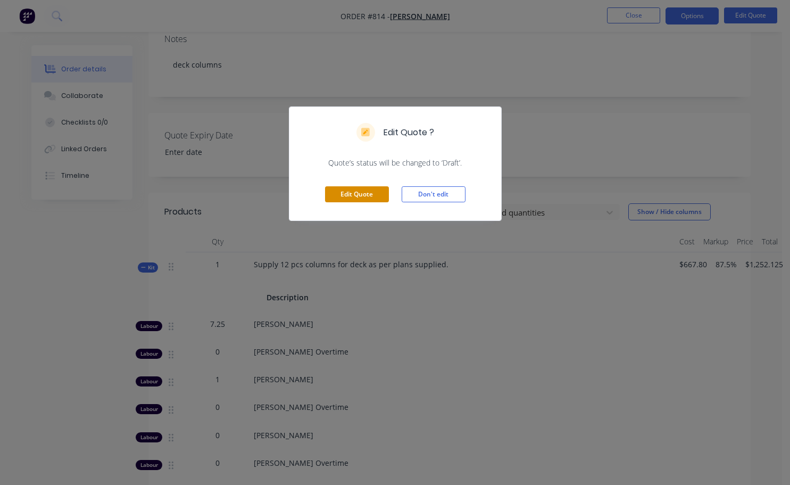
click at [357, 192] on button "Edit Quote" at bounding box center [357, 194] width 64 height 16
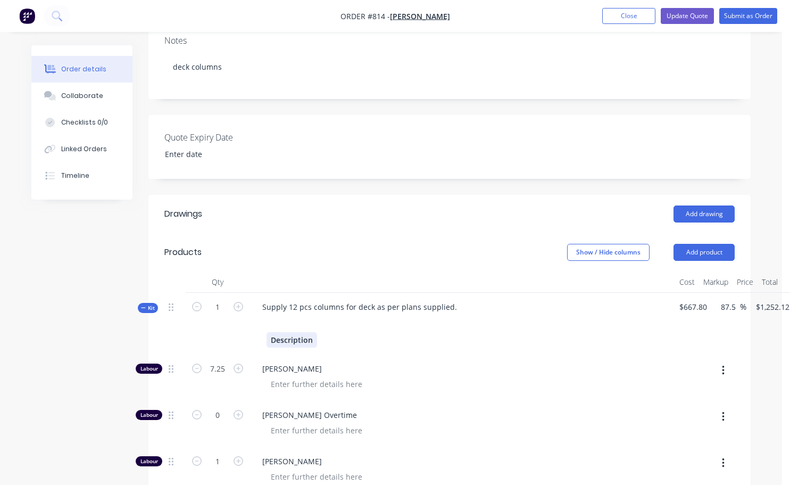
click at [316, 332] on div "Description" at bounding box center [463, 339] width 392 height 15
click at [692, 19] on button "Update Quote" at bounding box center [687, 16] width 53 height 16
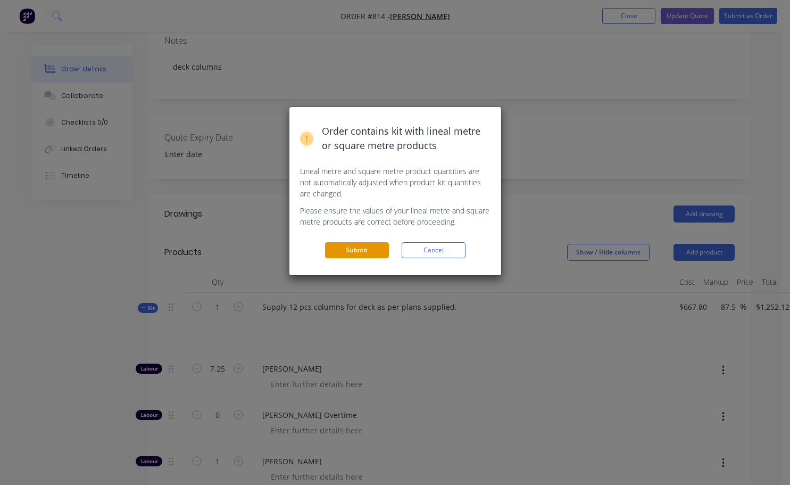
click at [359, 246] on button "Submit" at bounding box center [357, 250] width 64 height 16
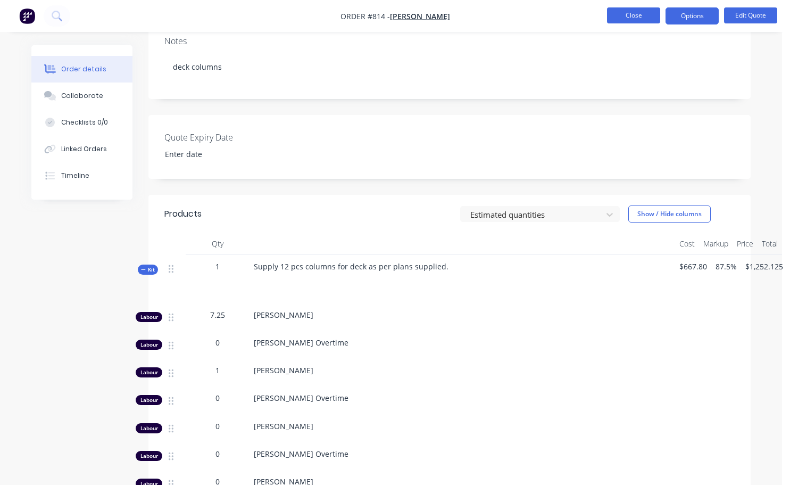
click at [639, 16] on button "Close" at bounding box center [633, 15] width 53 height 16
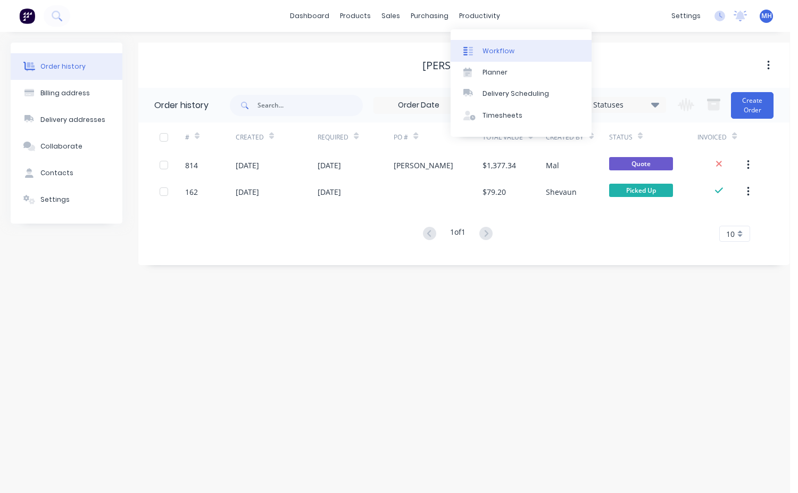
click at [504, 59] on link "Workflow" at bounding box center [521, 50] width 141 height 21
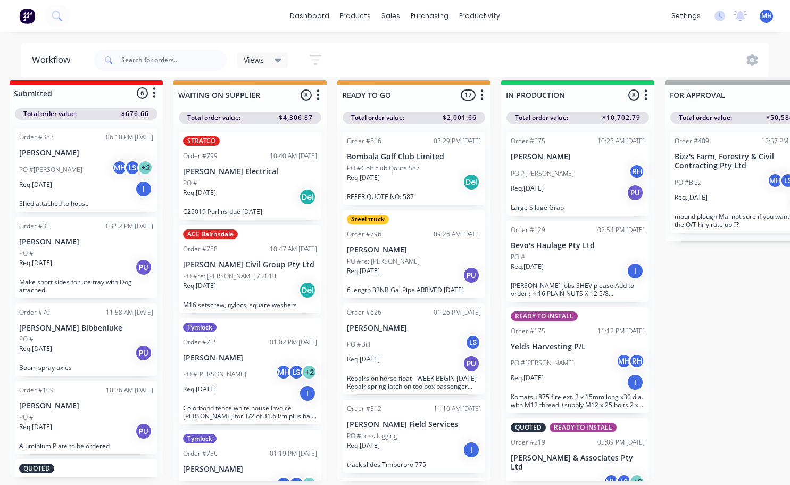
scroll to position [0, 177]
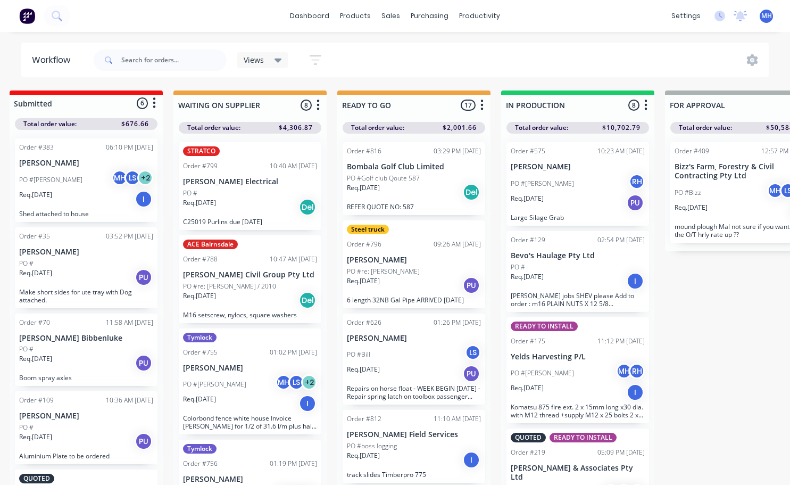
drag, startPoint x: 461, startPoint y: 435, endPoint x: 441, endPoint y: 438, distance: 20.5
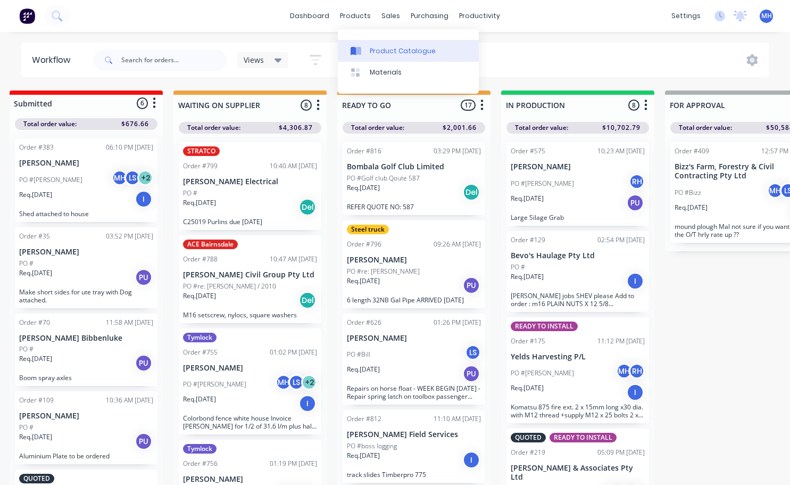
click at [375, 54] on div "Product Catalogue" at bounding box center [403, 51] width 66 height 10
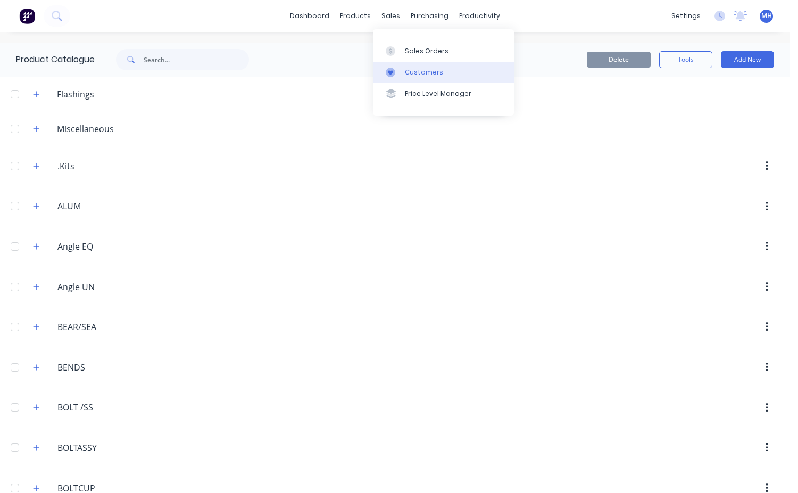
click at [415, 70] on div "Customers" at bounding box center [424, 73] width 38 height 10
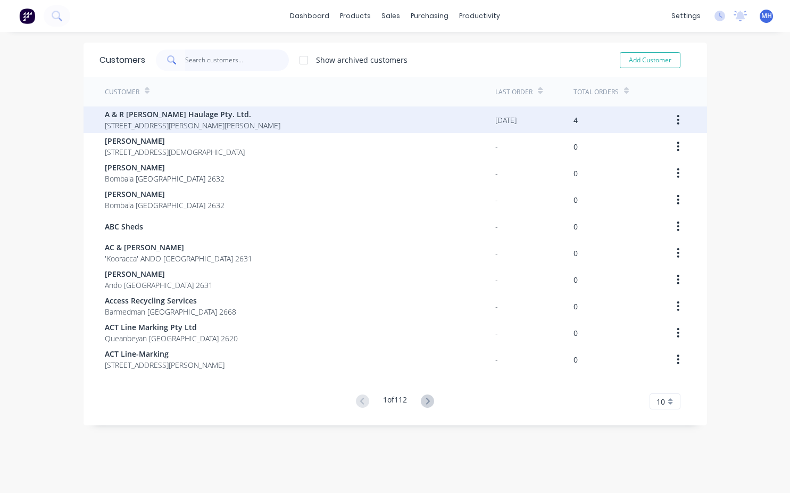
drag, startPoint x: 185, startPoint y: 63, endPoint x: 217, endPoint y: 109, distance: 55.9
click at [186, 63] on input "text" at bounding box center [237, 59] width 104 height 21
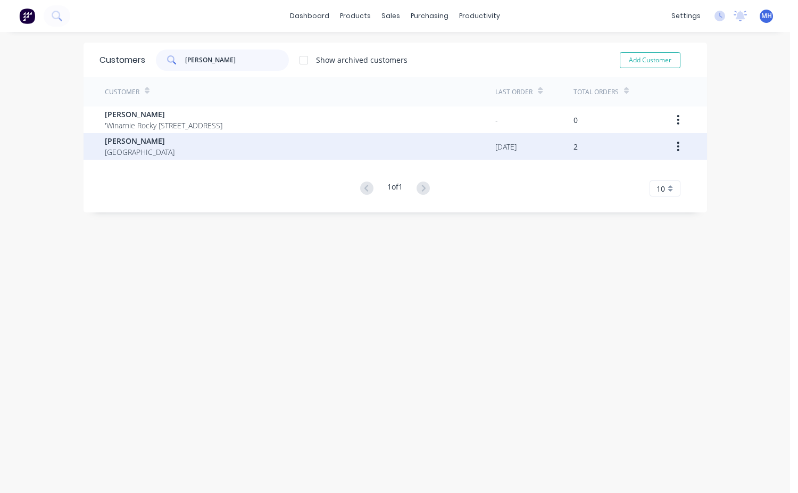
type input "[PERSON_NAME]"
click at [164, 144] on div "[PERSON_NAME] [GEOGRAPHIC_DATA]" at bounding box center [300, 146] width 391 height 27
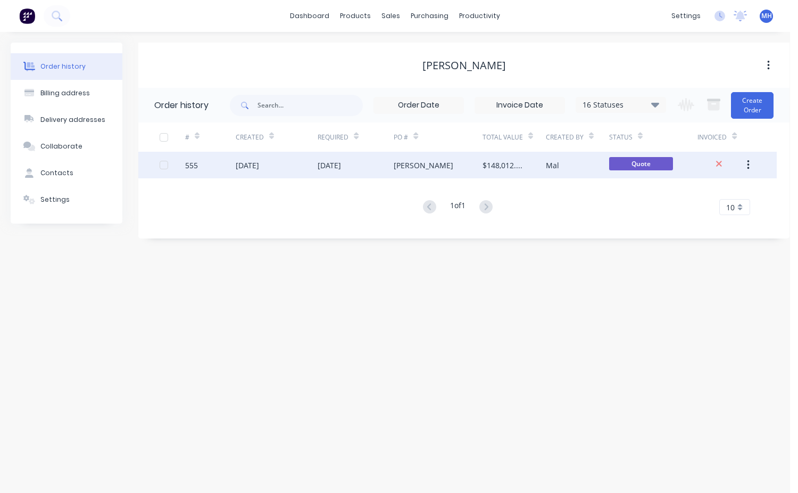
click at [508, 167] on div "$148,012.70" at bounding box center [504, 165] width 42 height 11
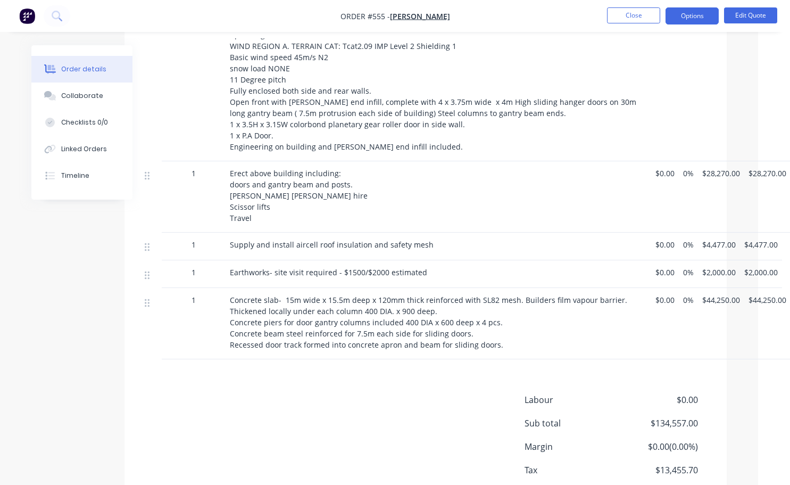
scroll to position [381, 24]
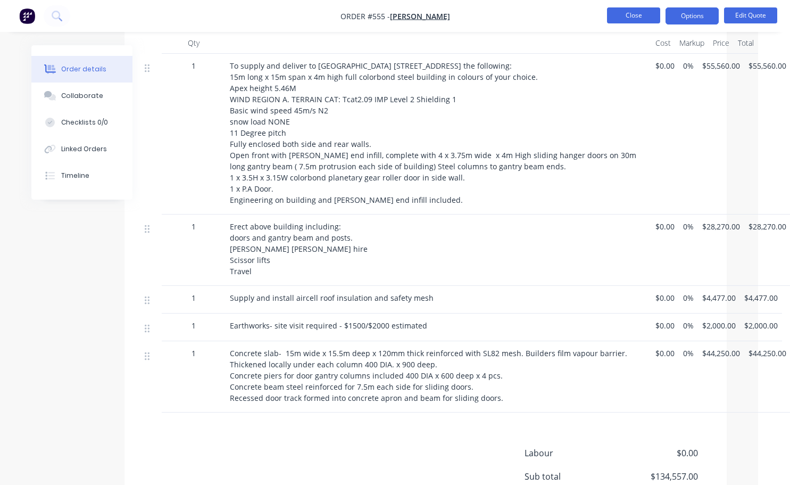
click at [646, 11] on button "Close" at bounding box center [633, 15] width 53 height 16
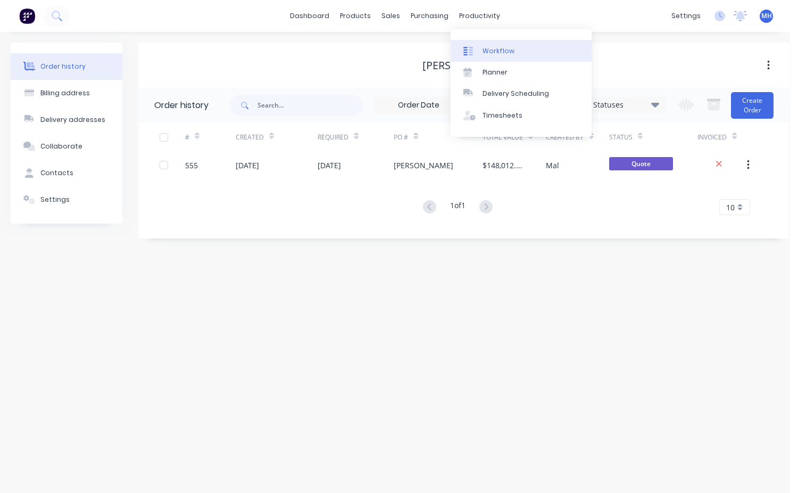
click at [508, 55] on div "Workflow" at bounding box center [499, 51] width 32 height 10
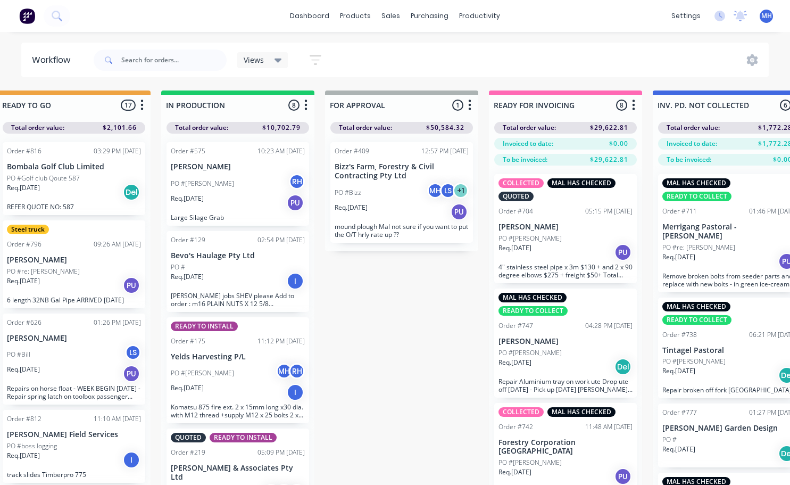
scroll to position [0, 539]
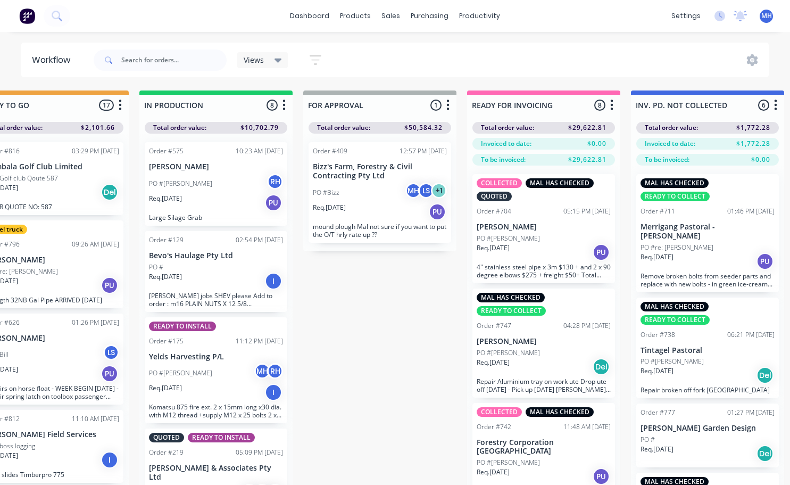
click at [397, 200] on div "PO #Bizz MH LS + 1" at bounding box center [380, 192] width 134 height 20
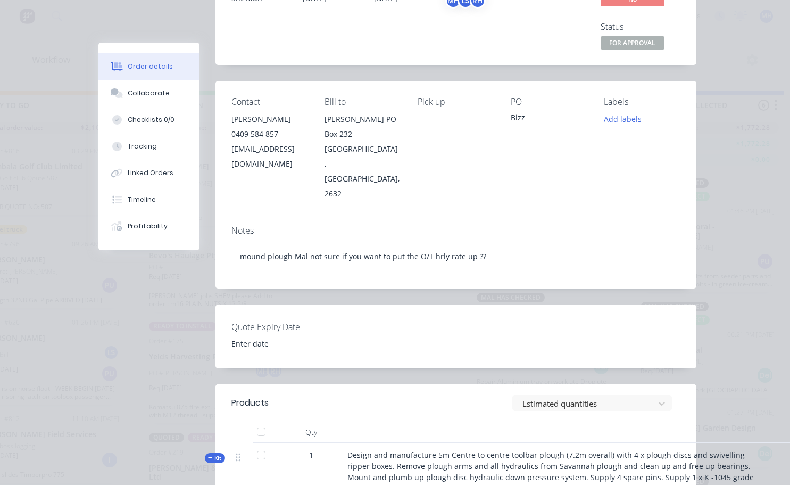
scroll to position [0, 0]
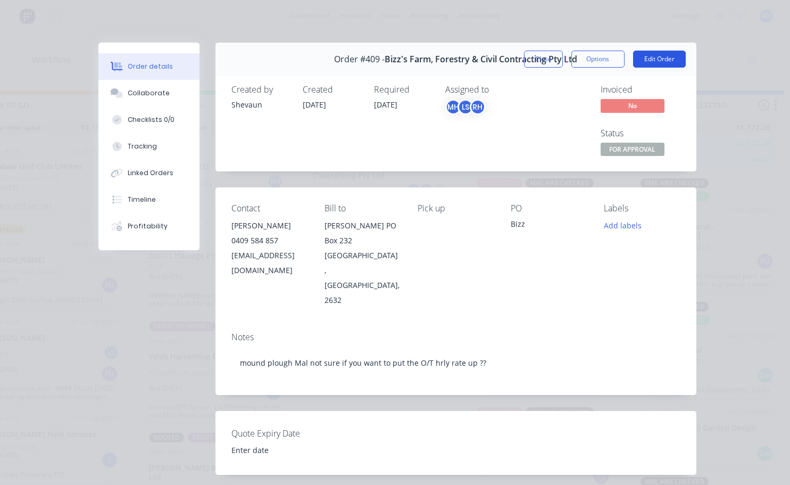
click at [647, 61] on button "Edit Order" at bounding box center [659, 59] width 53 height 17
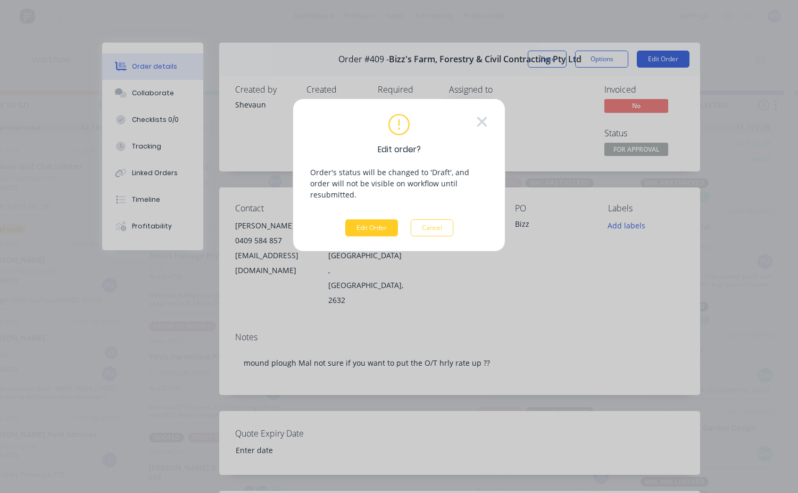
click at [379, 219] on button "Edit Order" at bounding box center [371, 227] width 53 height 17
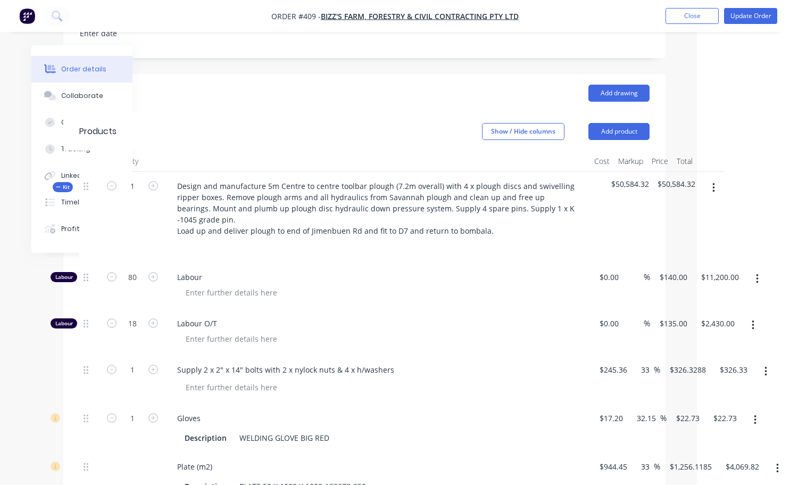
scroll to position [342, 85]
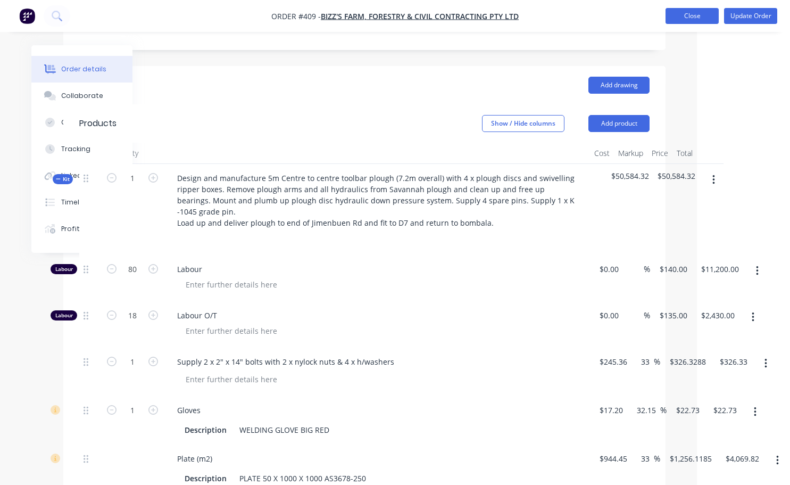
click at [704, 16] on button "Close" at bounding box center [692, 16] width 53 height 16
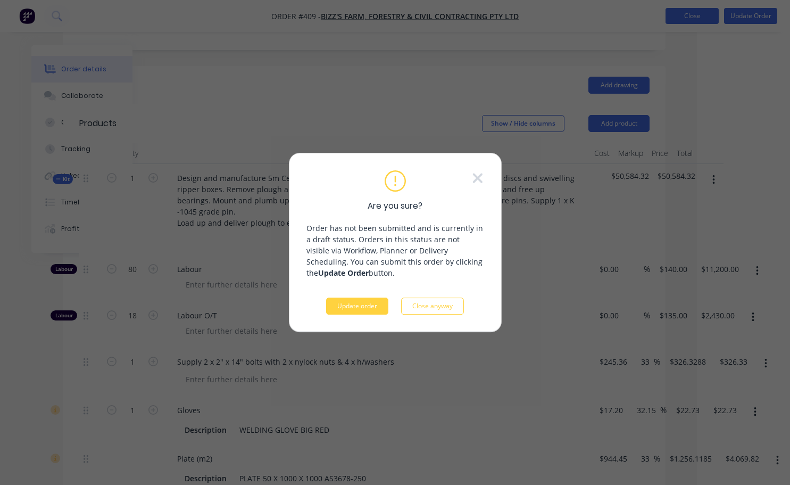
scroll to position [342, 81]
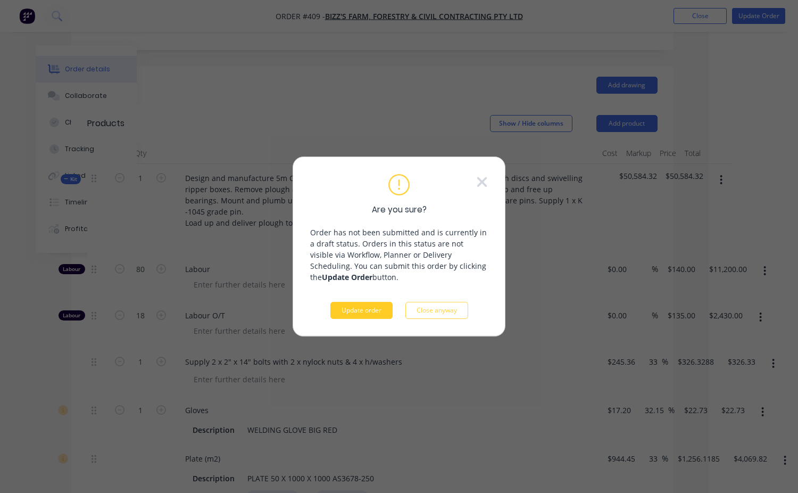
click at [359, 309] on button "Update order" at bounding box center [361, 310] width 62 height 17
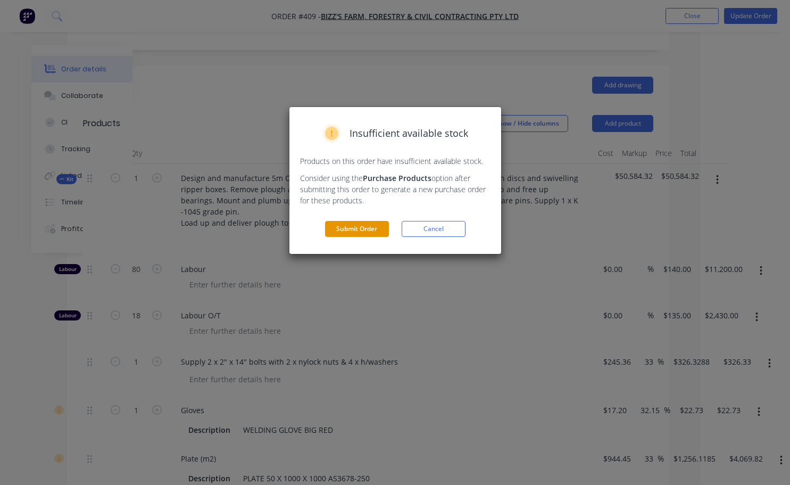
click at [380, 231] on button "Submit Order" at bounding box center [357, 229] width 64 height 16
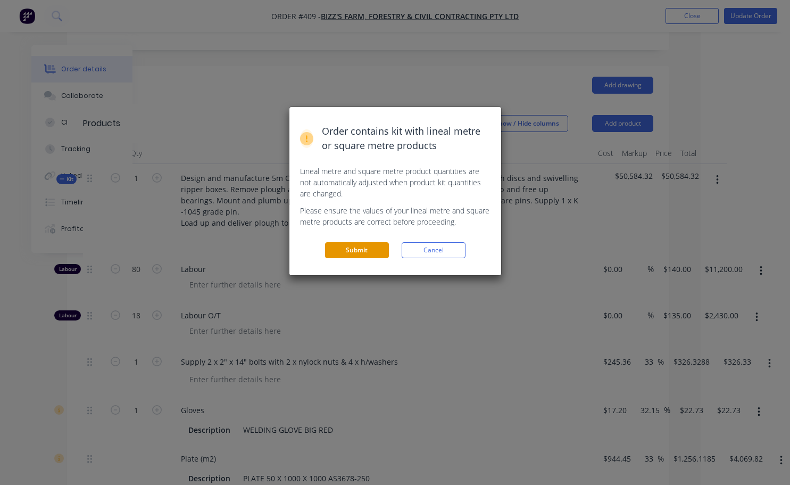
click at [373, 256] on button "Submit" at bounding box center [357, 250] width 64 height 16
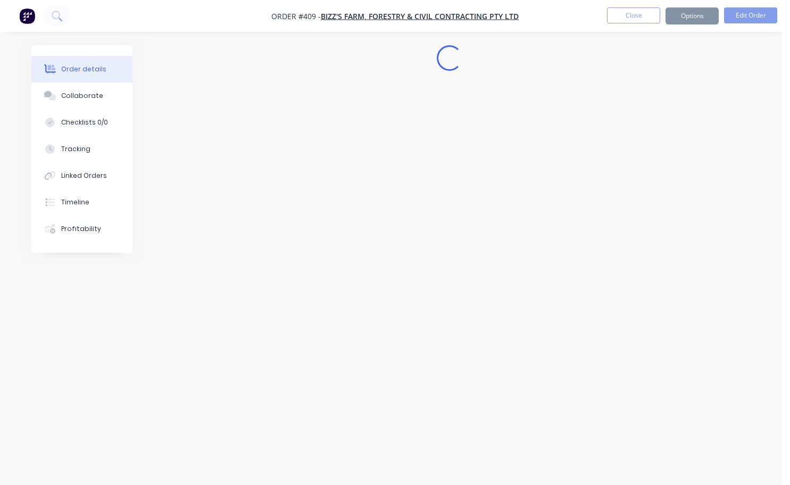
scroll to position [0, 0]
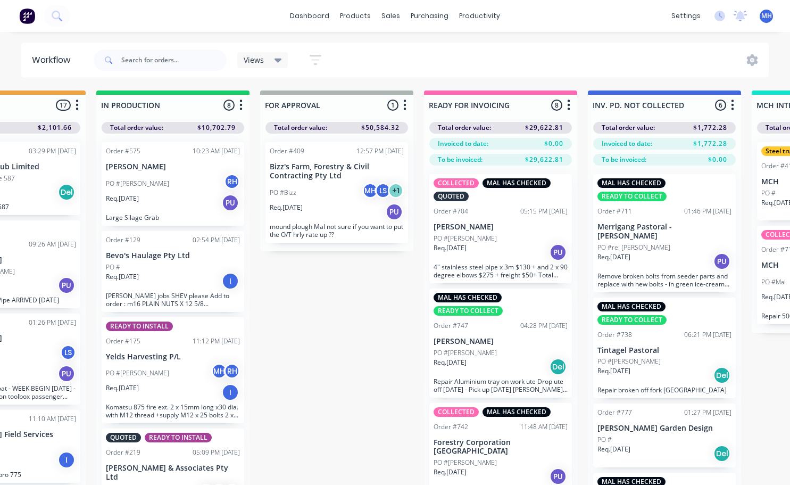
scroll to position [0, 421]
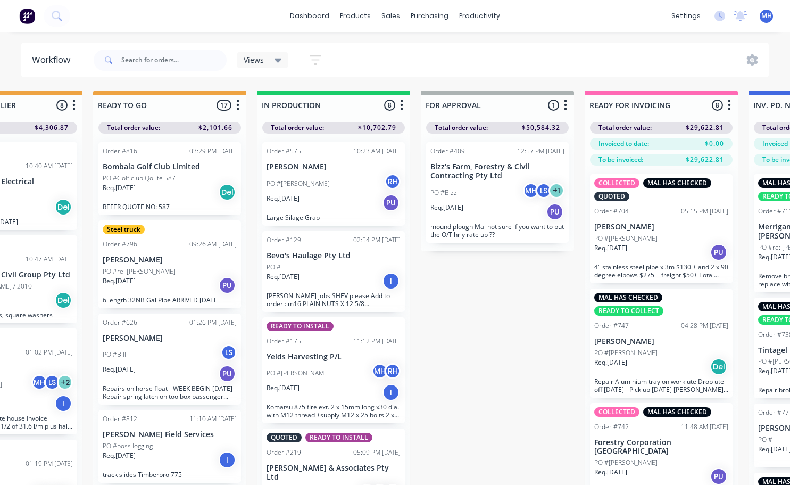
click at [763, 16] on span "MH" at bounding box center [766, 16] width 11 height 10
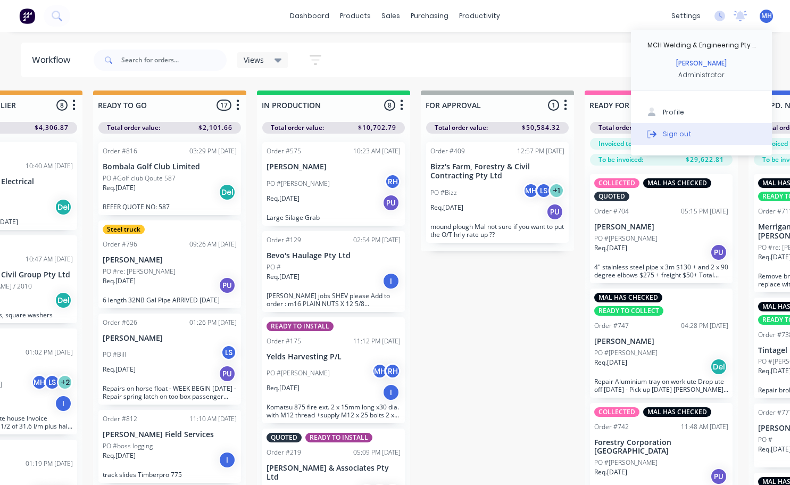
click at [683, 136] on div "Sign out" at bounding box center [677, 134] width 29 height 10
